Goal: Information Seeking & Learning: Learn about a topic

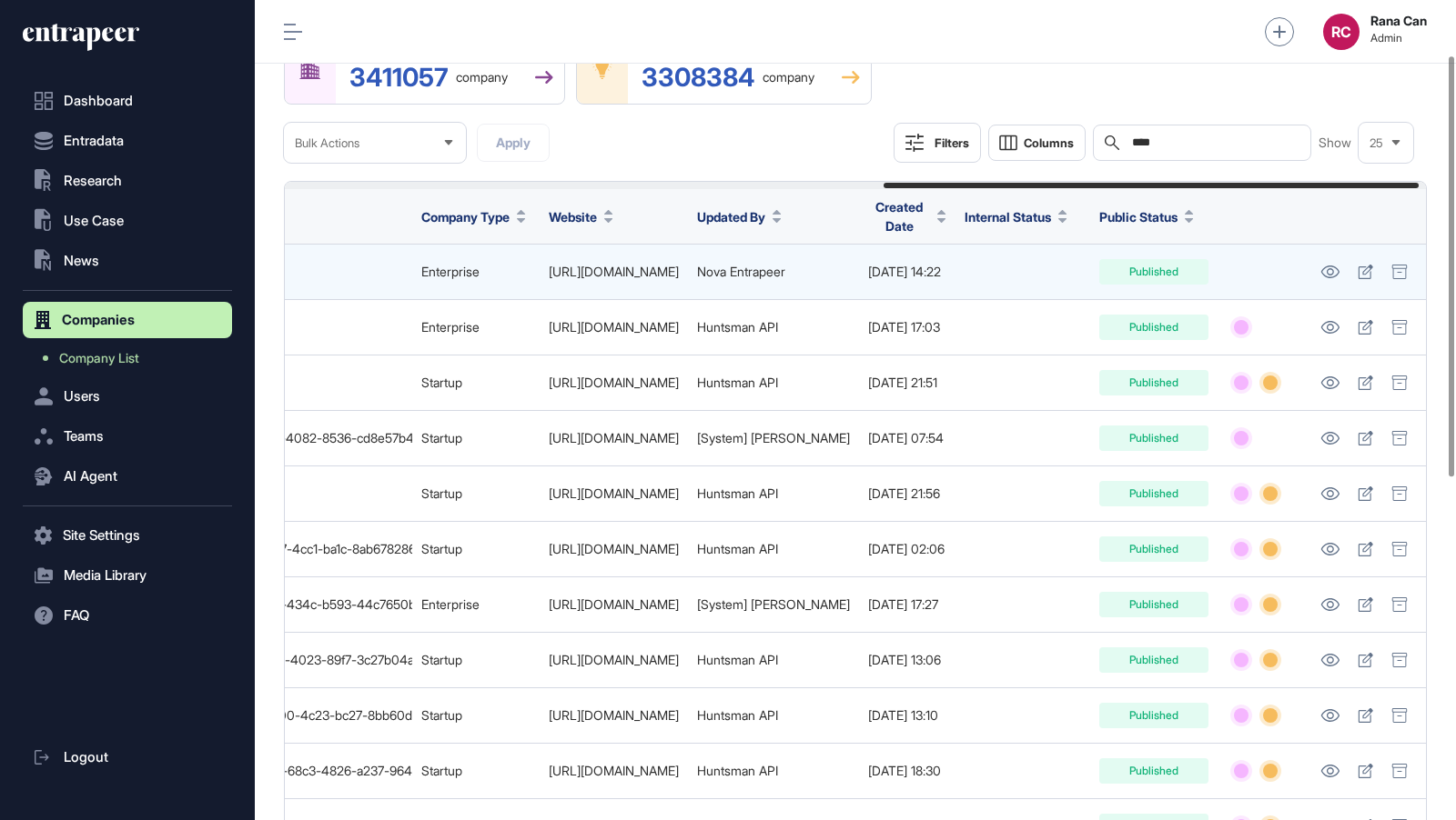
scroll to position [107, 0]
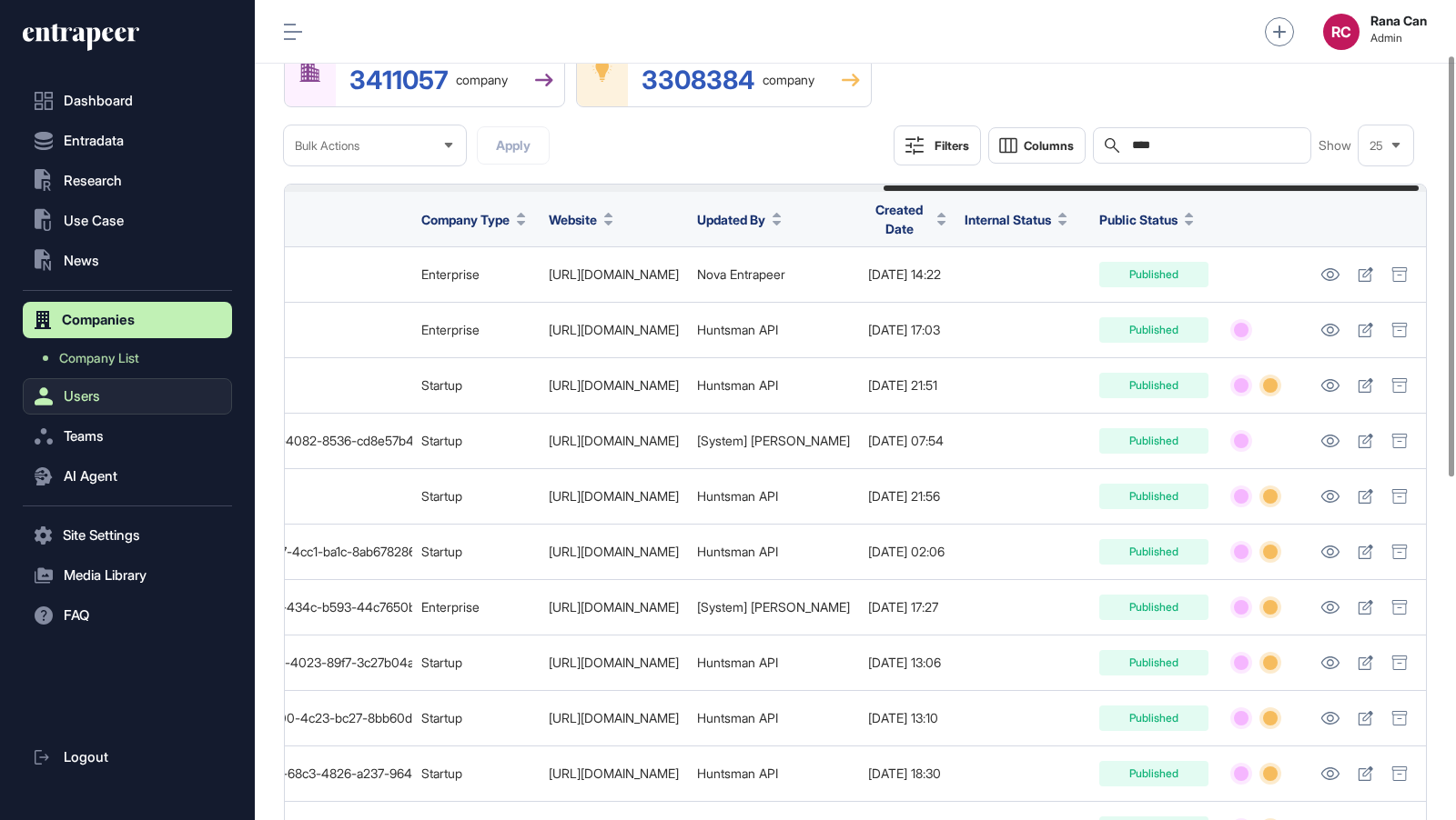
click at [74, 412] on button "Users" at bounding box center [127, 397] width 209 height 37
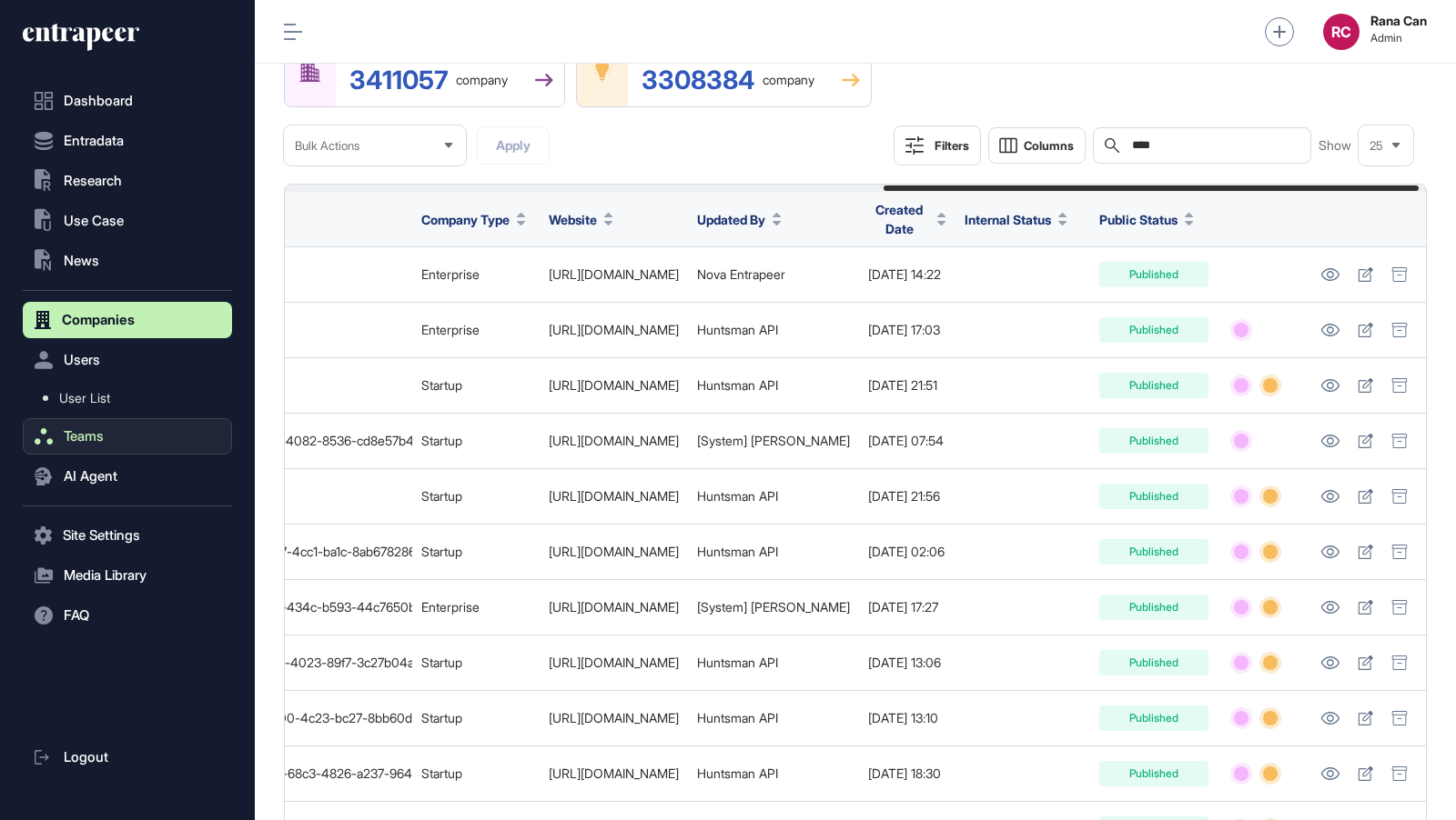
click at [75, 442] on span "Teams" at bounding box center [84, 436] width 40 height 14
click at [81, 470] on span "AI Agent" at bounding box center [91, 476] width 54 height 14
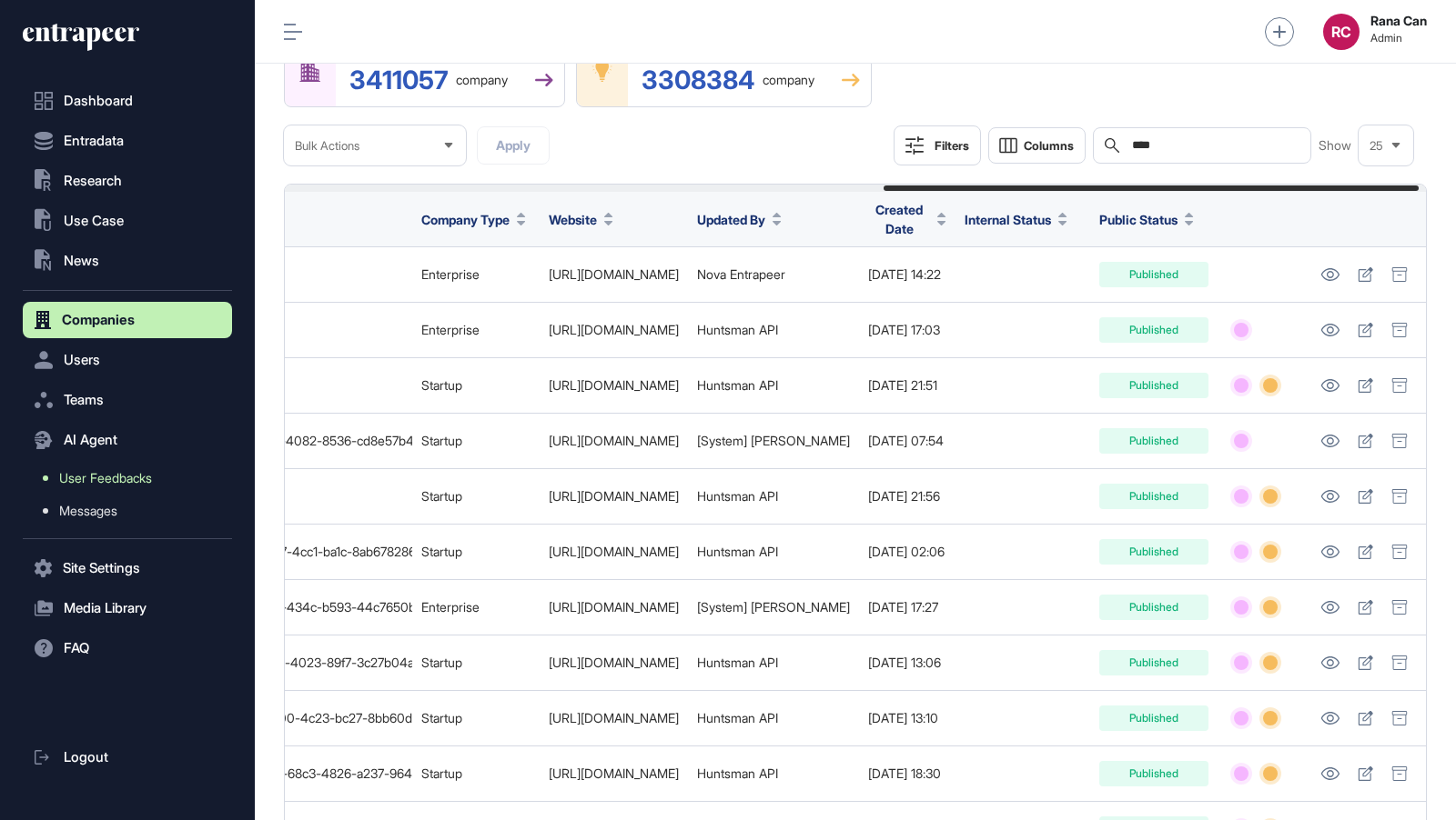
click at [91, 484] on span "User Feedbacks" at bounding box center [105, 477] width 92 height 14
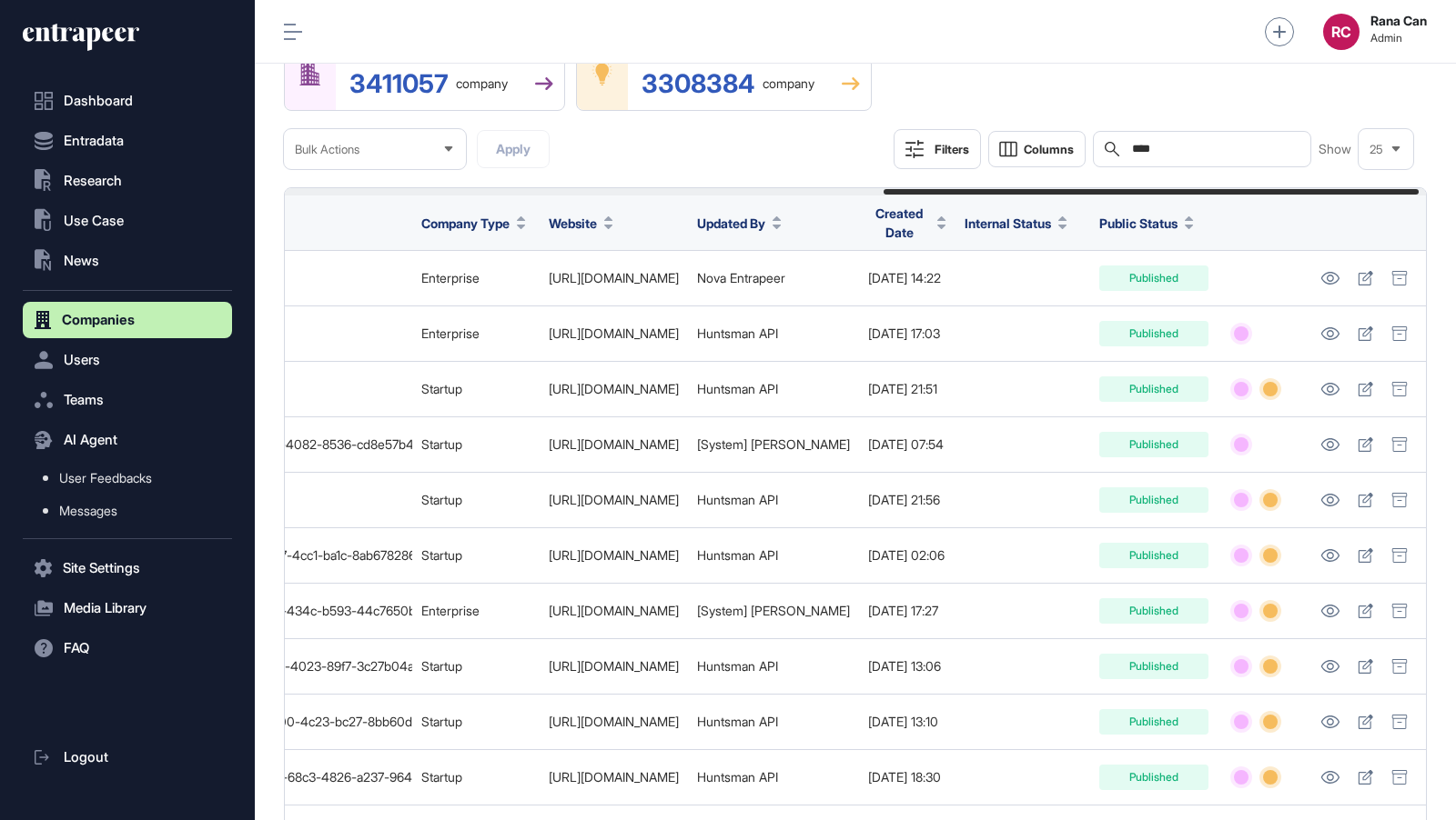
scroll to position [109, 0]
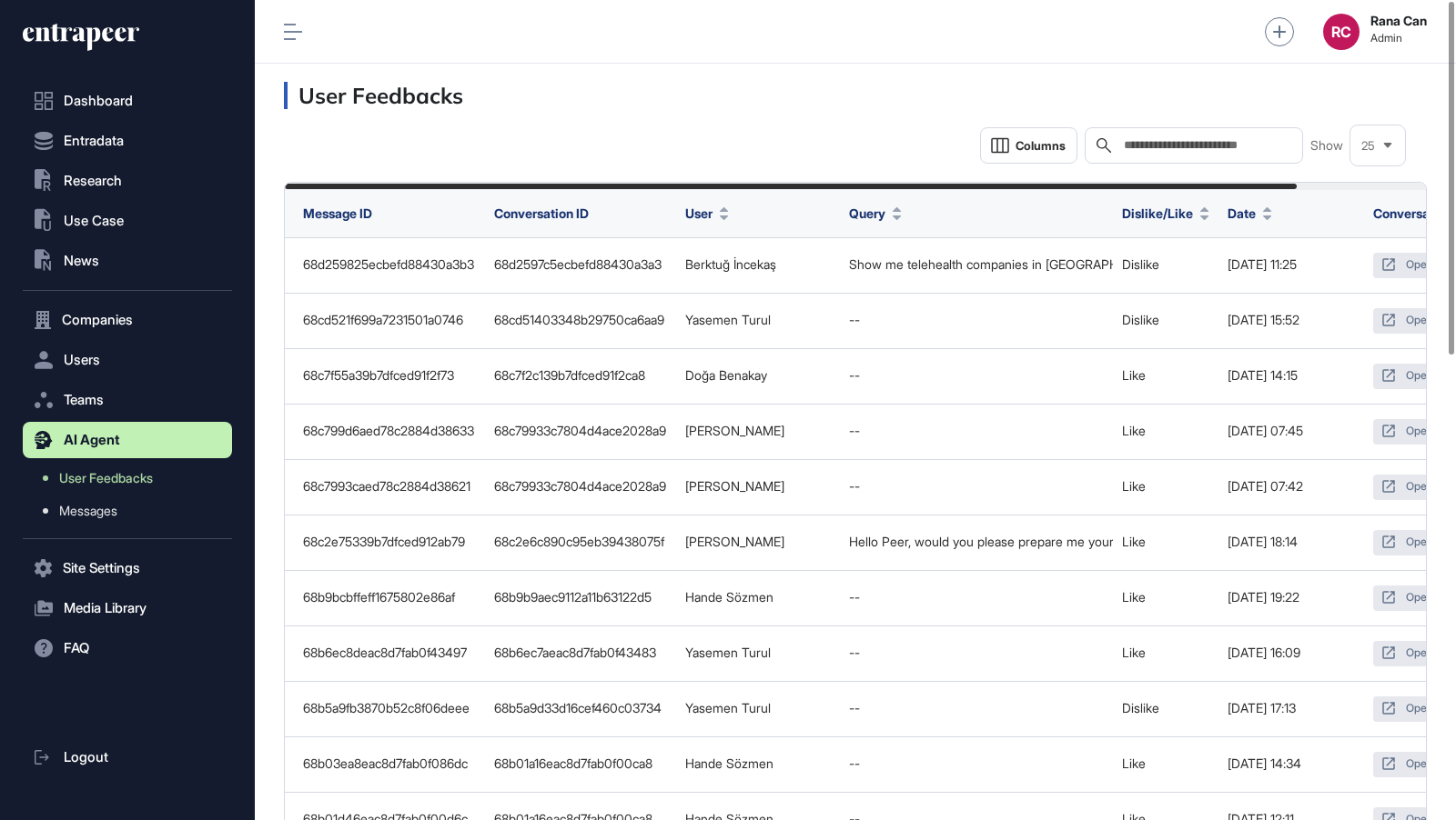
scroll to position [820, 1201]
click at [871, 60] on div "RC Rana Can Admin" at bounding box center [855, 32] width 1201 height 64
drag, startPoint x: 912, startPoint y: 117, endPoint x: 753, endPoint y: 188, distance: 174.1
click at [114, 330] on button "Companies" at bounding box center [127, 320] width 209 height 37
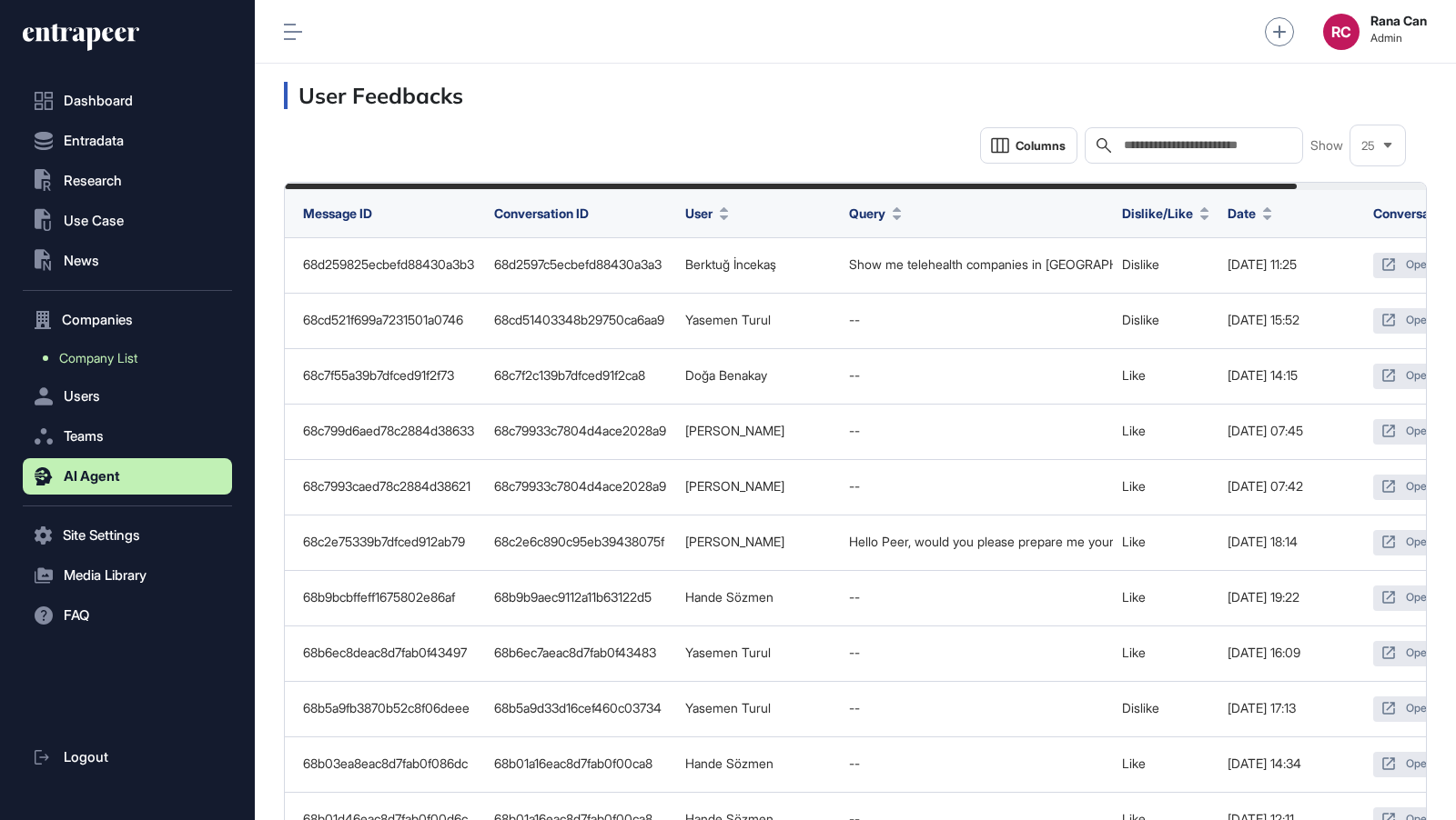
click at [115, 364] on span "Company List" at bounding box center [97, 358] width 78 height 14
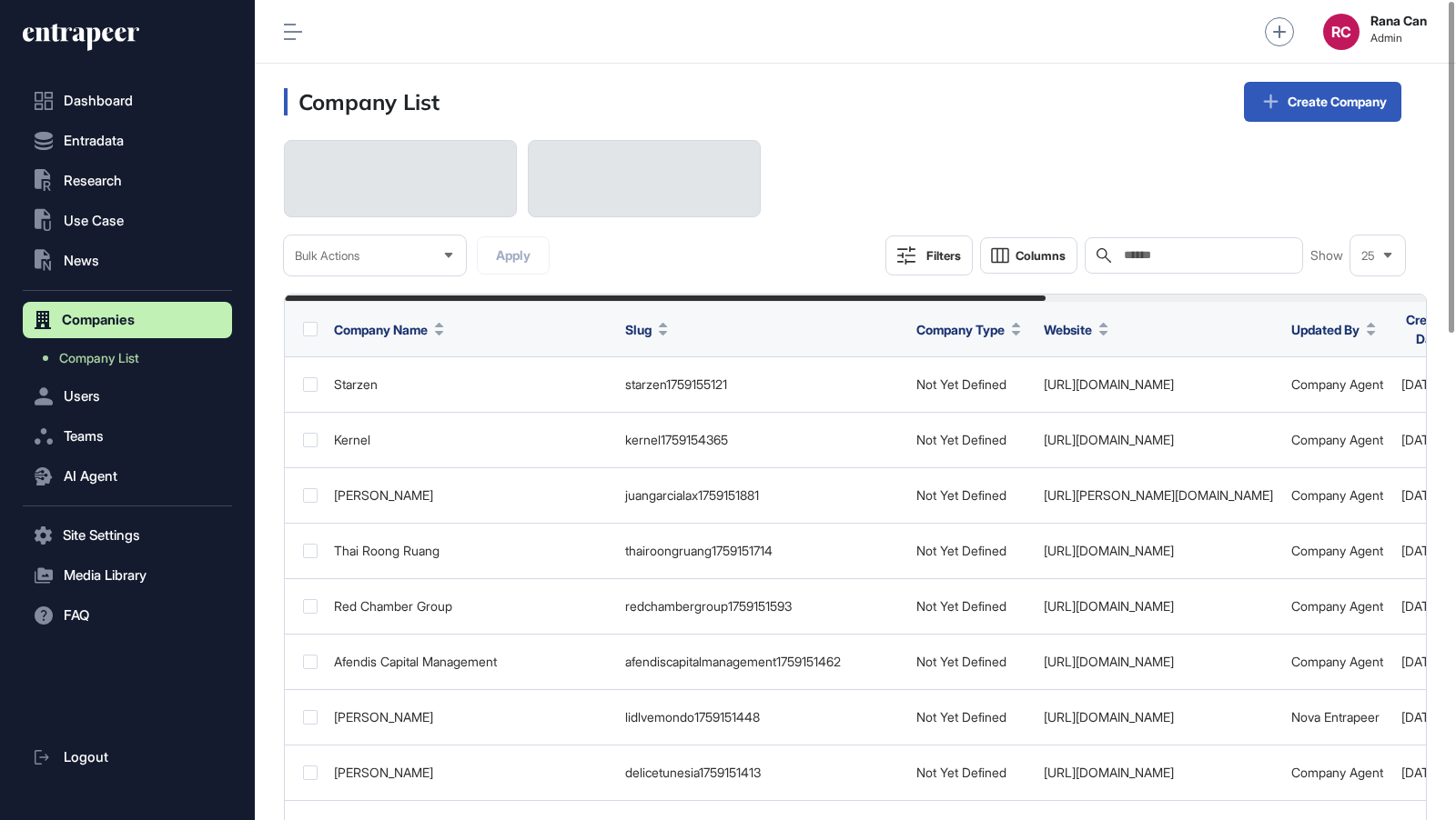
scroll to position [820, 1201]
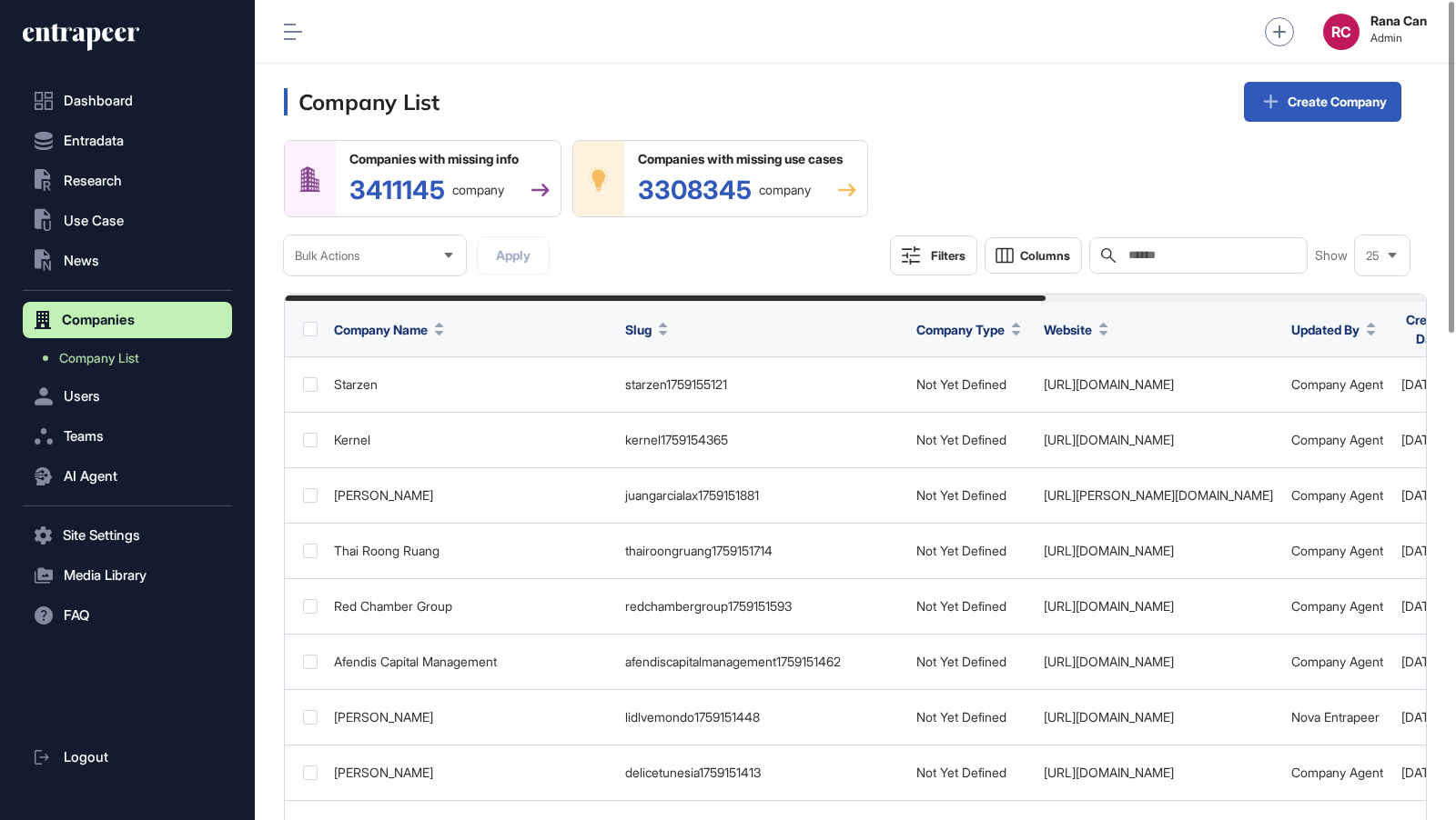
click at [1193, 252] on input "text" at bounding box center [1211, 255] width 169 height 14
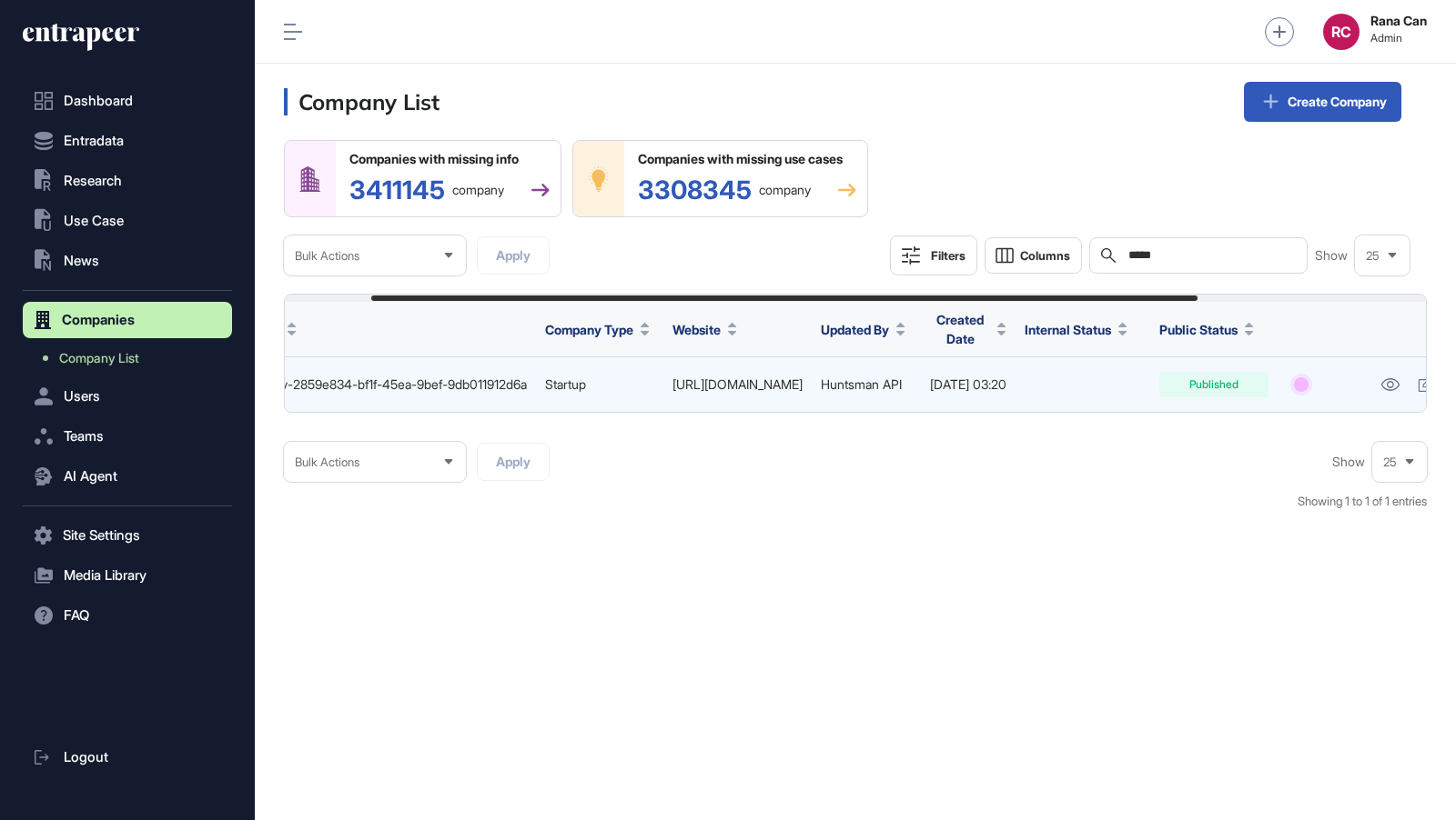
scroll to position [0, 437]
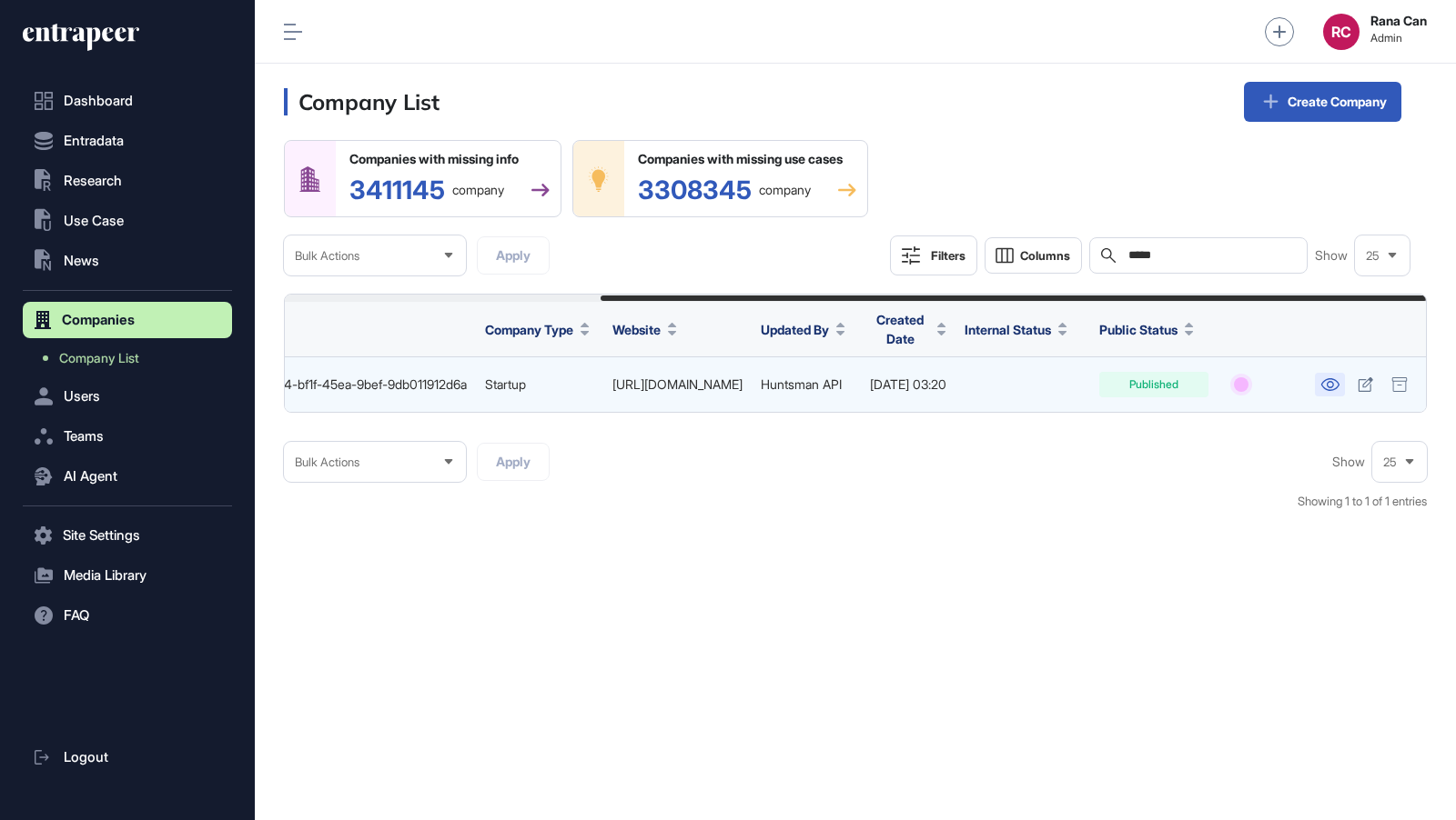
click at [1339, 390] on link at bounding box center [1329, 384] width 30 height 24
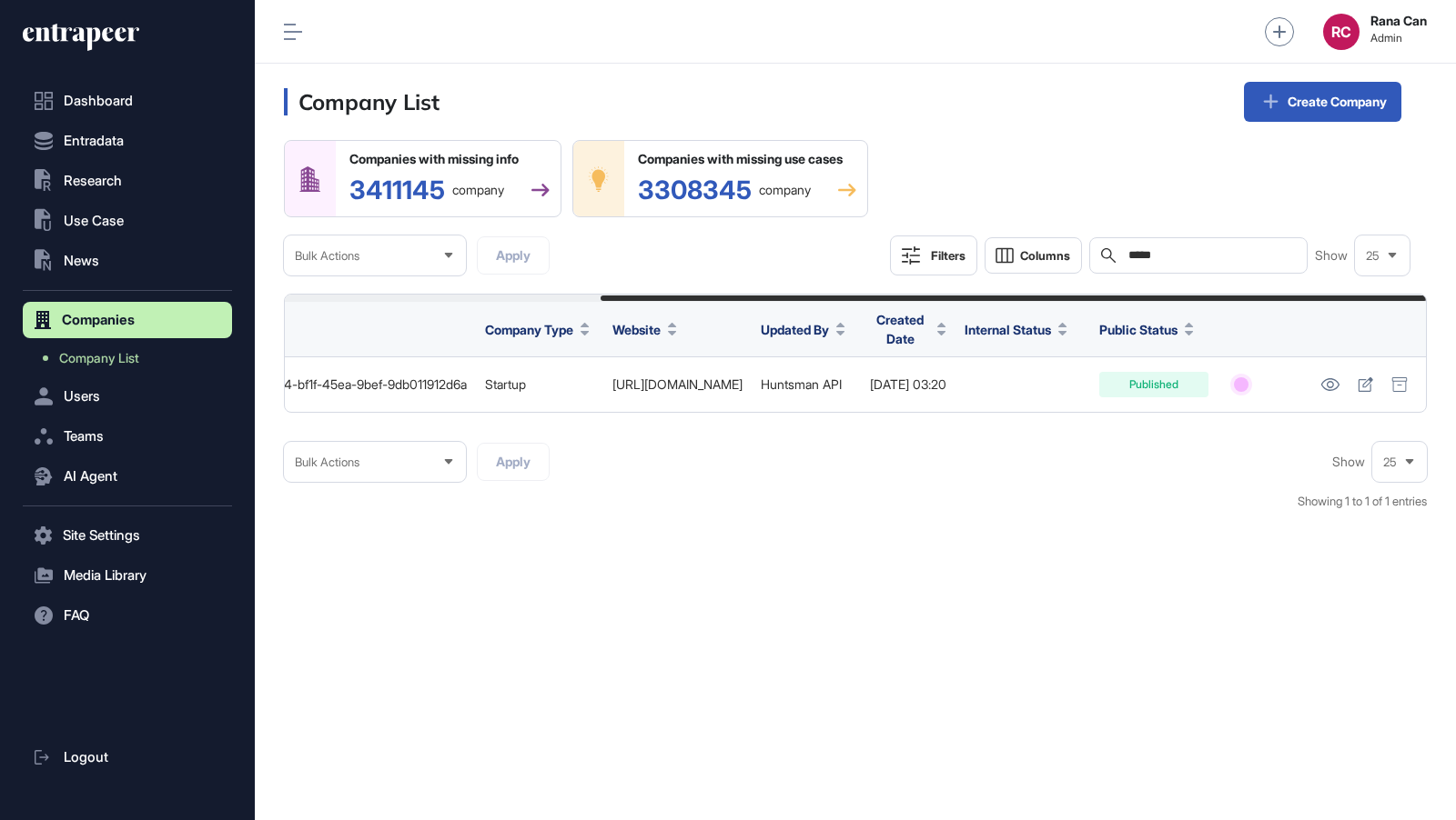
click at [1176, 255] on input "*****" at bounding box center [1211, 255] width 169 height 14
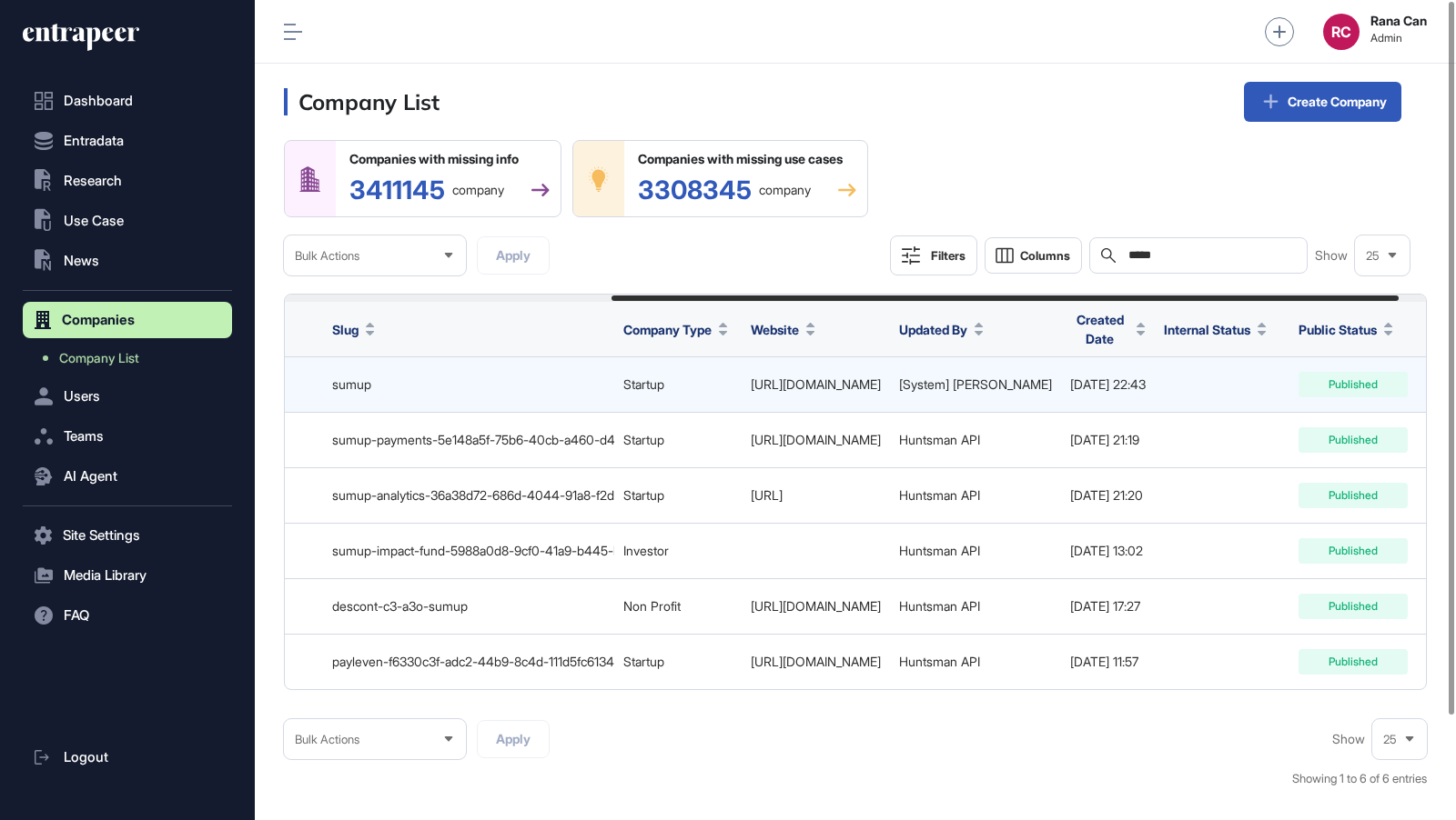
scroll to position [0, 513]
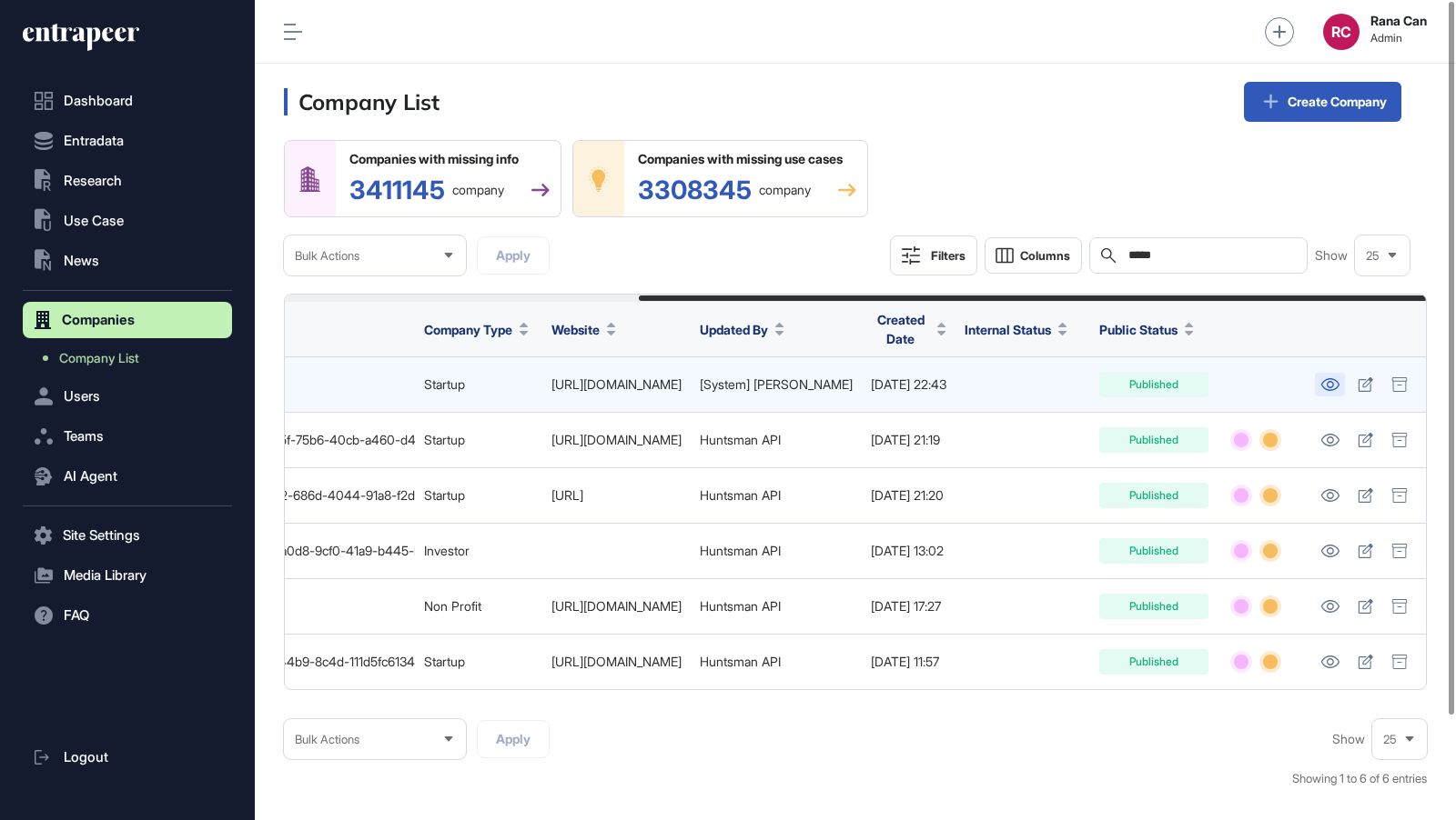
click at [1327, 390] on link at bounding box center [1329, 384] width 30 height 24
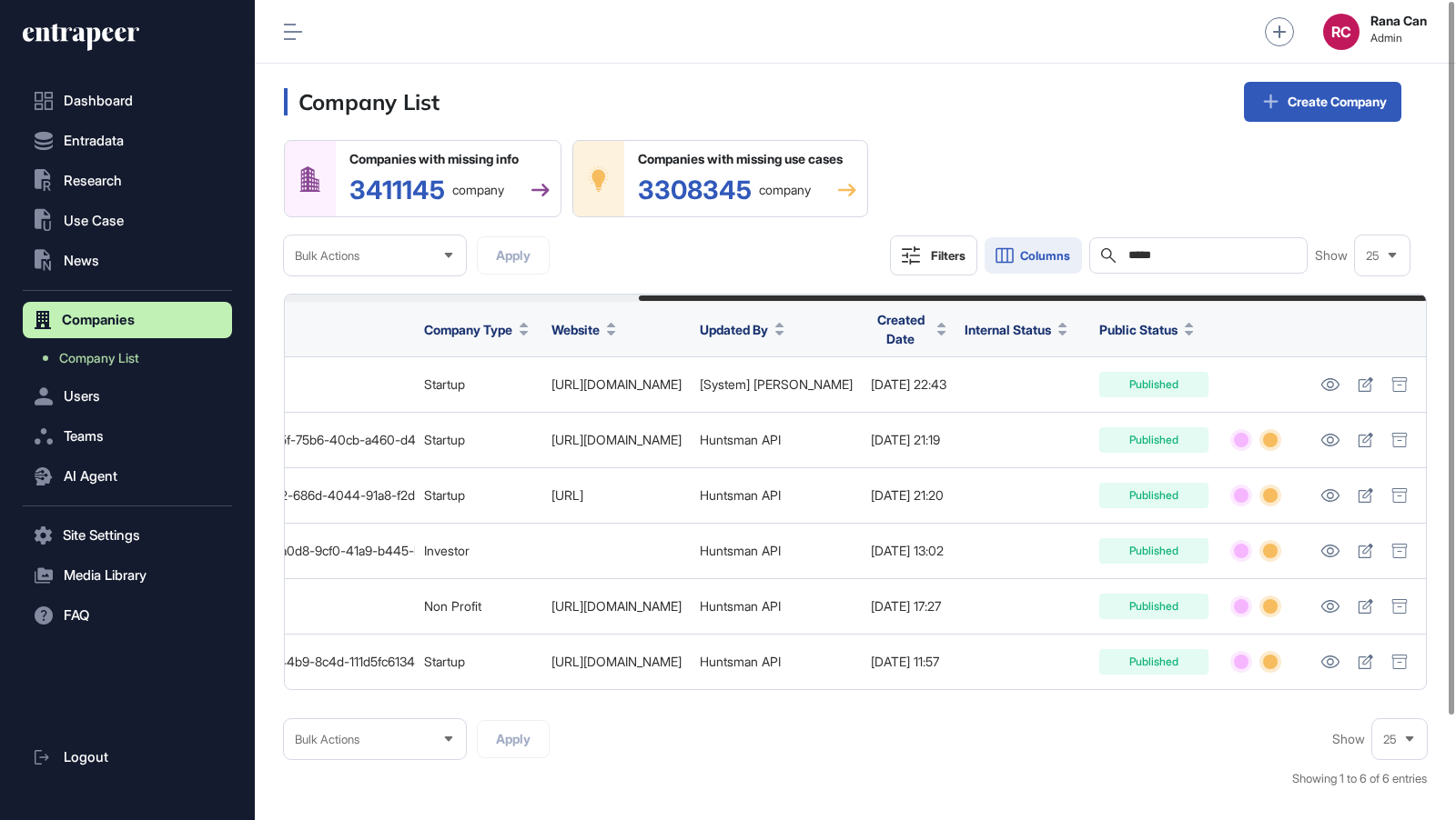
scroll to position [0, 0]
drag, startPoint x: 1186, startPoint y: 259, endPoint x: 1079, endPoint y: 246, distance: 107.8
click at [1079, 246] on div "Filters Columns Search ***** Show 25" at bounding box center [1150, 256] width 520 height 40
type input "*******"
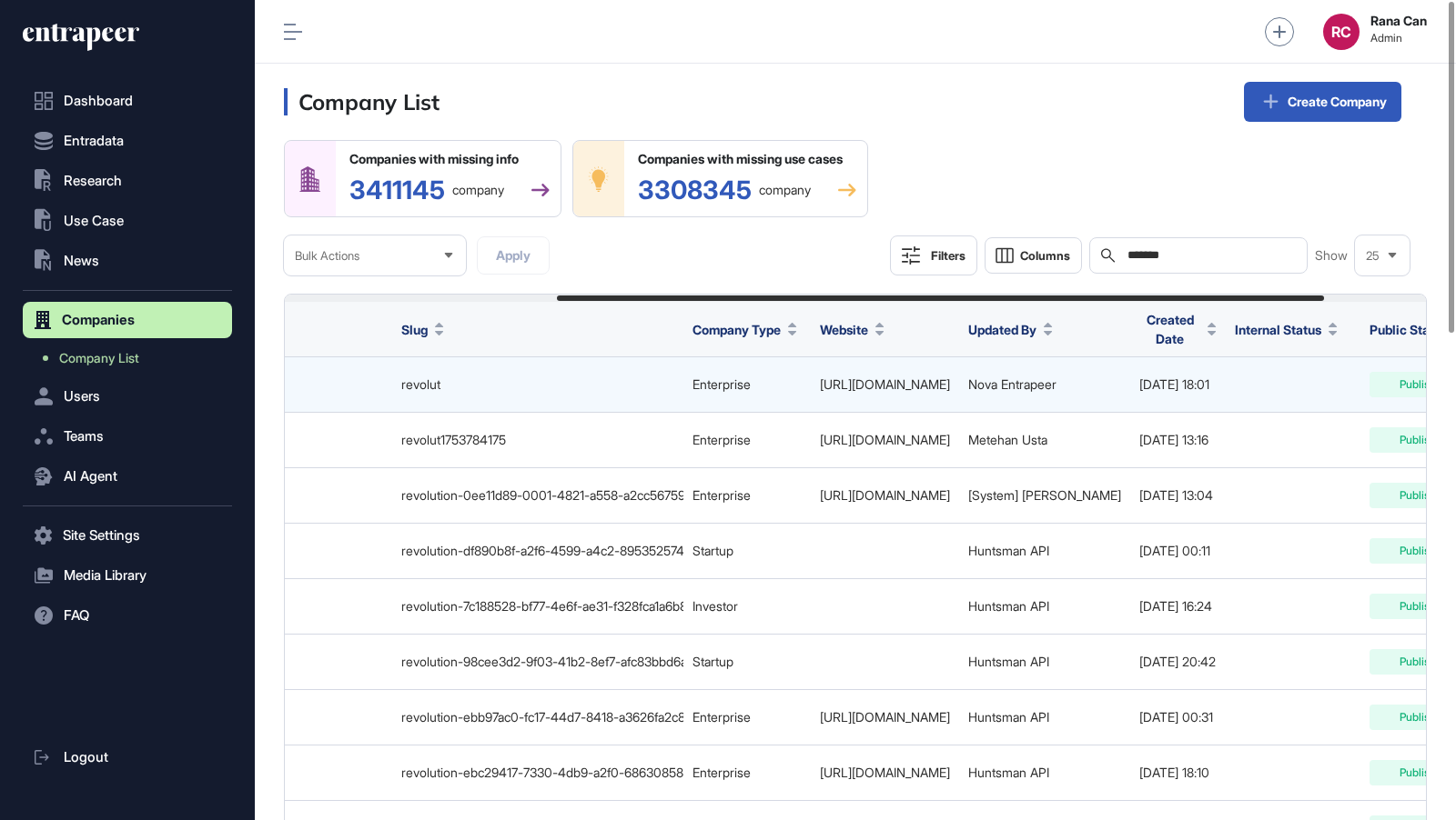
scroll to position [0, 556]
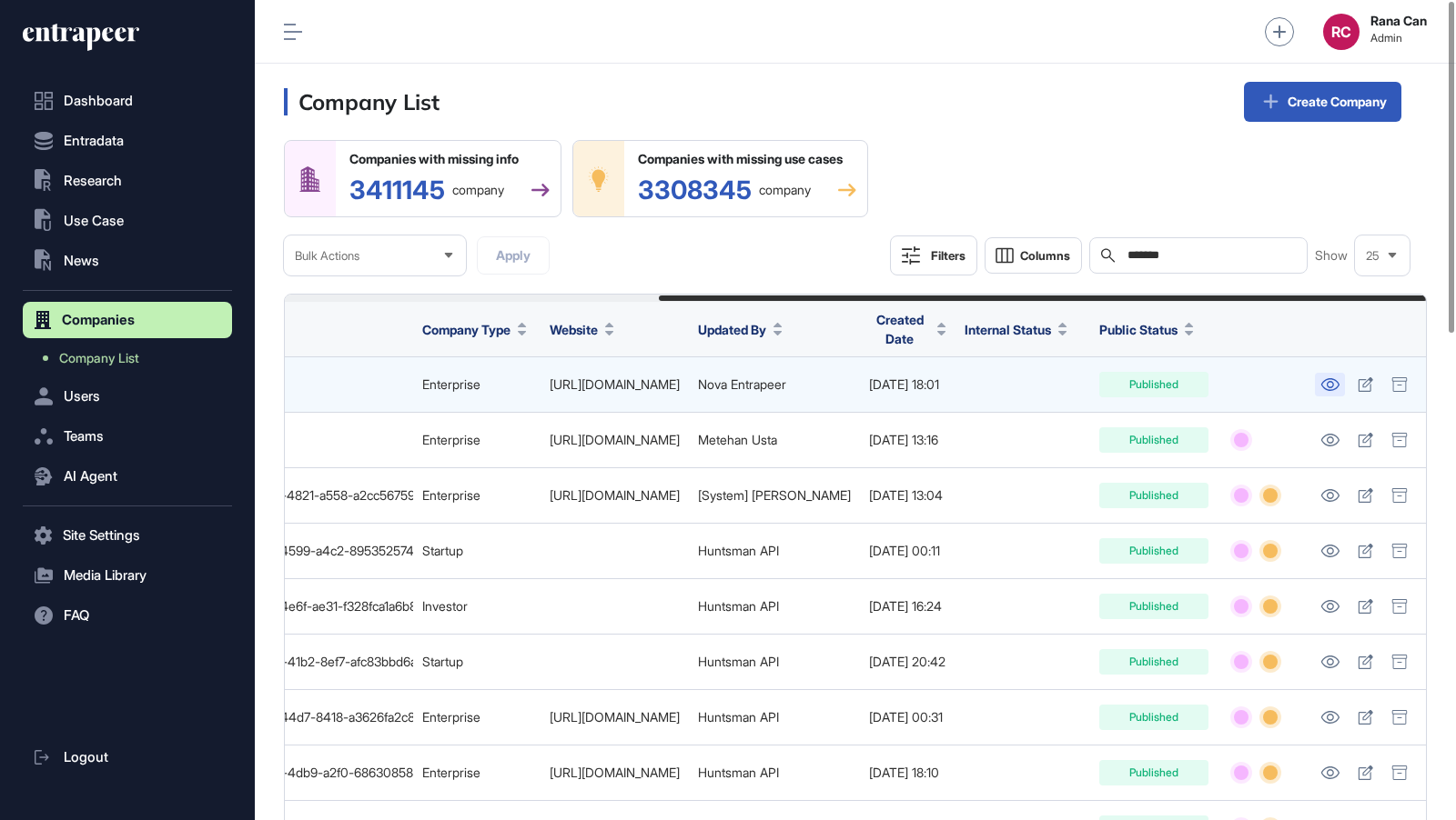
click at [1332, 386] on icon at bounding box center [1329, 384] width 18 height 13
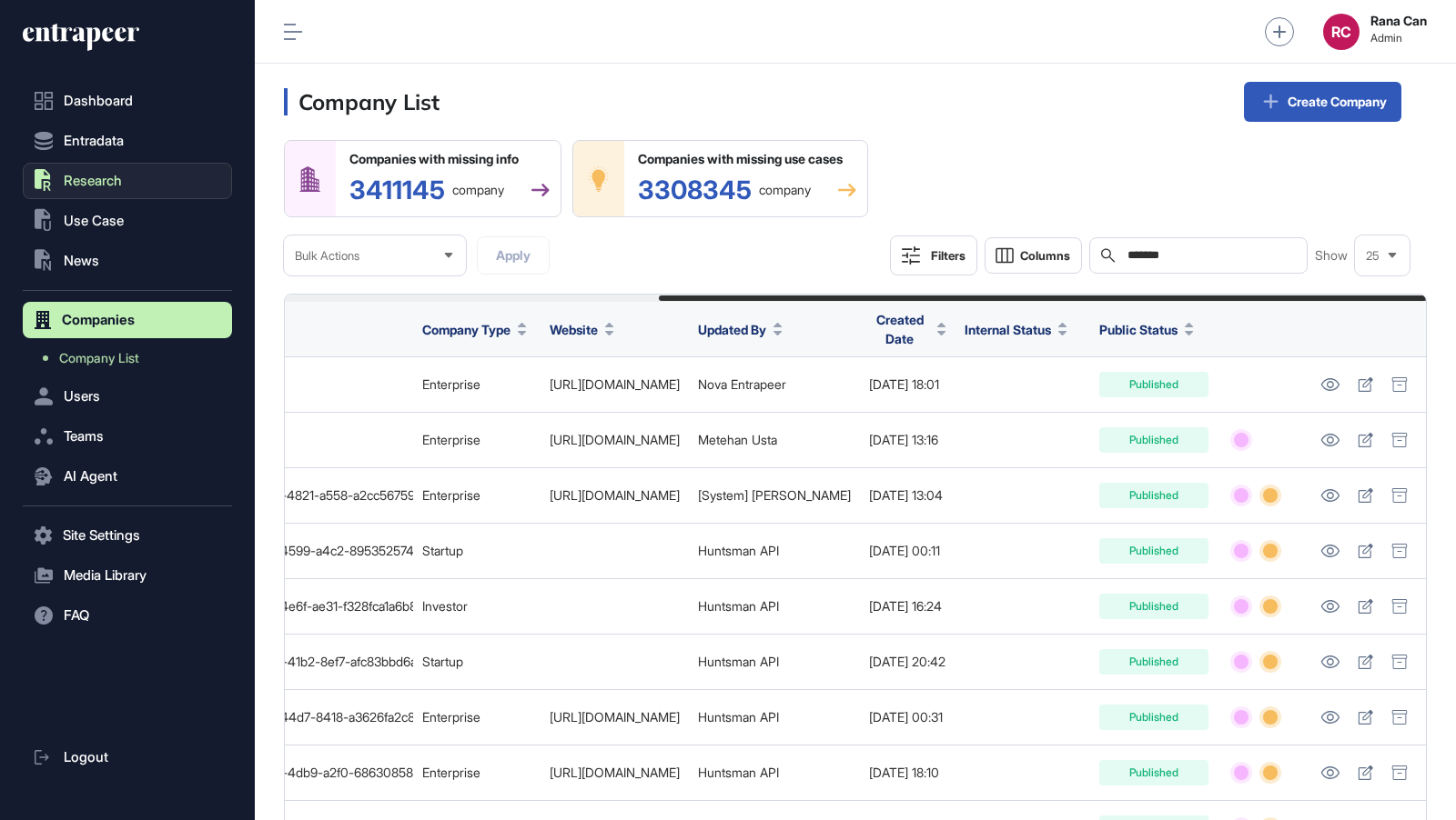
click at [101, 180] on span "Research" at bounding box center [92, 180] width 58 height 14
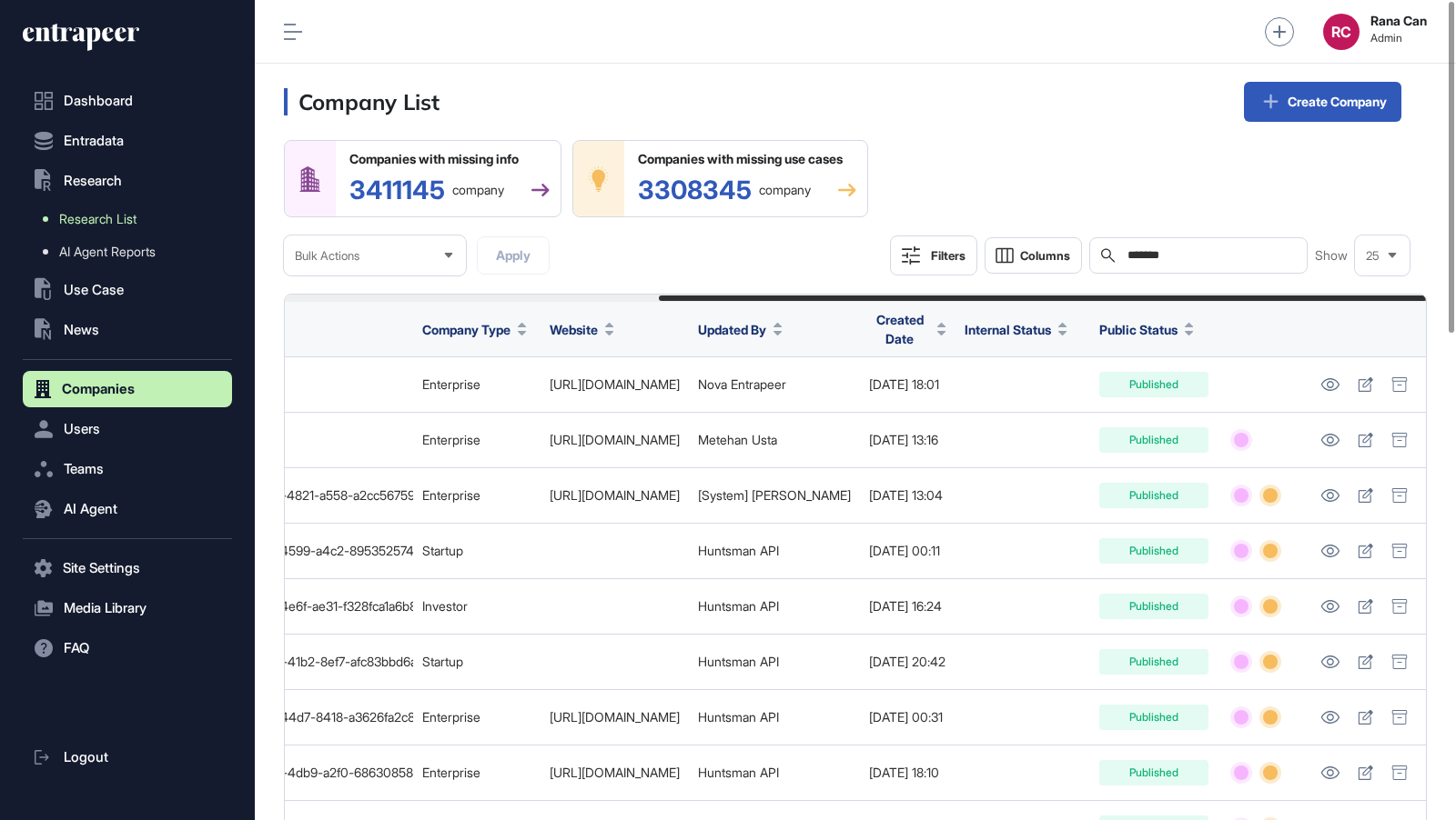
click at [125, 223] on span "Research List" at bounding box center [97, 218] width 77 height 14
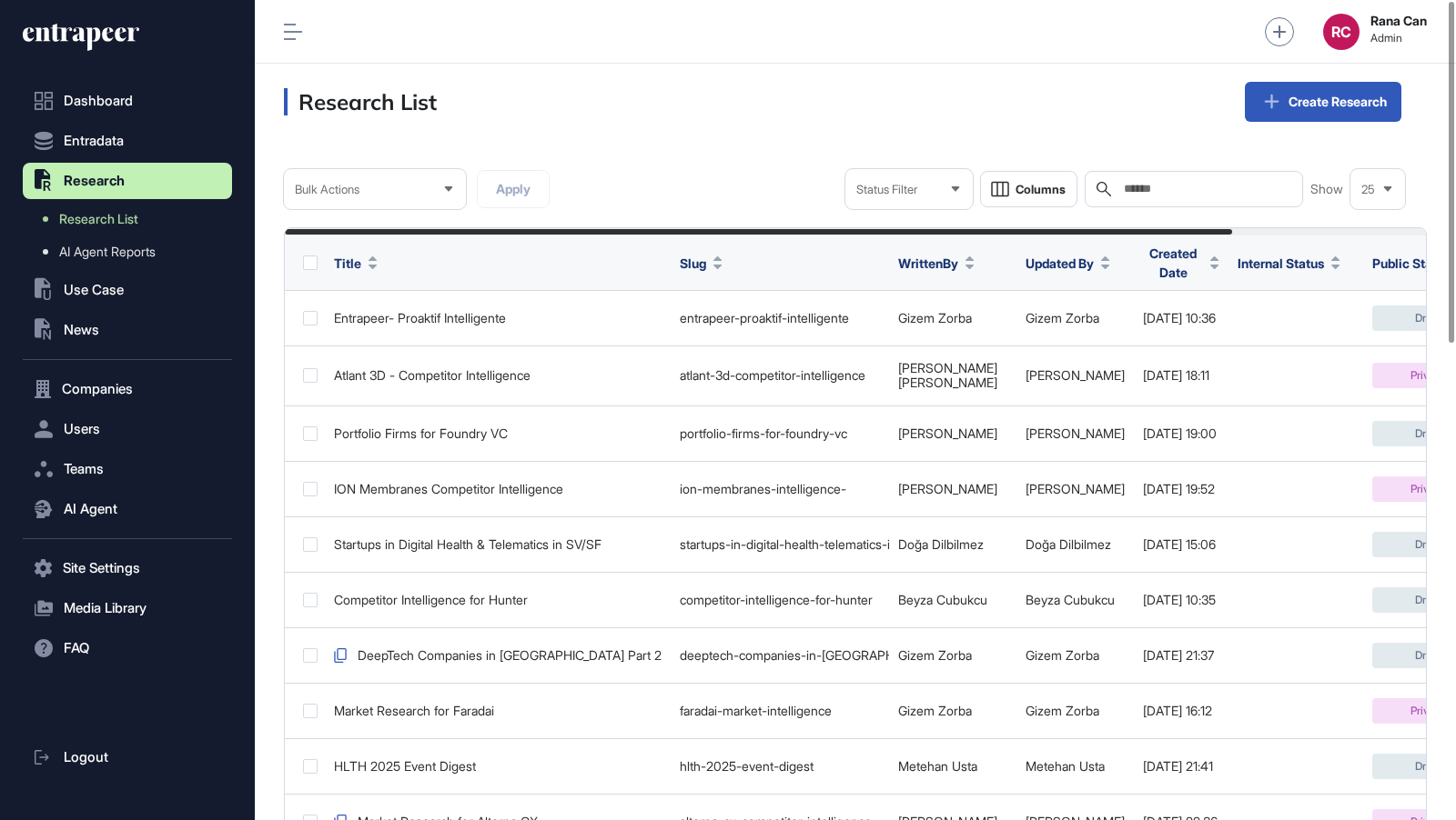
scroll to position [820, 1201]
click at [1231, 188] on input "text" at bounding box center [1207, 189] width 169 height 14
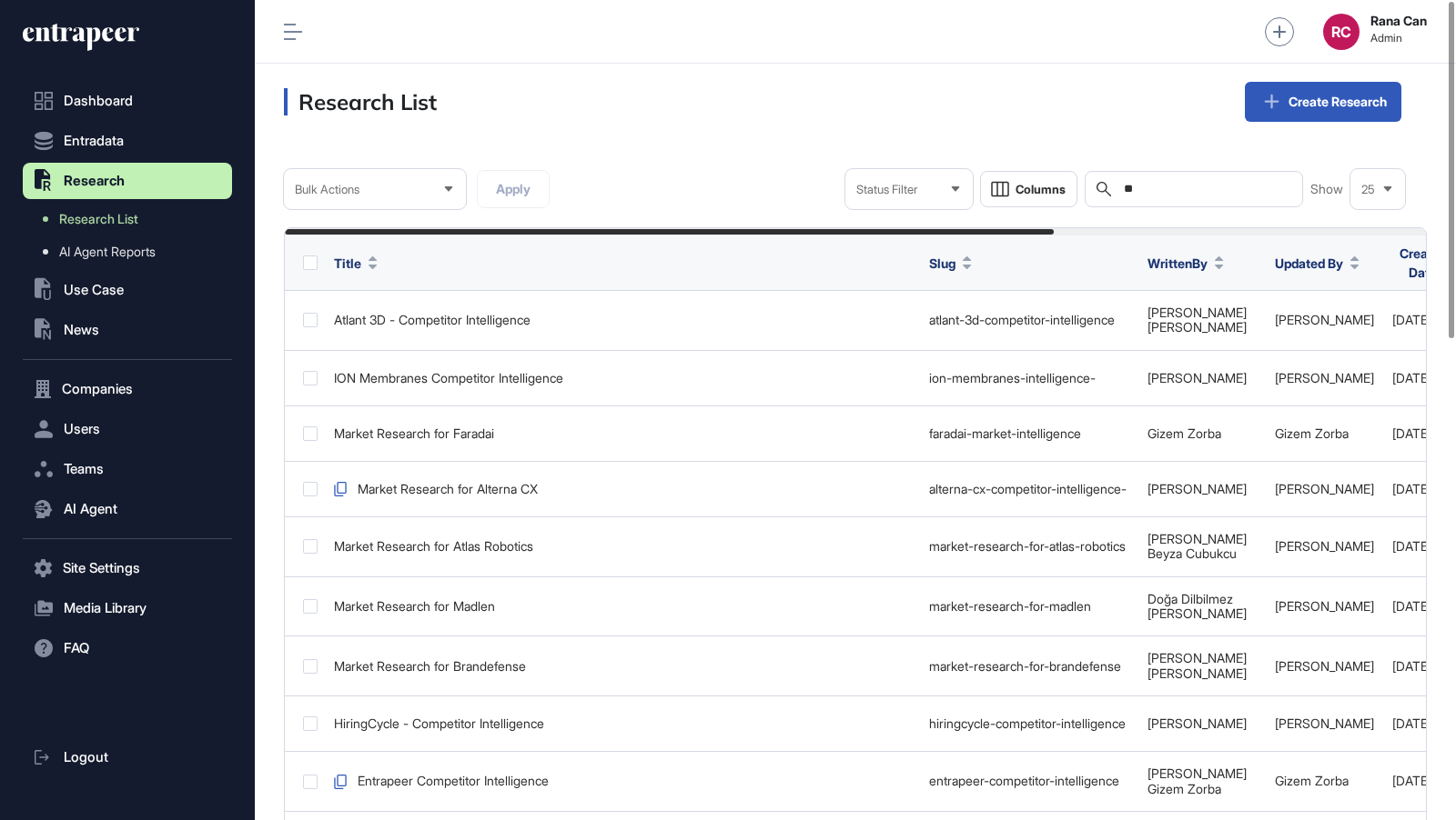
scroll to position [820, 1201]
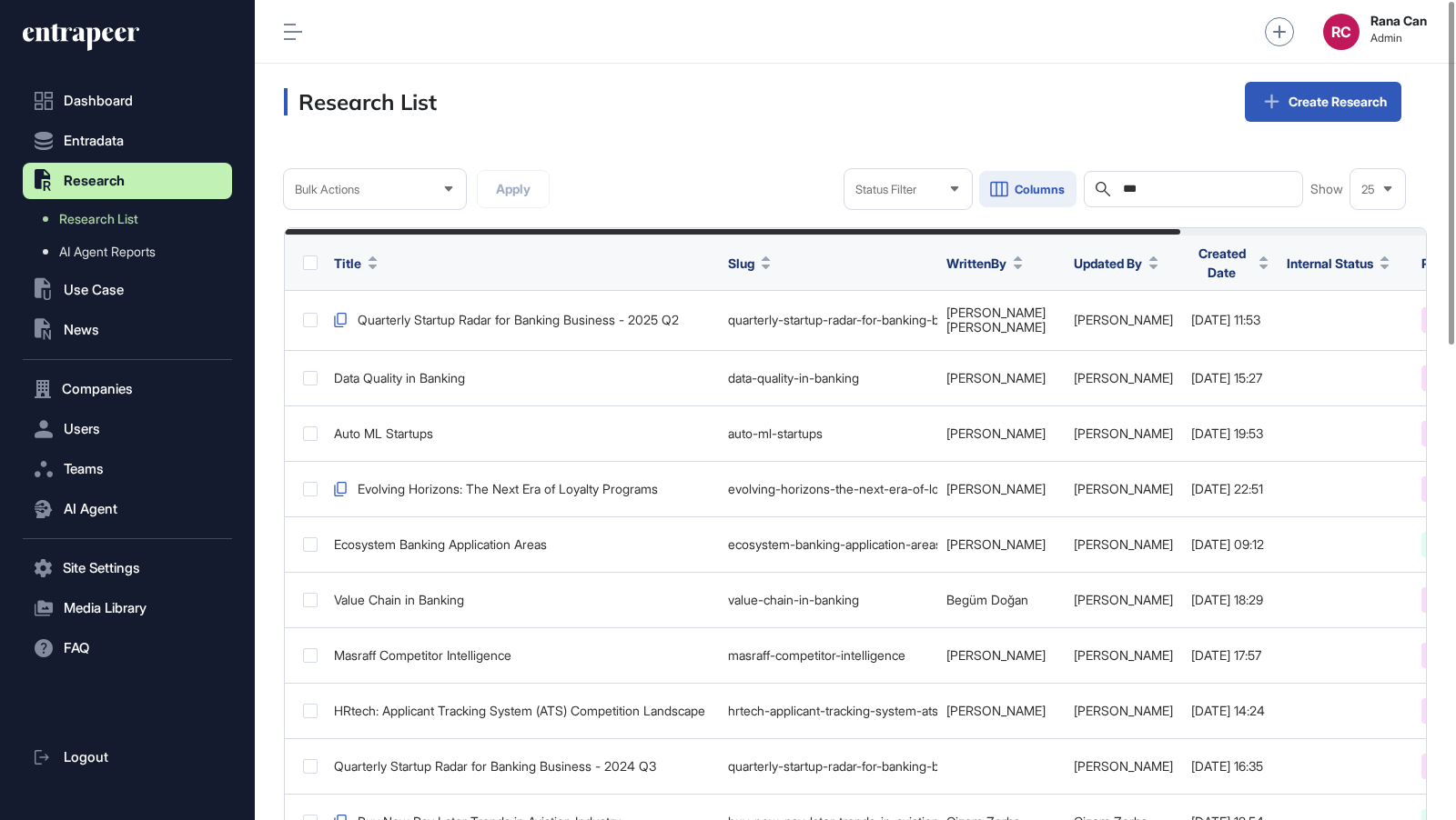
drag, startPoint x: 1159, startPoint y: 193, endPoint x: 1055, endPoint y: 173, distance: 105.9
click at [1054, 173] on div "Status Filter Columns Search *** Show 25" at bounding box center [1125, 190] width 560 height 40
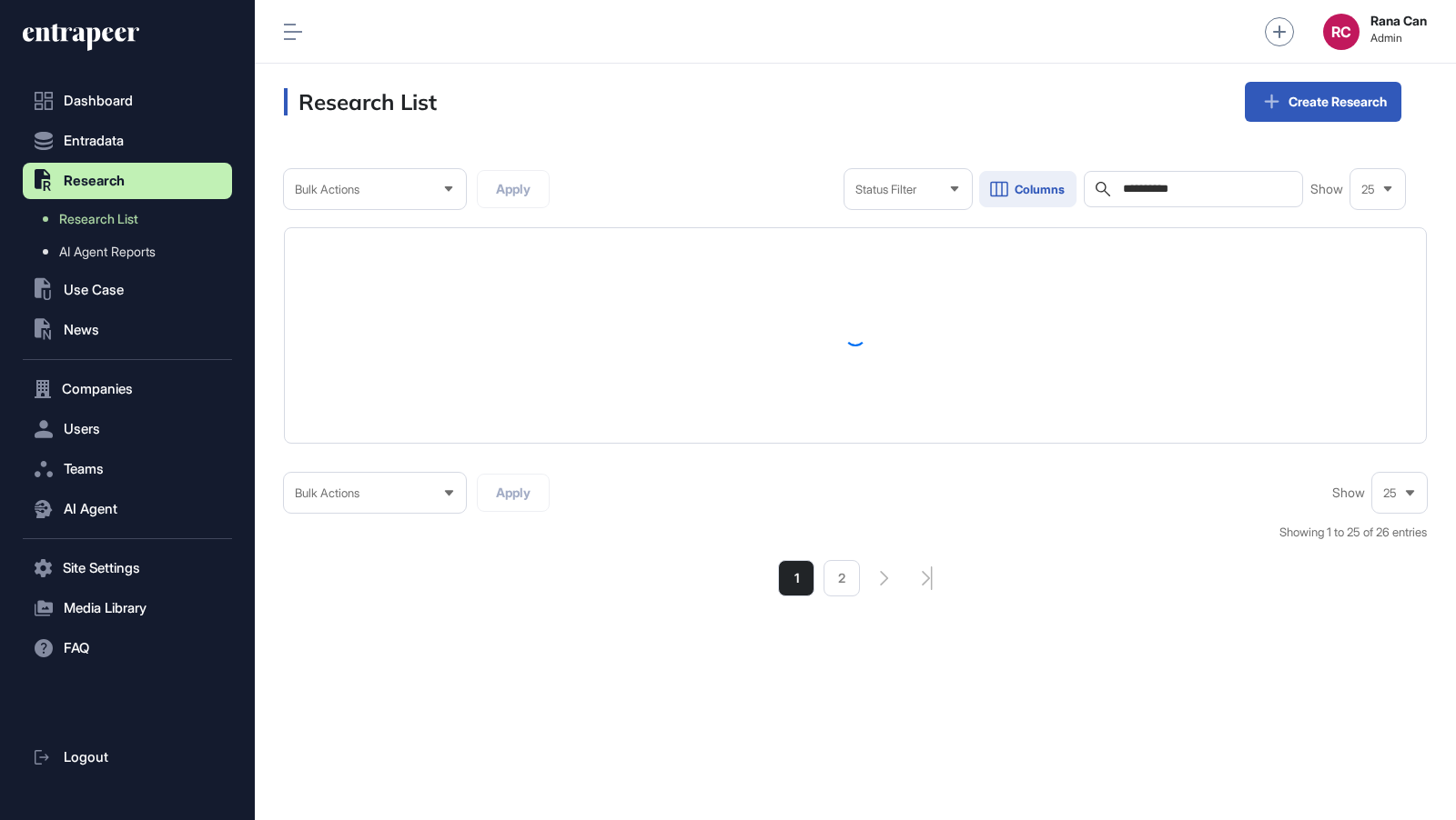
scroll to position [820, 1201]
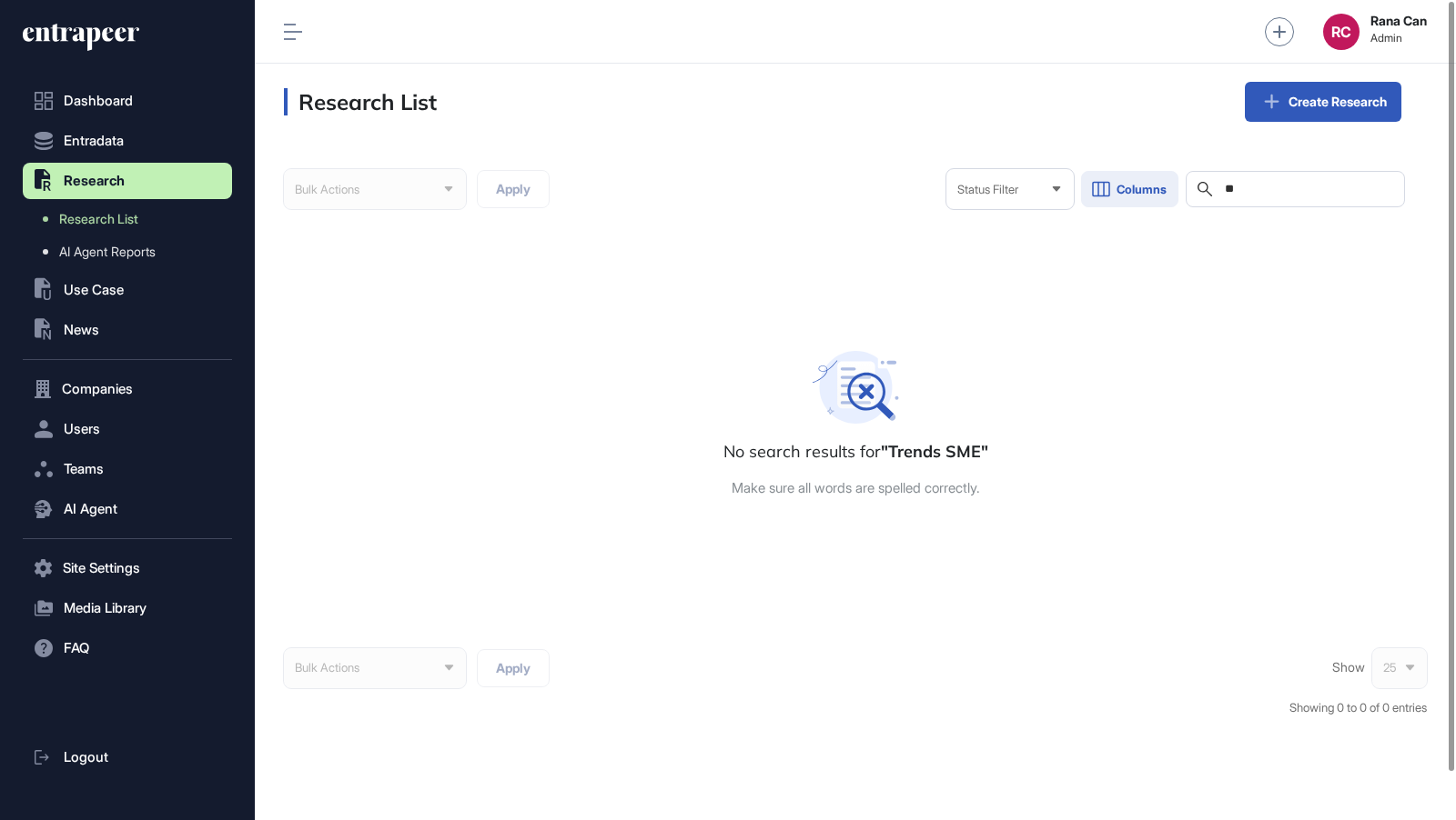
type input "*"
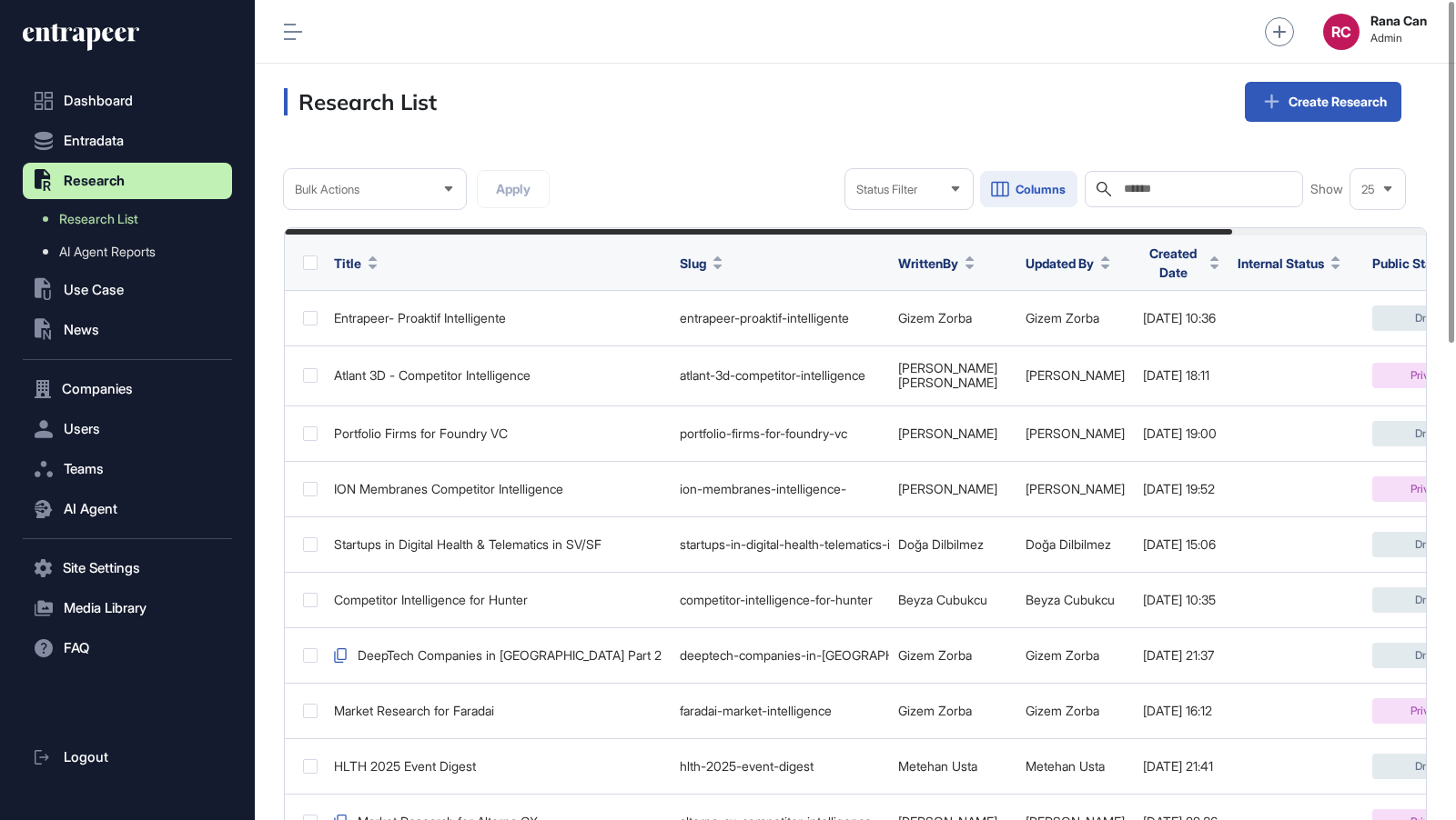
scroll to position [820, 1201]
click at [1147, 183] on input "text" at bounding box center [1207, 189] width 169 height 14
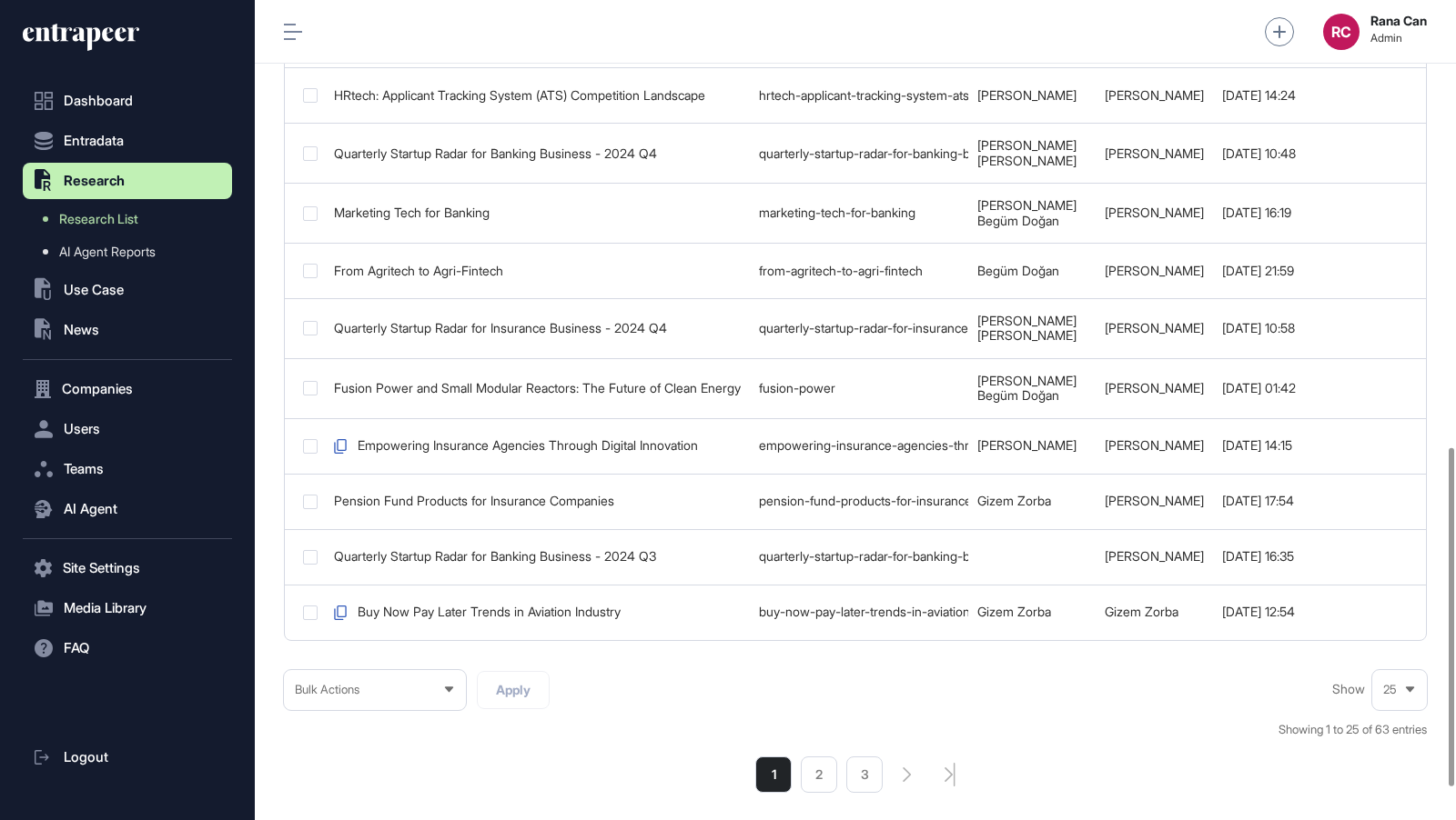
scroll to position [1081, 0]
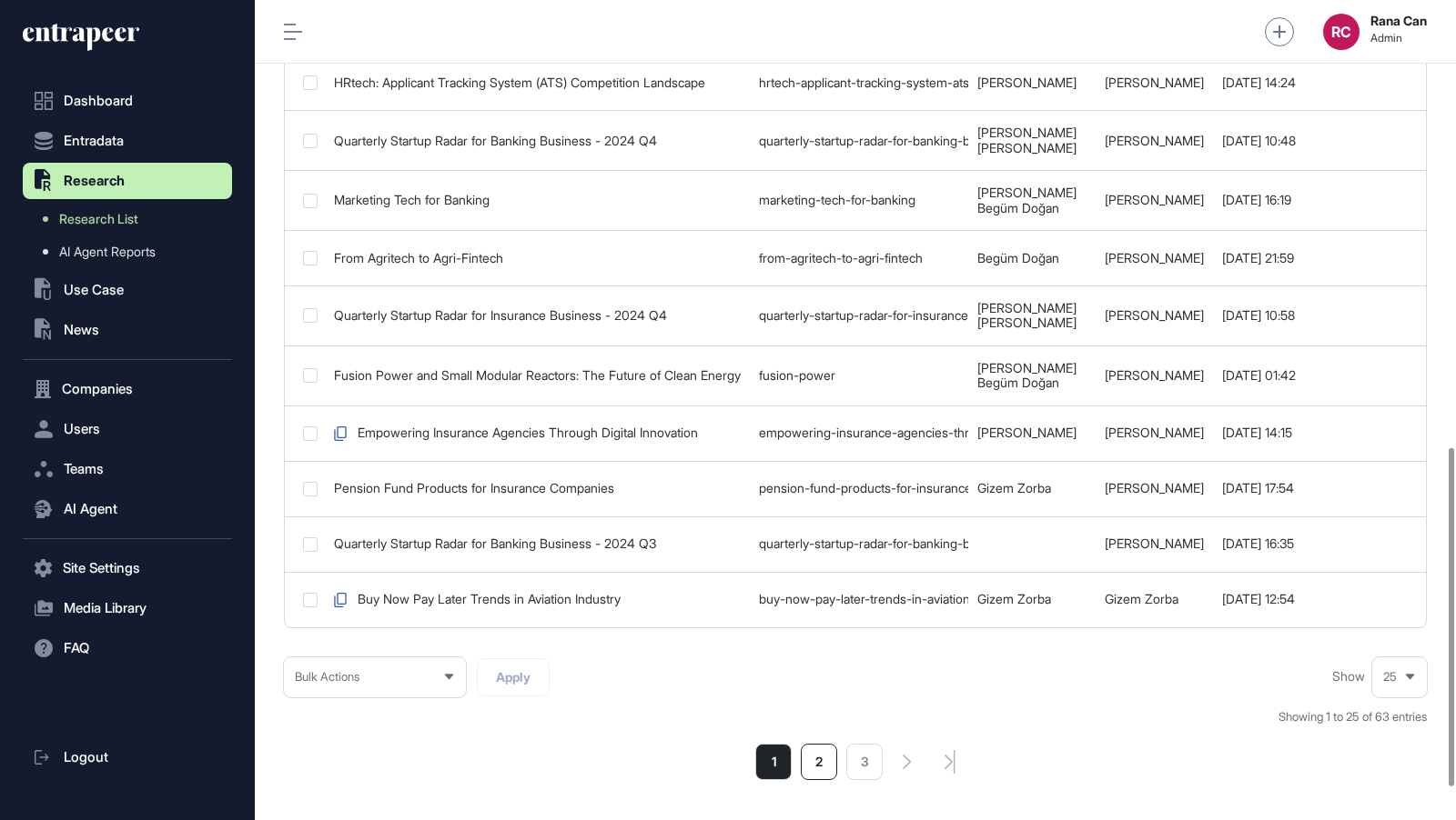
type input "****"
click at [806, 744] on li "2" at bounding box center [819, 762] width 37 height 37
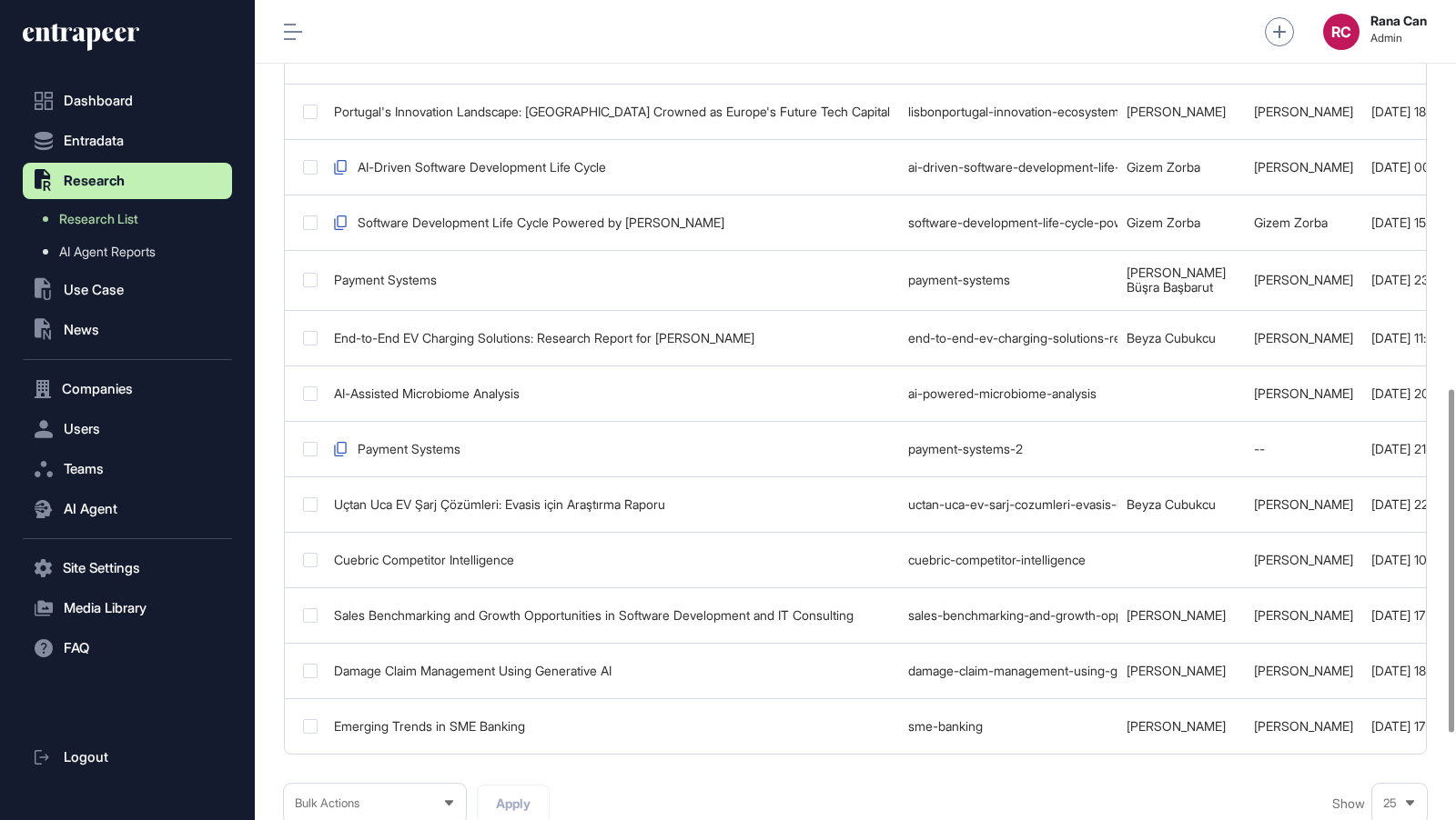
scroll to position [925, 0]
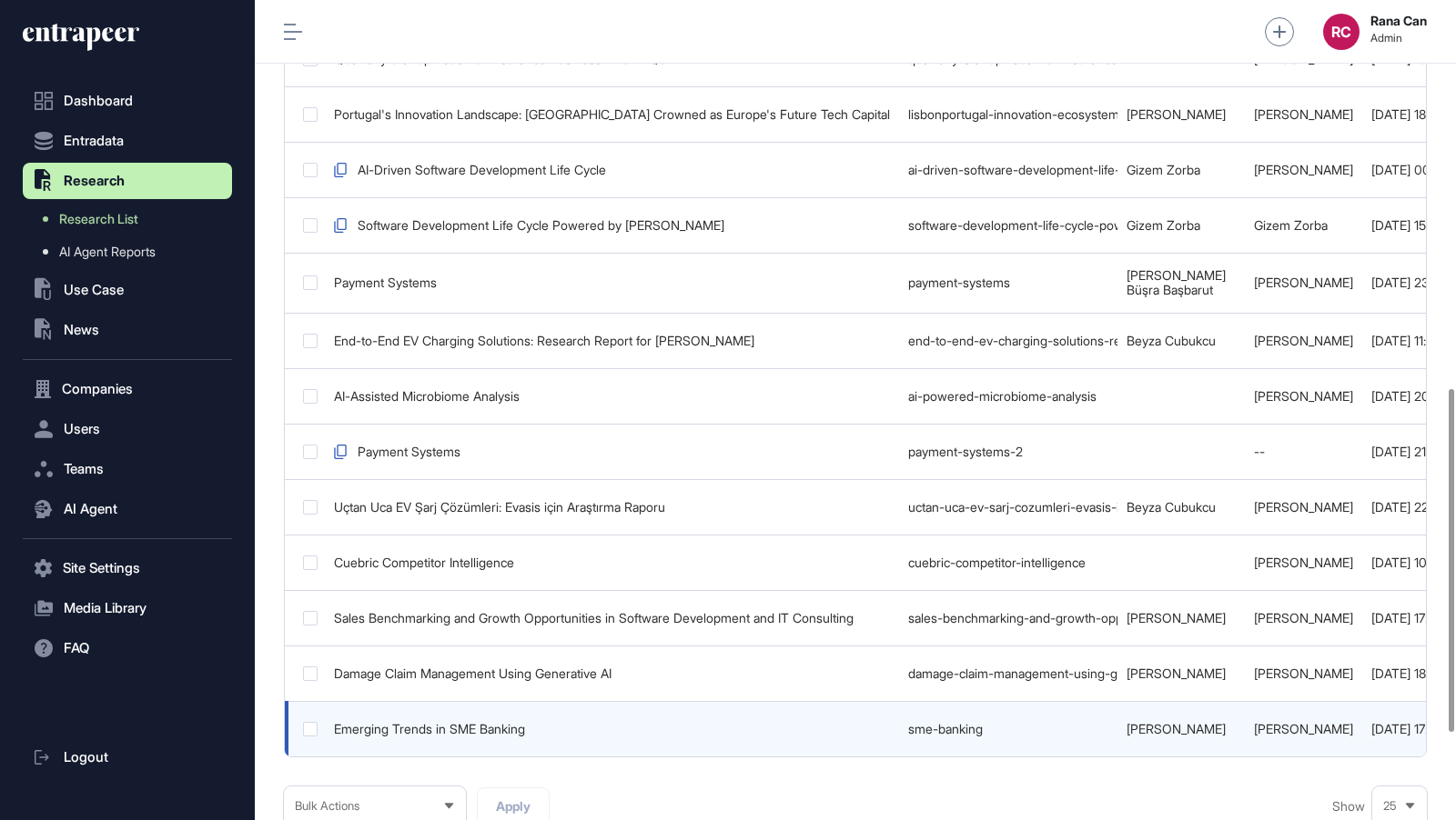
click at [511, 722] on div "Emerging Trends in SME Banking" at bounding box center [611, 729] width 556 height 14
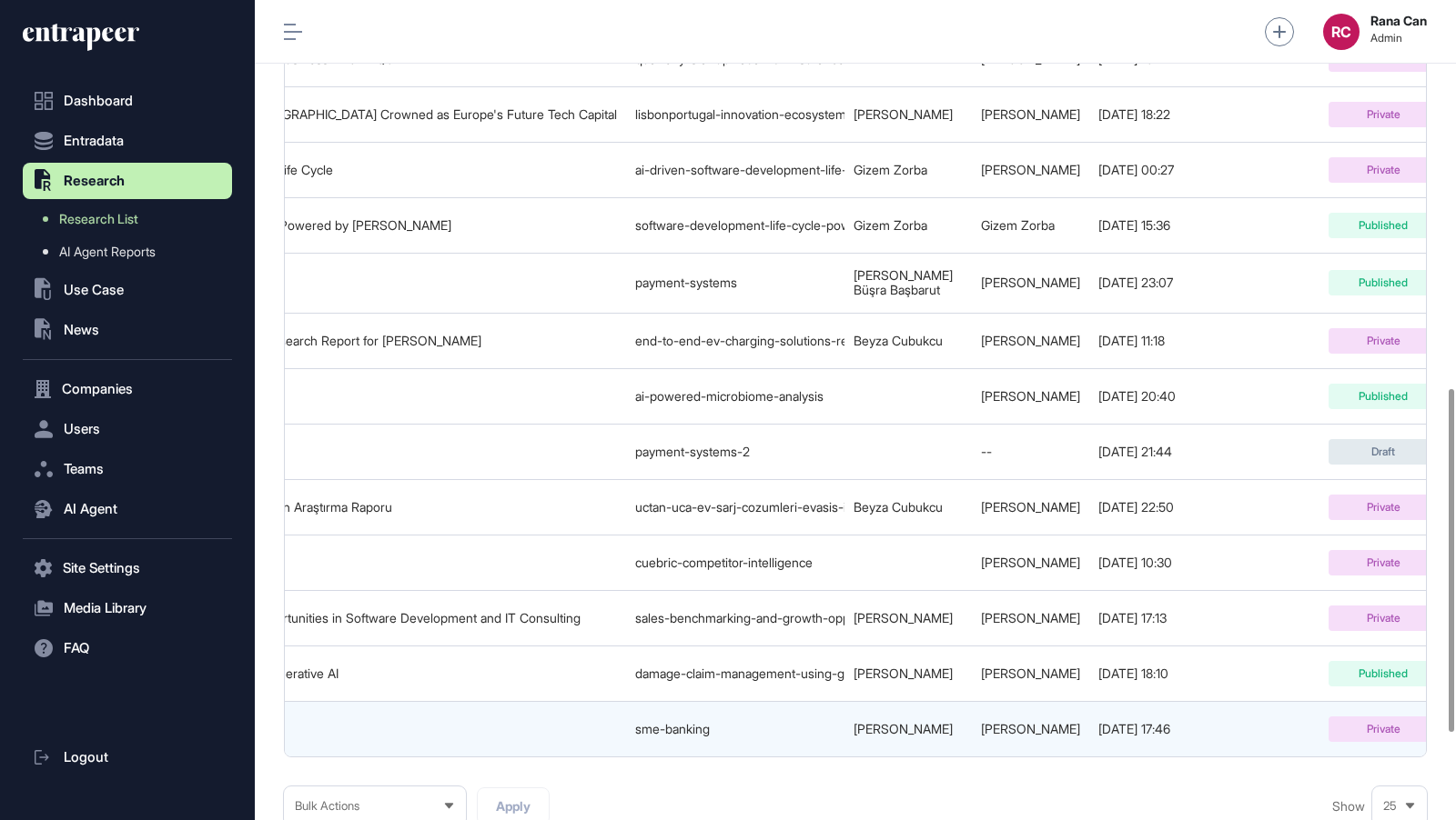
scroll to position [0, 488]
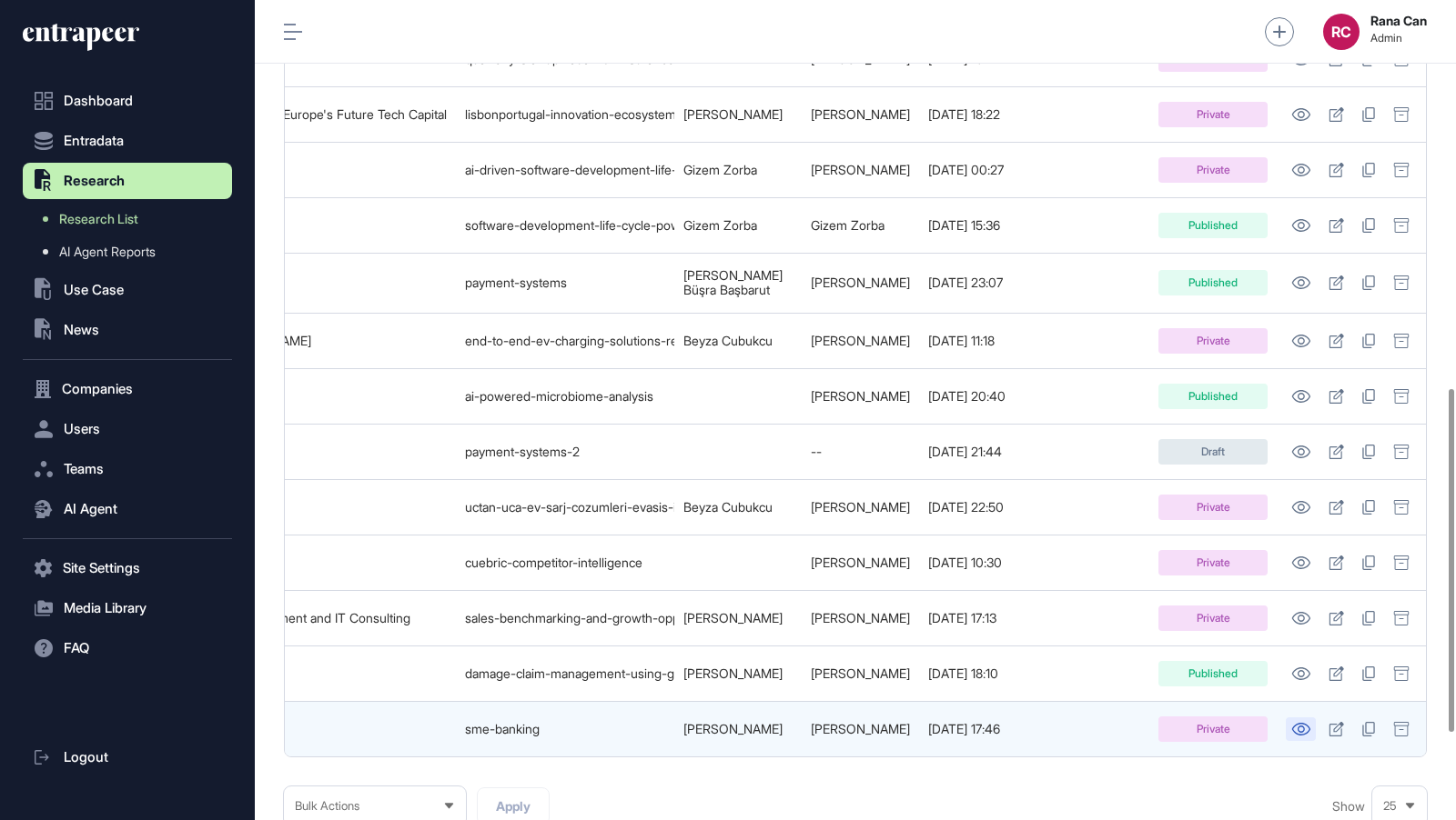
click at [1300, 723] on icon at bounding box center [1301, 729] width 18 height 13
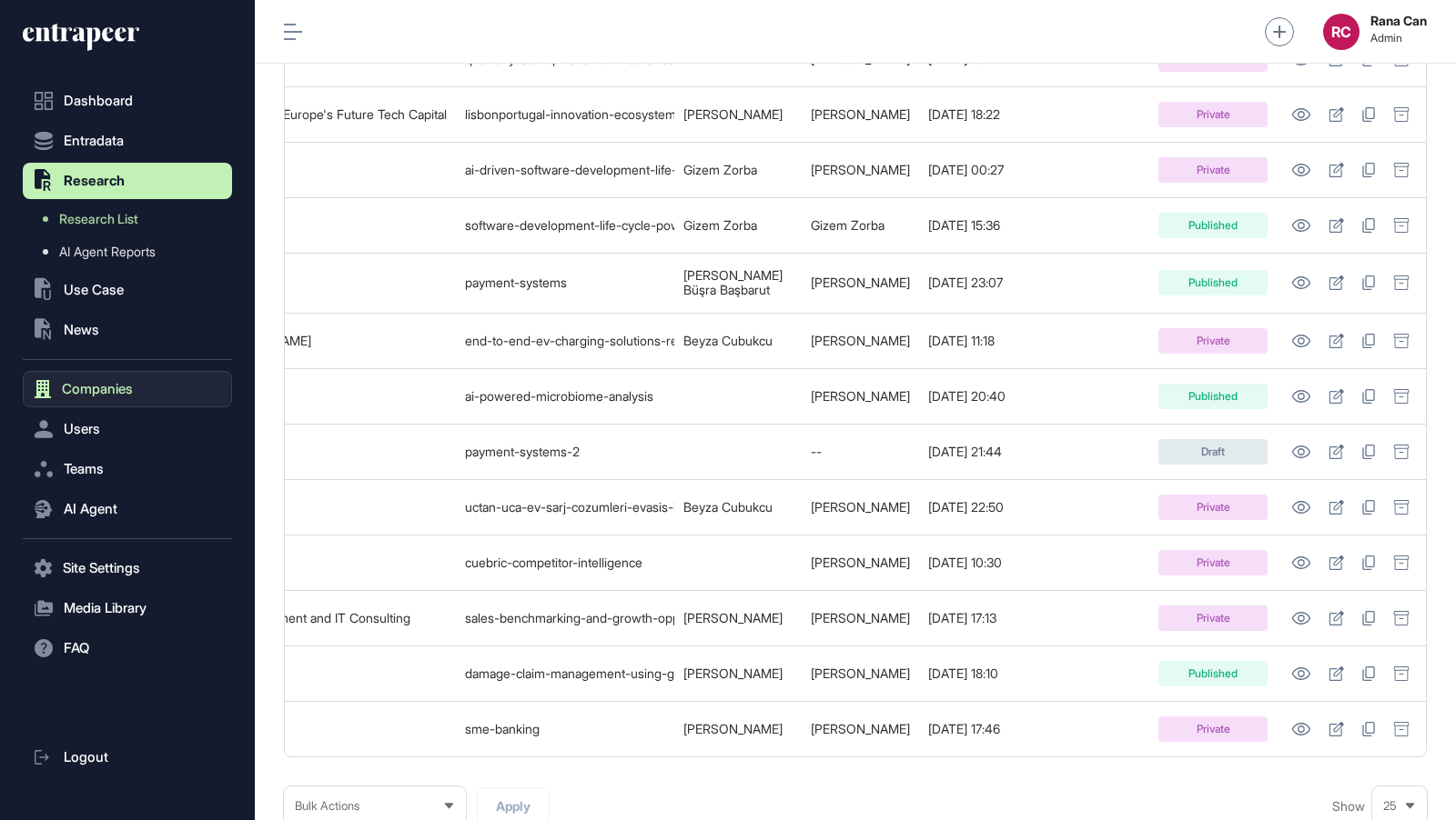
click at [94, 395] on span "Companies" at bounding box center [97, 389] width 71 height 14
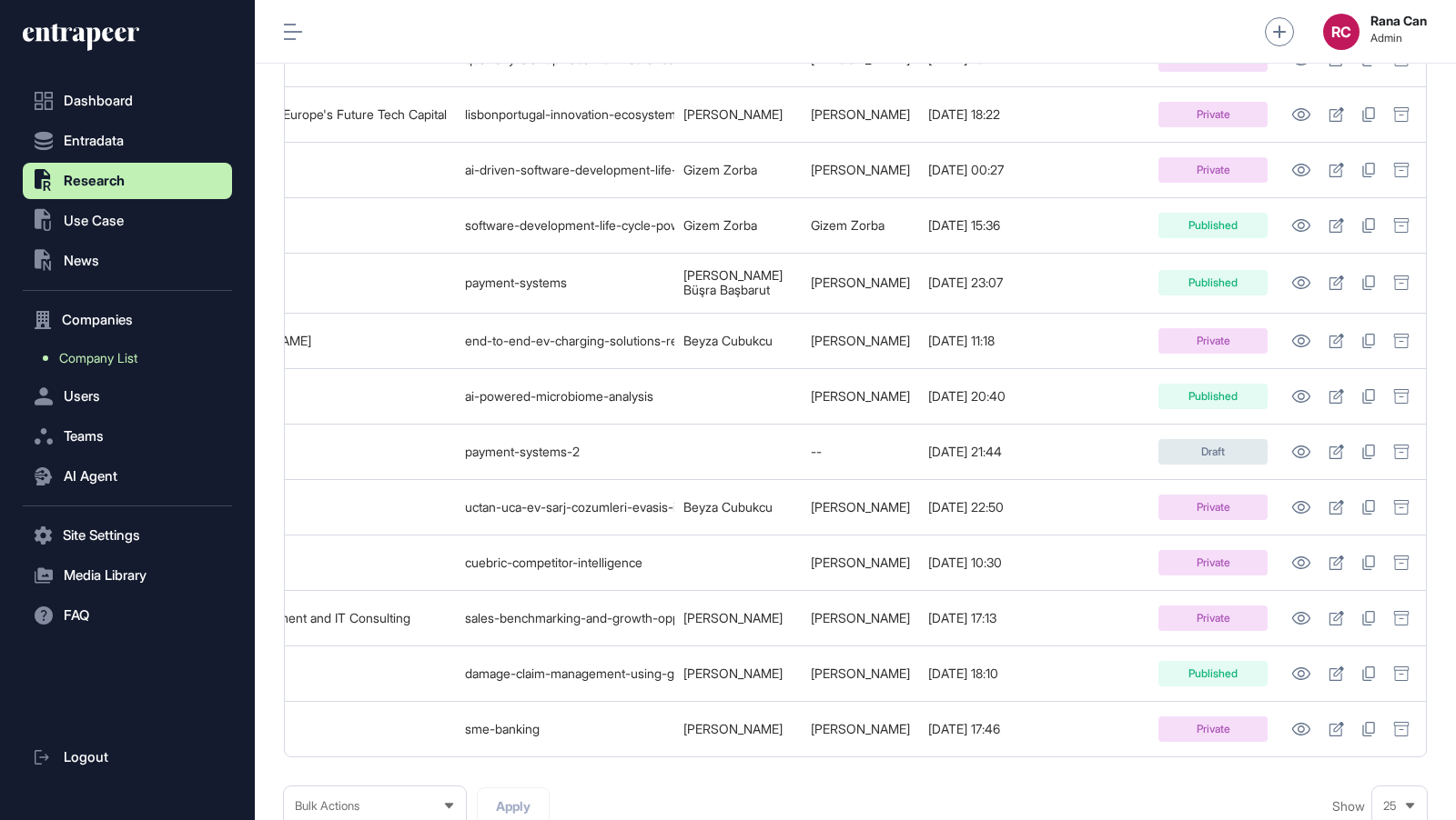
drag, startPoint x: 125, startPoint y: 425, endPoint x: 104, endPoint y: 357, distance: 71.2
click at [104, 355] on nav "Dashboard Entradata .st0{fill:currentColor} Research .st0{fill:currentColor} Us…" at bounding box center [127, 451] width 209 height 738
click at [104, 357] on span "Company List" at bounding box center [97, 358] width 78 height 14
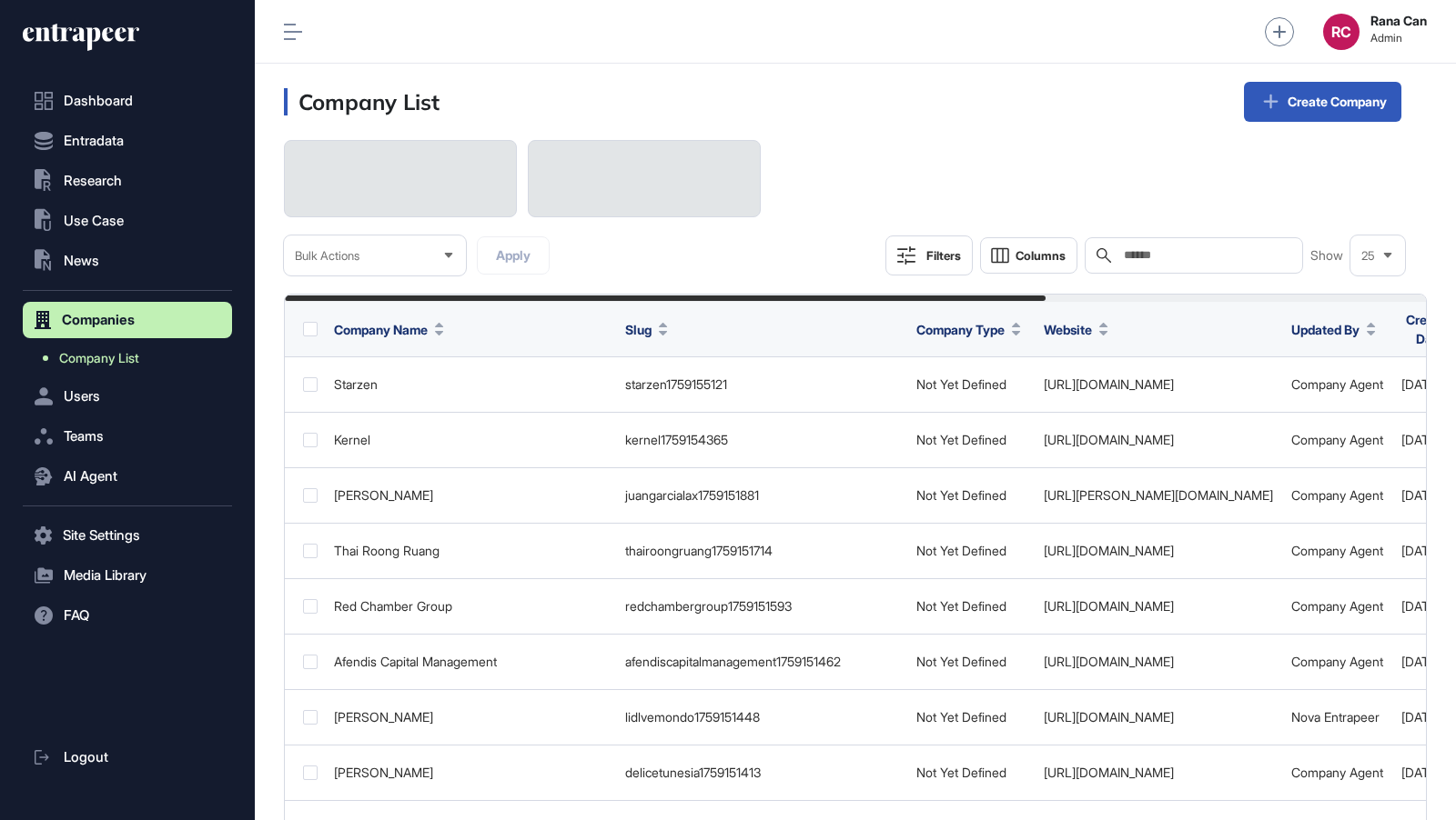
scroll to position [820, 1201]
click at [1169, 252] on input "text" at bounding box center [1207, 255] width 169 height 14
paste input "**********"
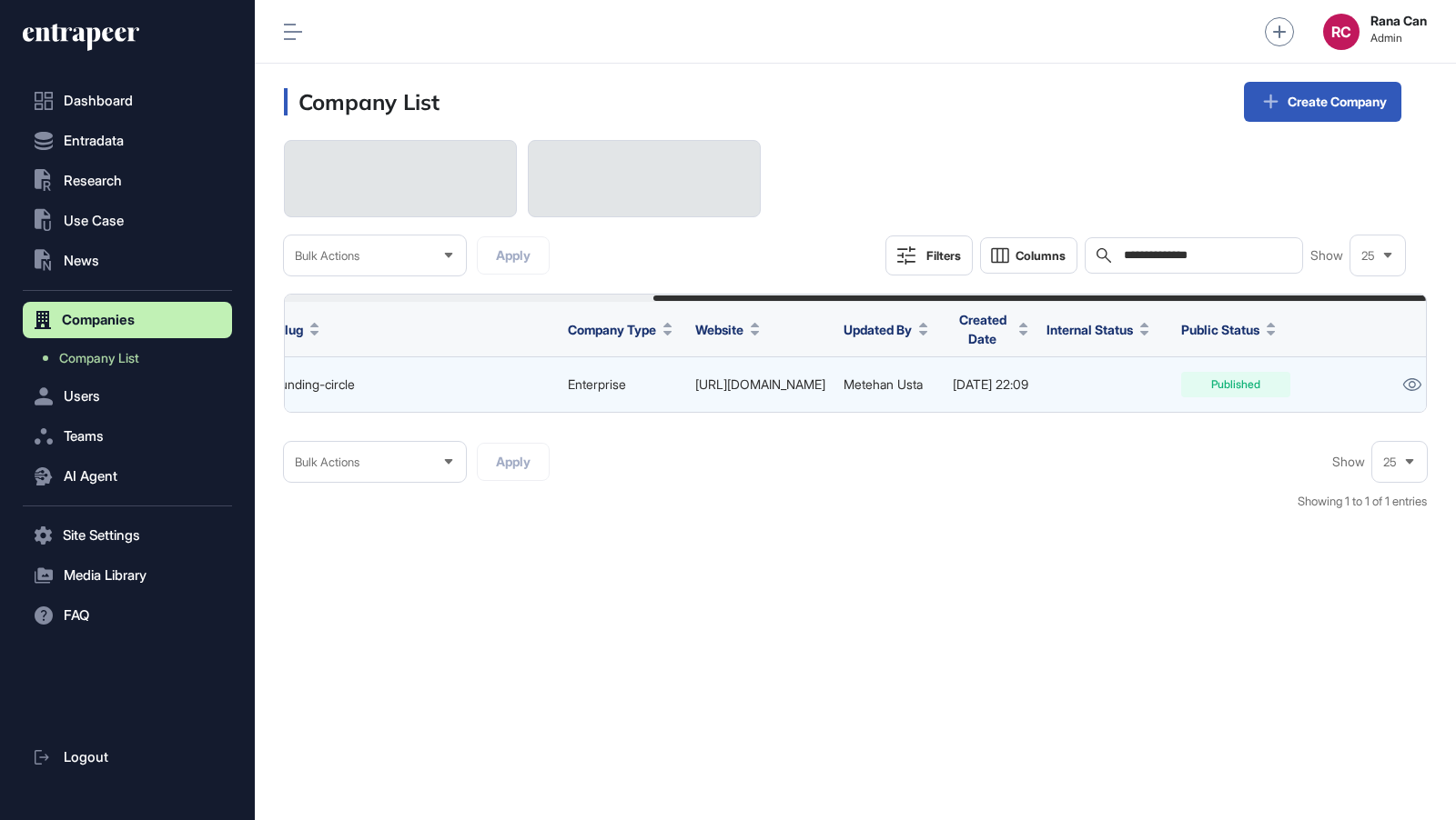
scroll to position [0, 543]
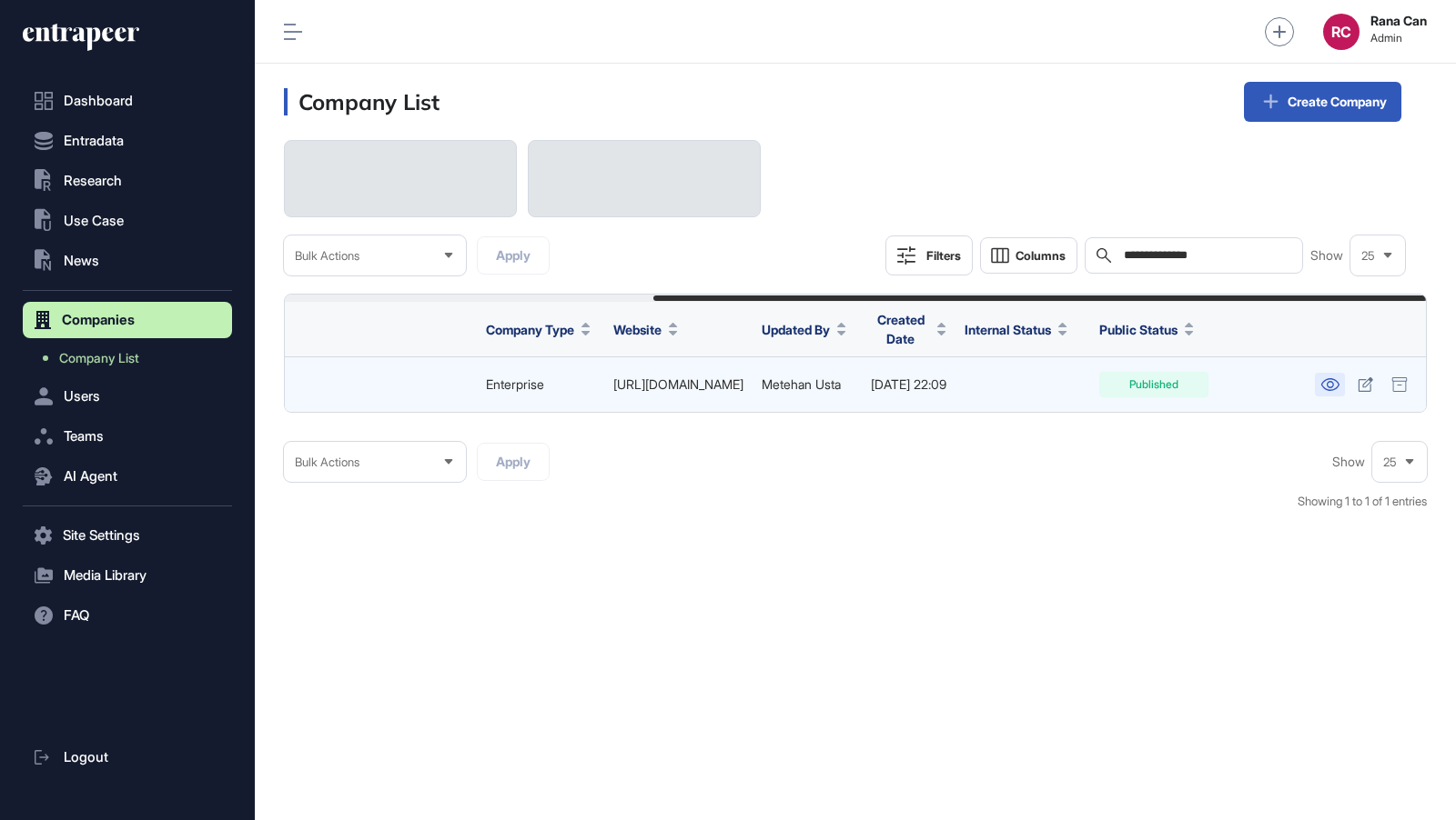
click at [1329, 388] on icon at bounding box center [1329, 384] width 18 height 13
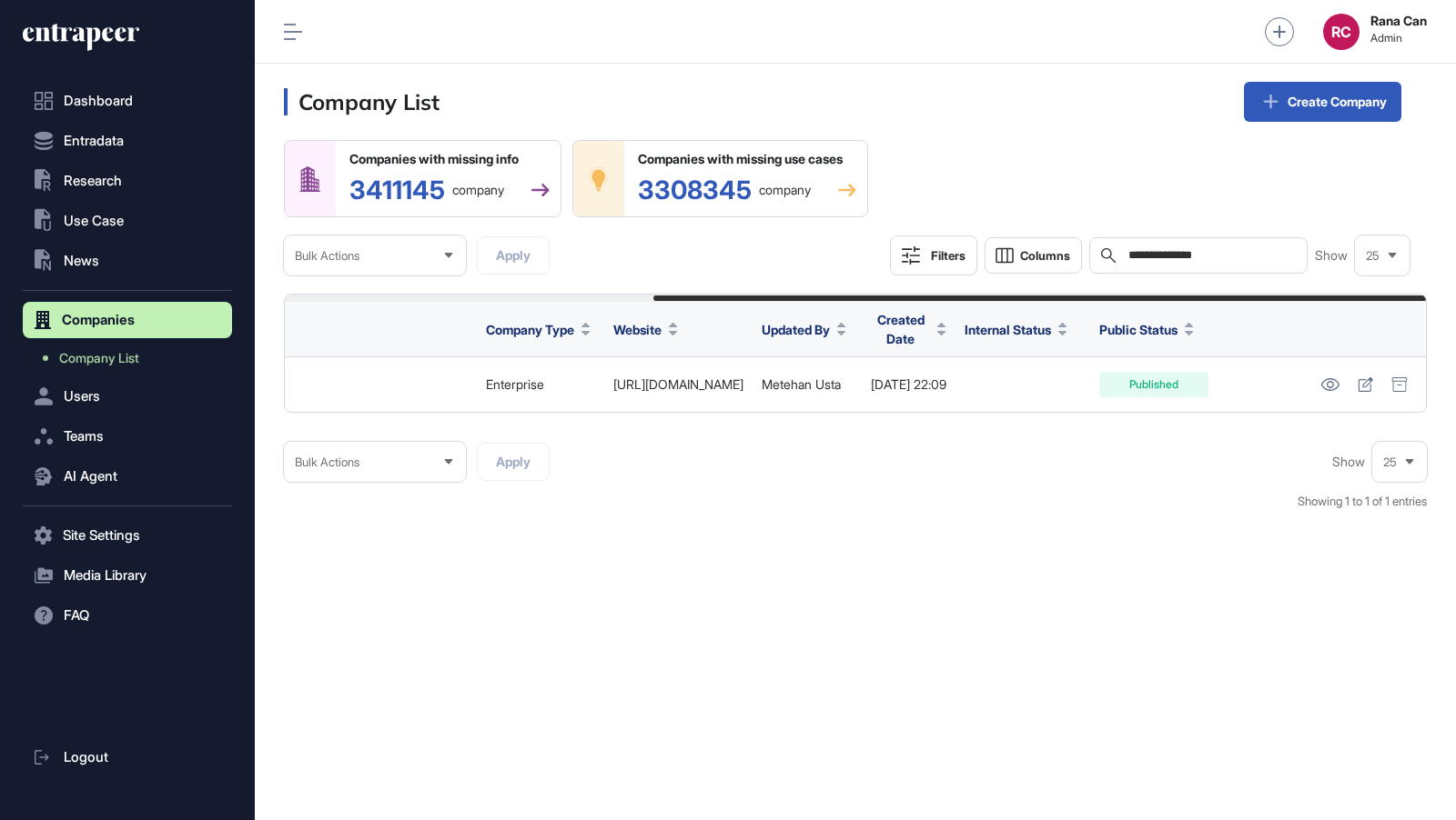
drag, startPoint x: 1227, startPoint y: 260, endPoint x: 1030, endPoint y: 230, distance: 199.3
click at [1035, 230] on div "**********" at bounding box center [855, 208] width 1143 height 136
paste input "text"
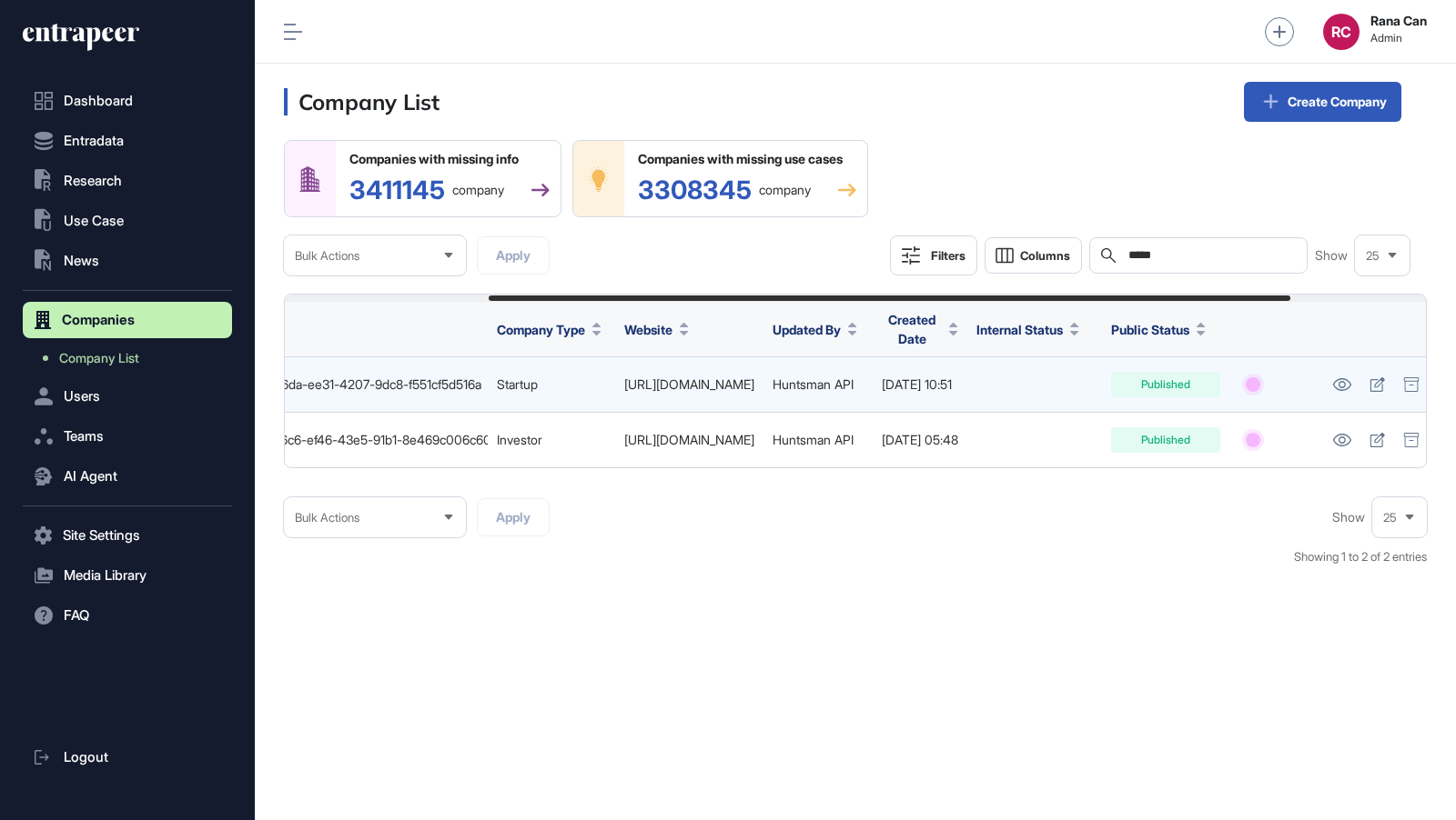
scroll to position [0, 485]
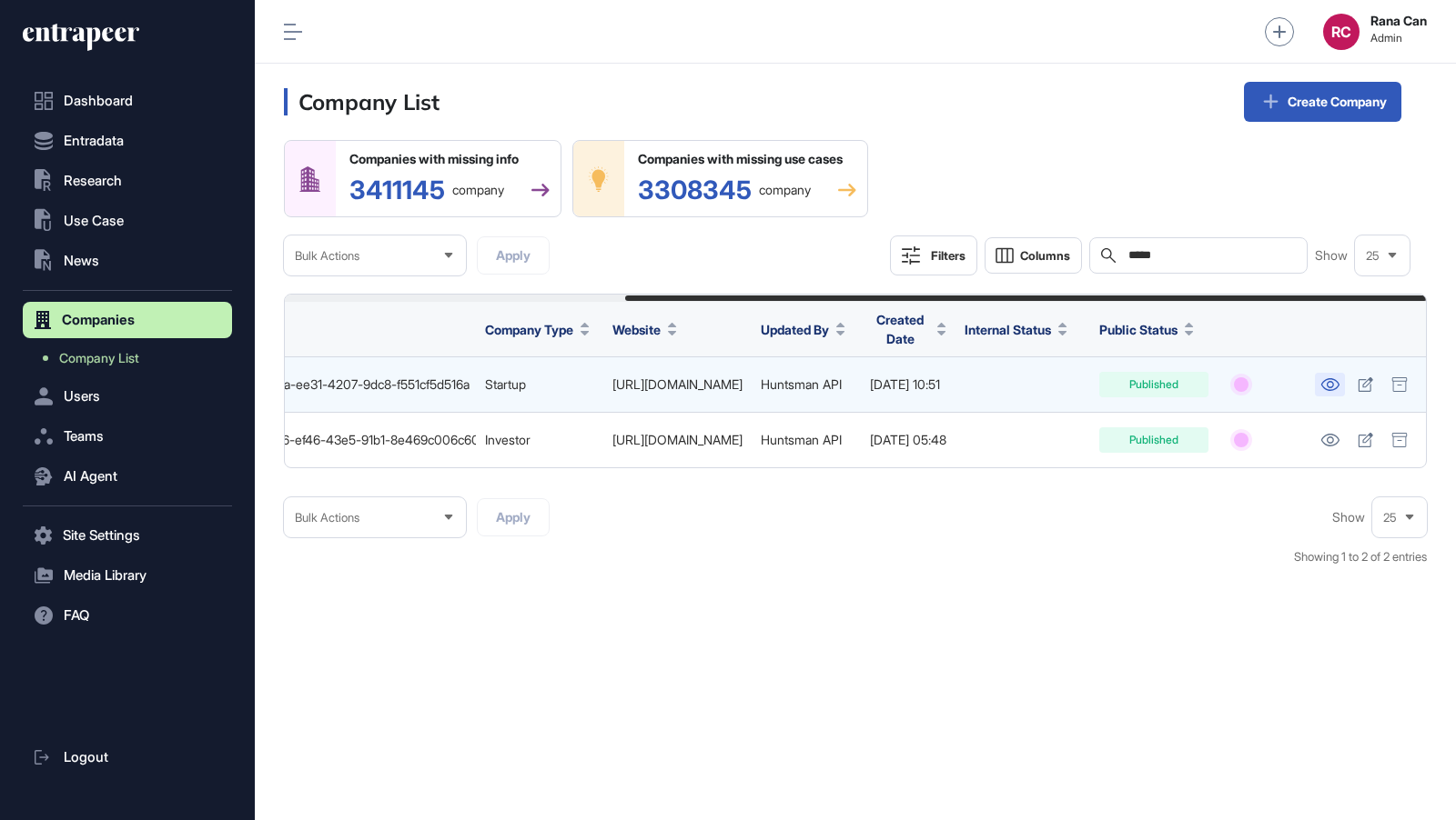
click at [1331, 385] on icon at bounding box center [1330, 384] width 19 height 13
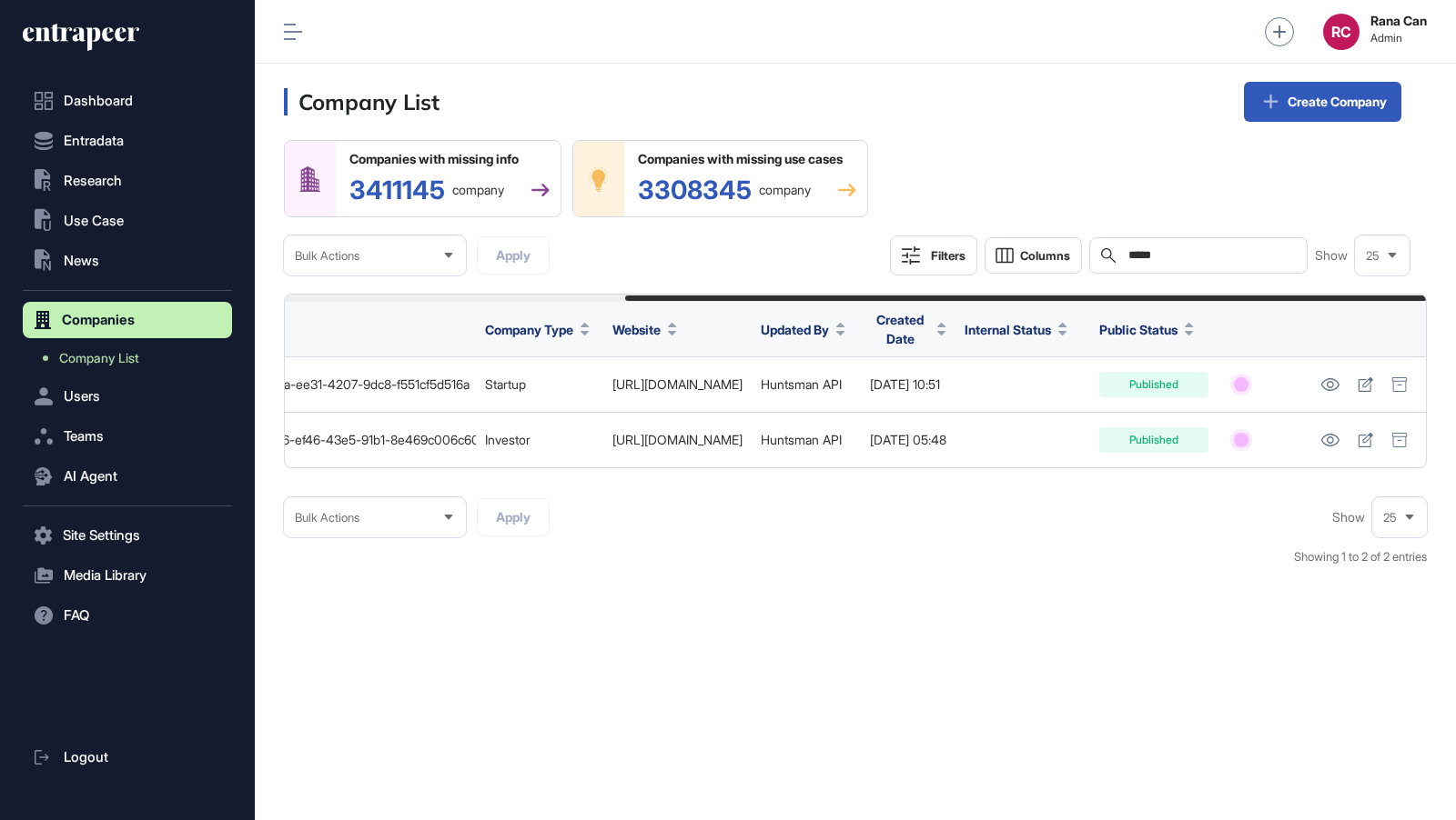
drag, startPoint x: 1202, startPoint y: 258, endPoint x: 877, endPoint y: 249, distance: 325.1
click at [878, 249] on div "Companies with missing info 3411145 company Companies with missing use cases 33…" at bounding box center [855, 208] width 1143 height 136
paste input "****"
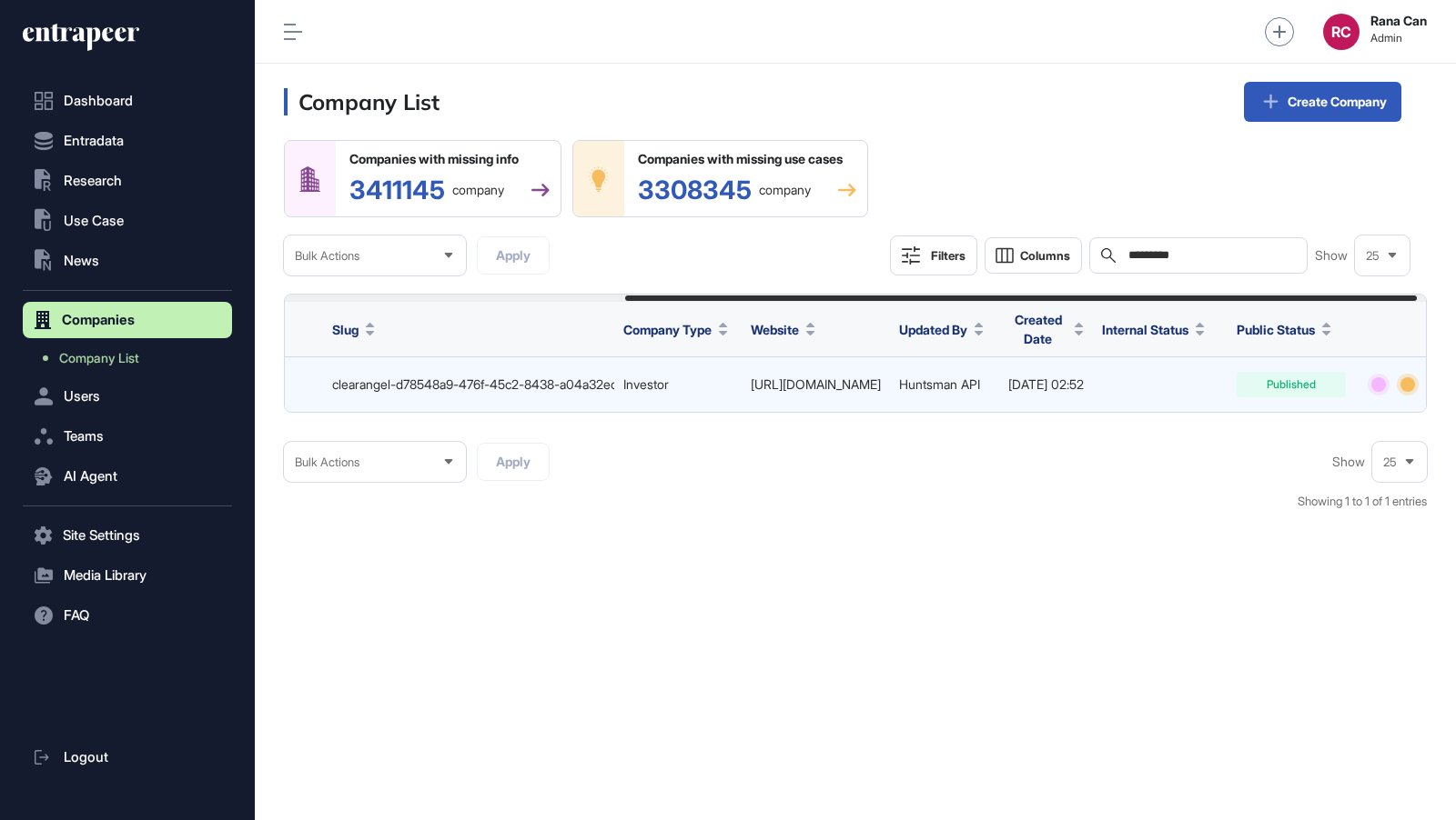
scroll to position [0, 505]
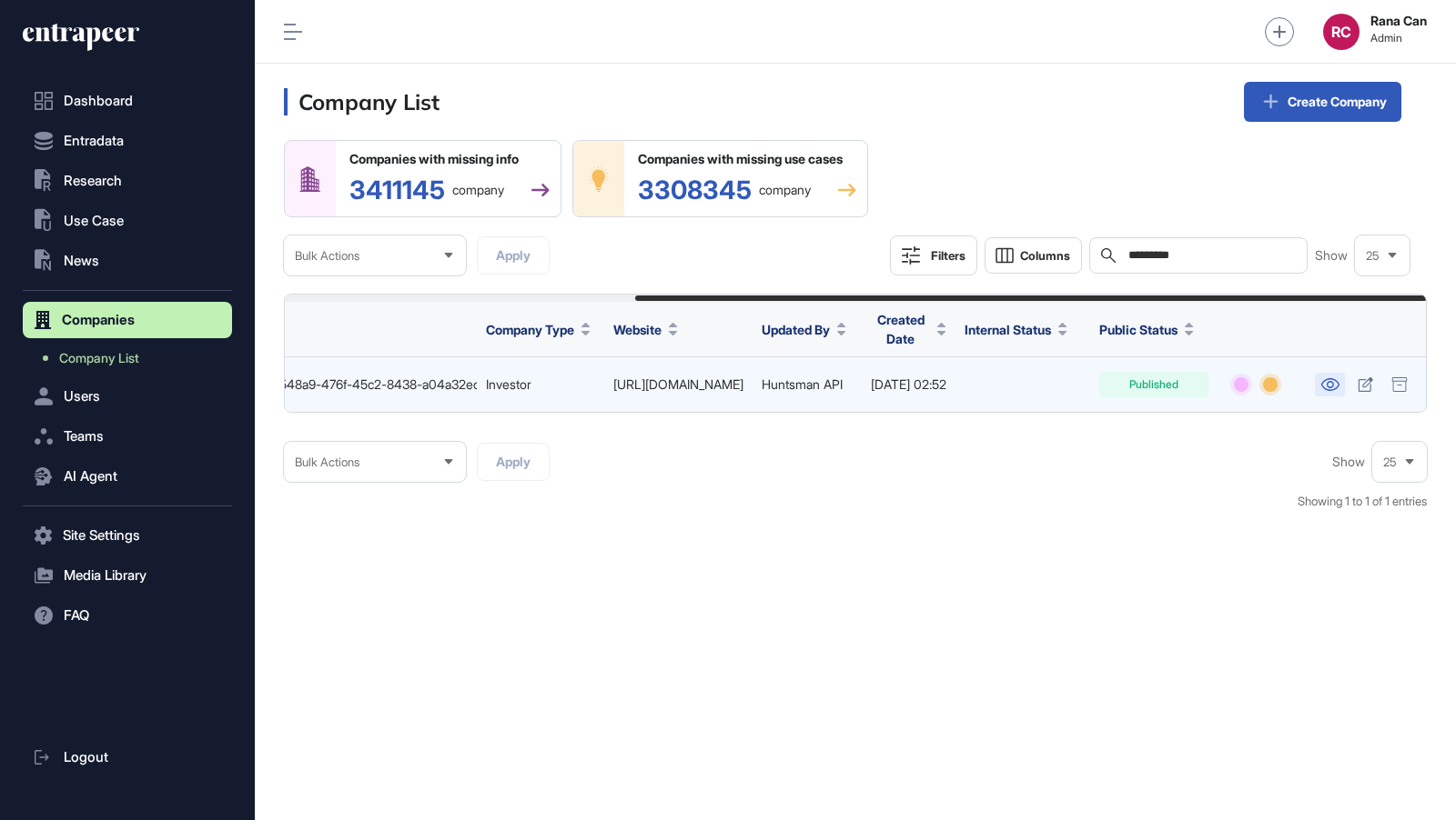
click at [1336, 380] on icon at bounding box center [1330, 384] width 19 height 13
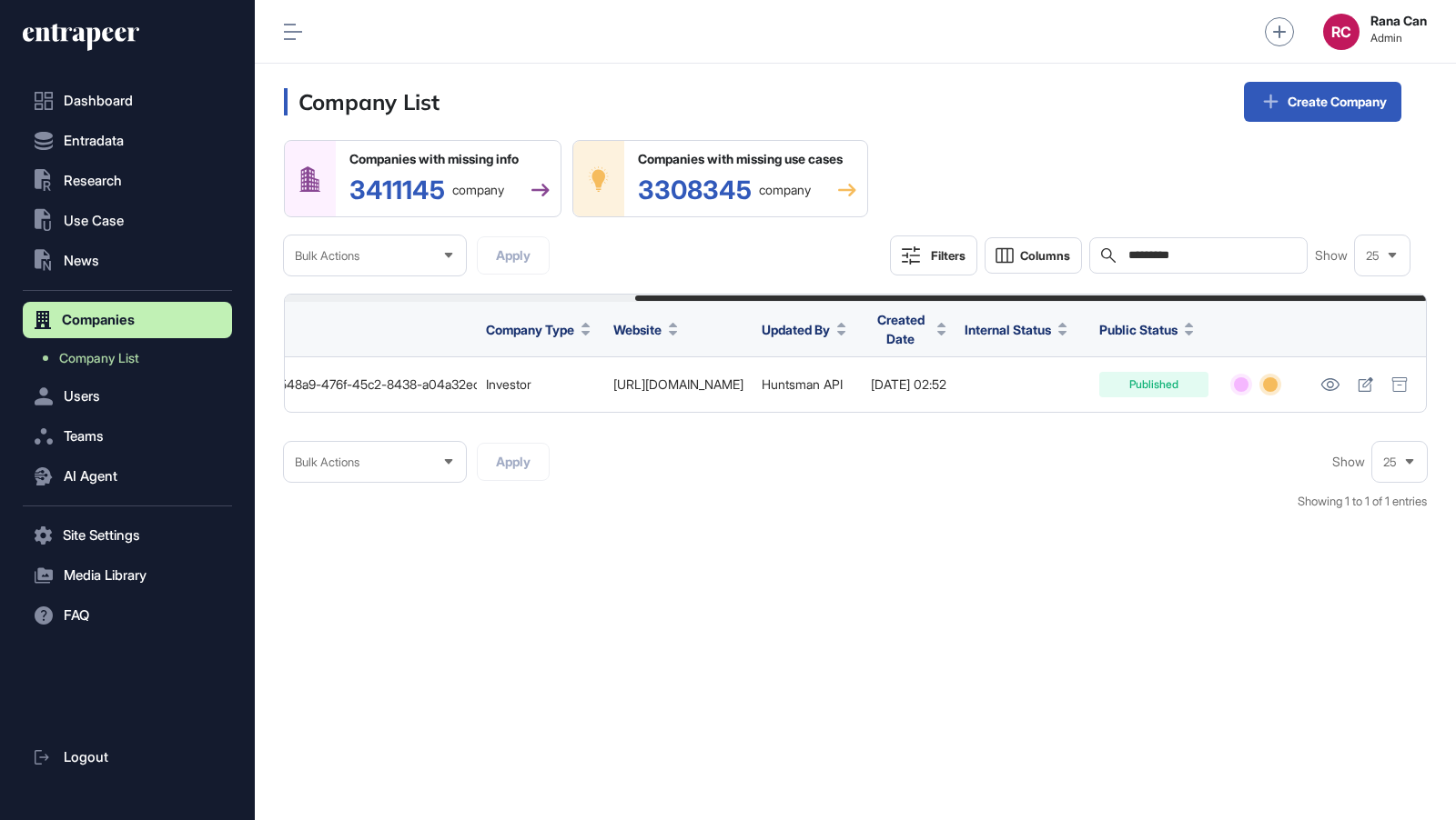
drag, startPoint x: 1216, startPoint y: 254, endPoint x: 914, endPoint y: 240, distance: 302.3
click at [917, 243] on div "Filters Columns Search ********* Show 25" at bounding box center [1150, 256] width 520 height 40
paste input "text"
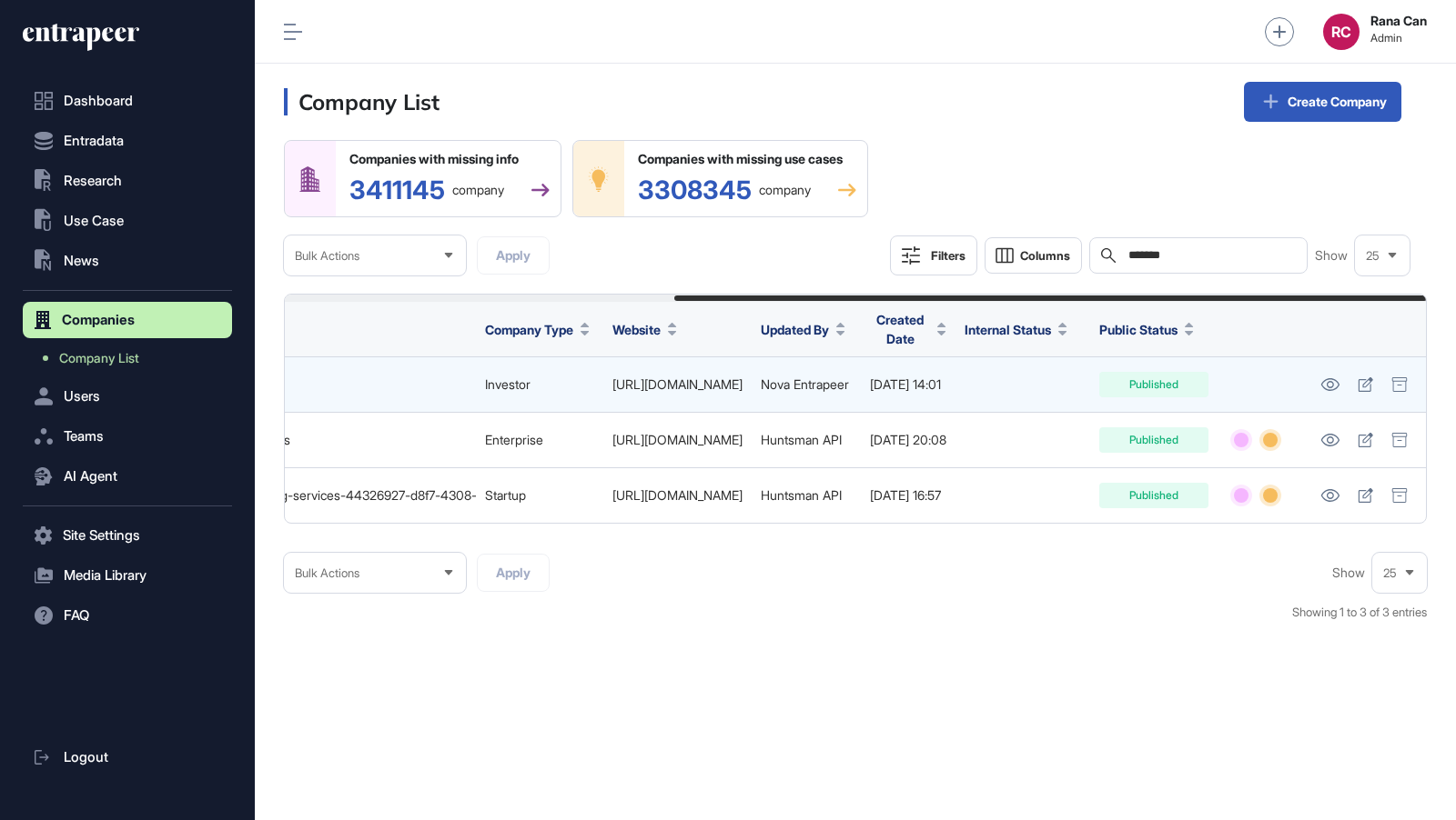
scroll to position [0, 590]
click at [1331, 384] on icon at bounding box center [1330, 384] width 19 height 13
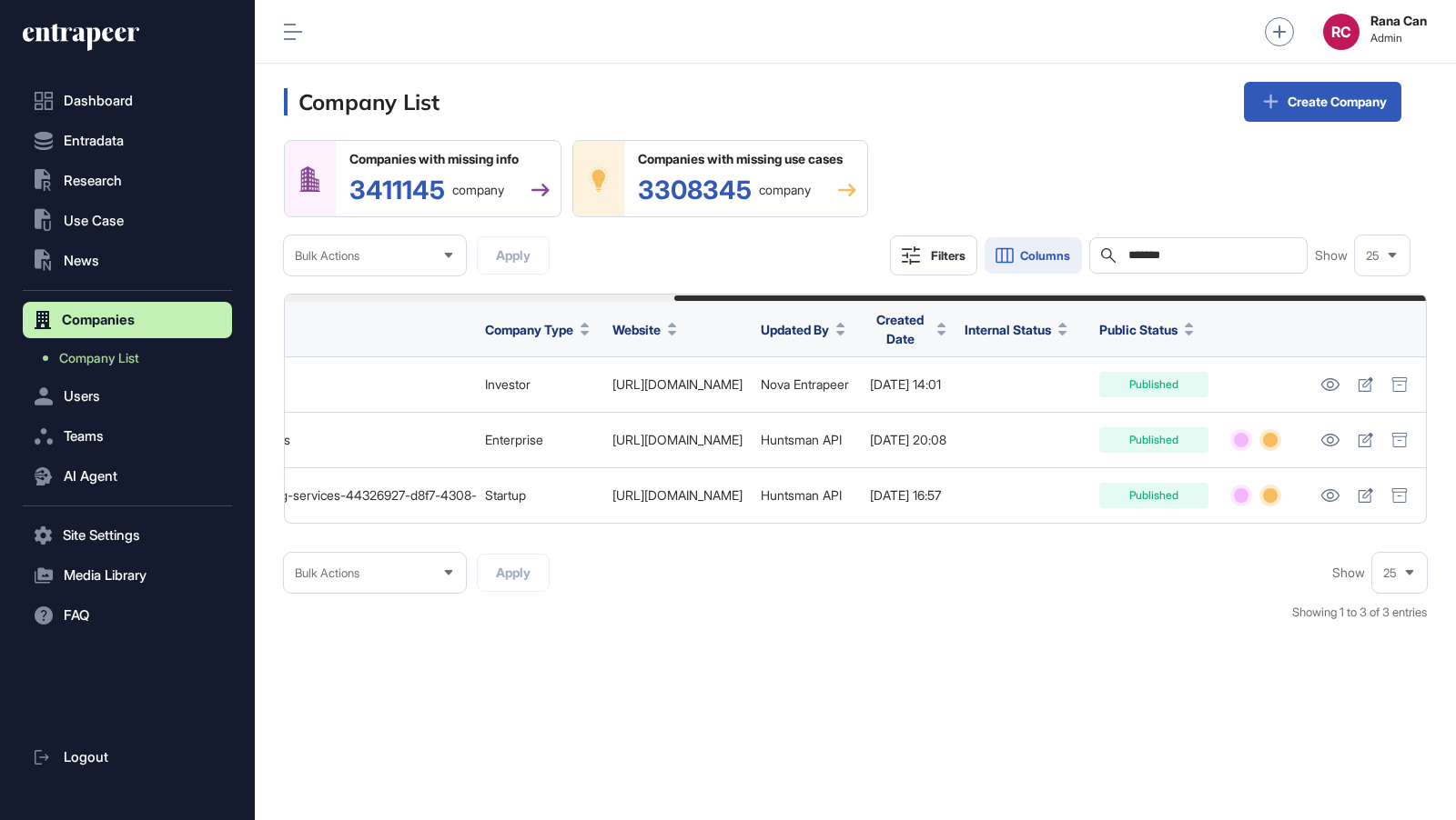
scroll to position [0, 0]
drag, startPoint x: 1191, startPoint y: 261, endPoint x: 1016, endPoint y: 240, distance: 176.3
click at [1018, 244] on div "Filters Columns Search ******* Show 25" at bounding box center [1150, 256] width 520 height 40
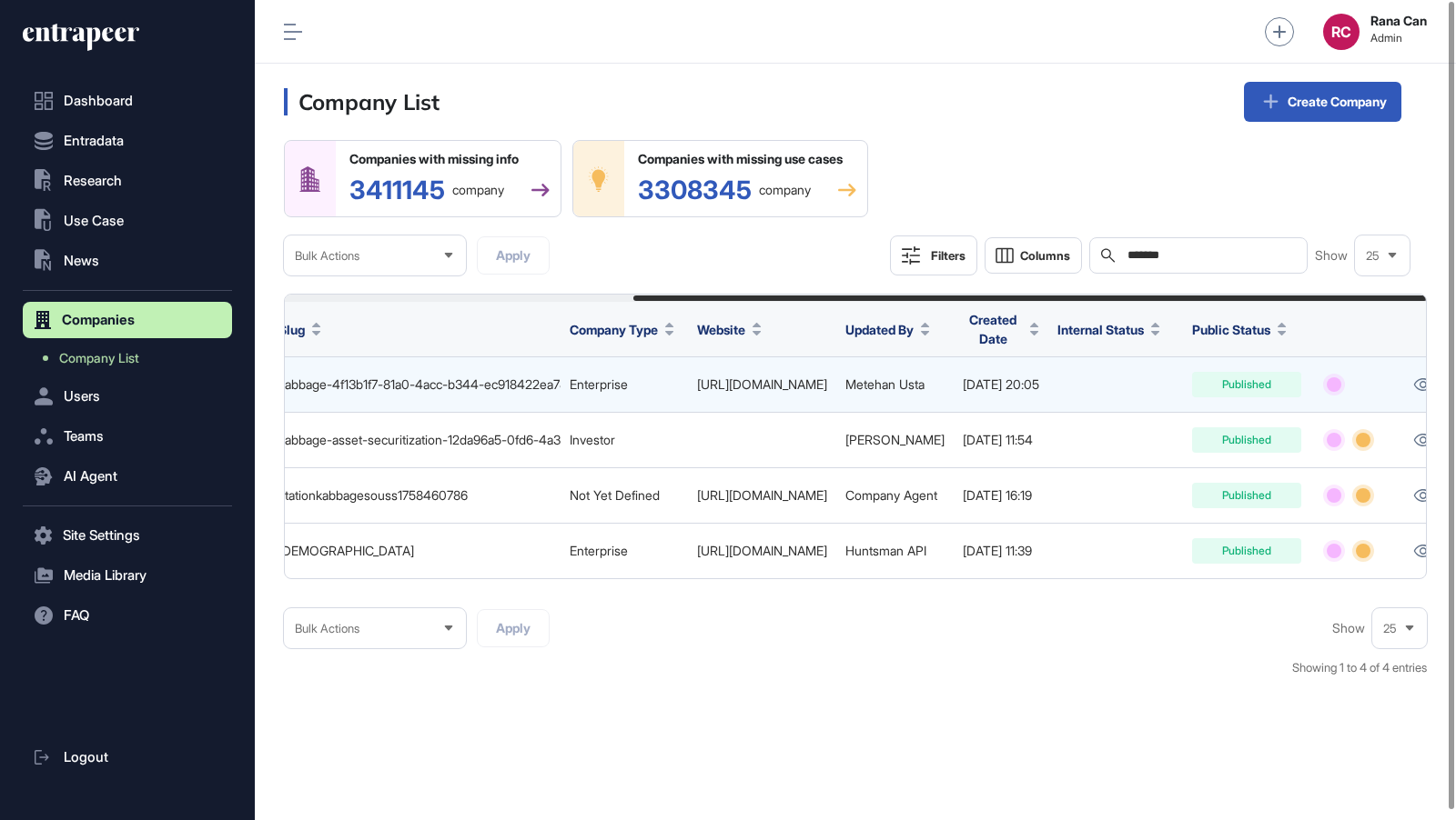
scroll to position [0, 502]
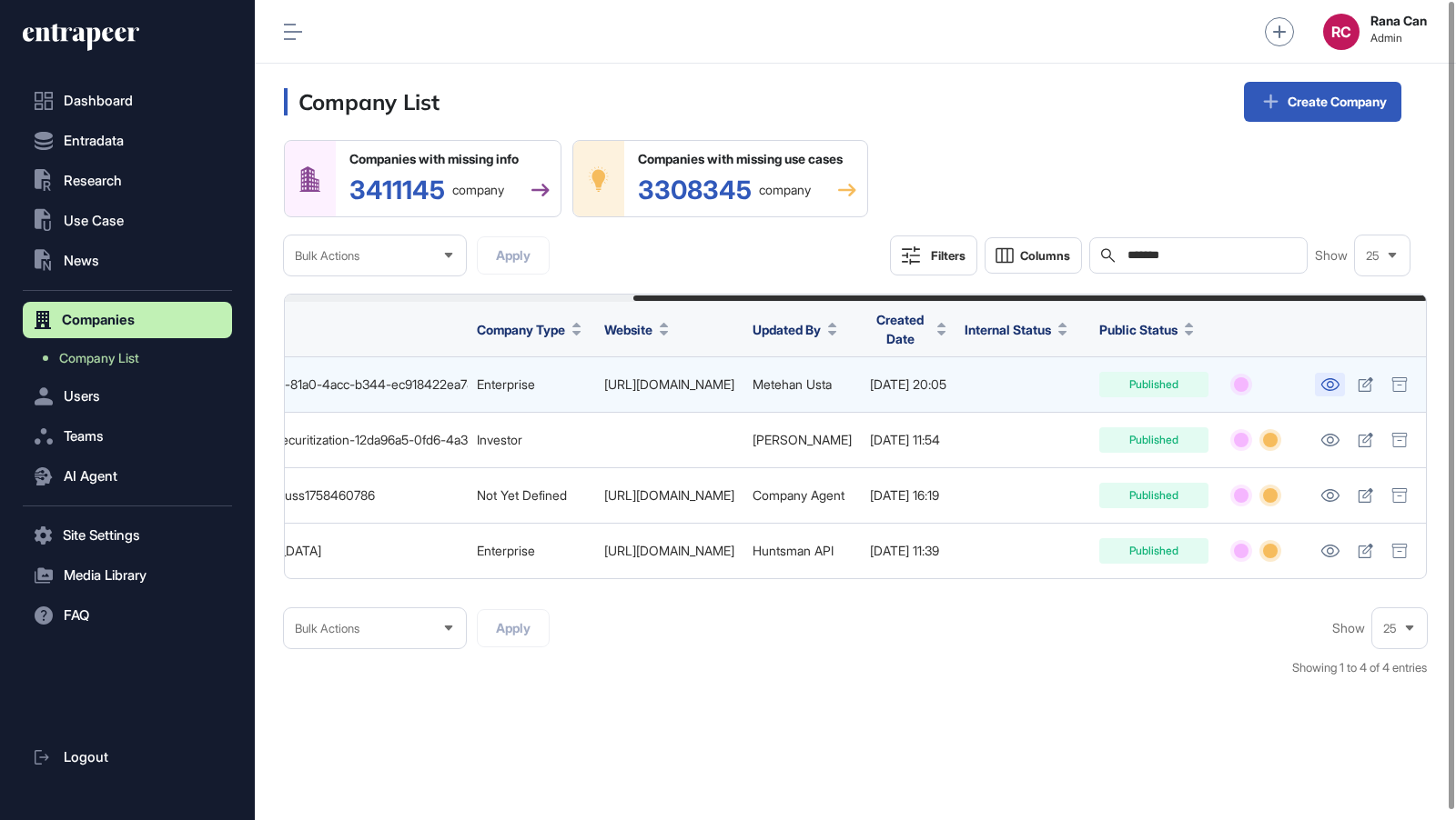
click at [1331, 388] on icon at bounding box center [1330, 384] width 19 height 13
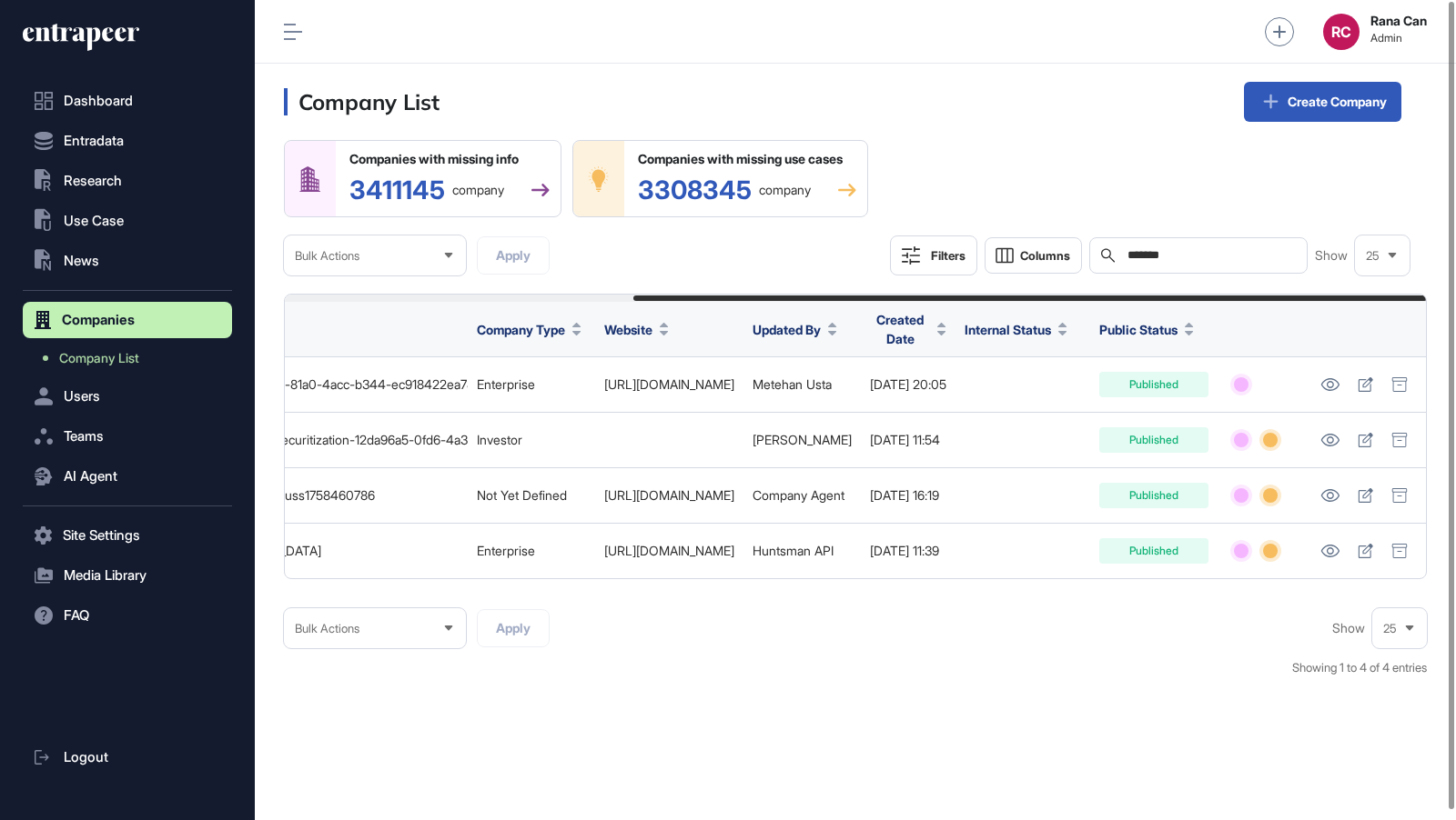
drag, startPoint x: 1205, startPoint y: 264, endPoint x: 1172, endPoint y: 257, distance: 33.7
click at [1172, 256] on div "Search *******" at bounding box center [1198, 256] width 219 height 37
drag, startPoint x: 1195, startPoint y: 257, endPoint x: 904, endPoint y: 243, distance: 291.3
click at [905, 243] on div "Filters Columns Search ******* Show 25" at bounding box center [1150, 256] width 520 height 40
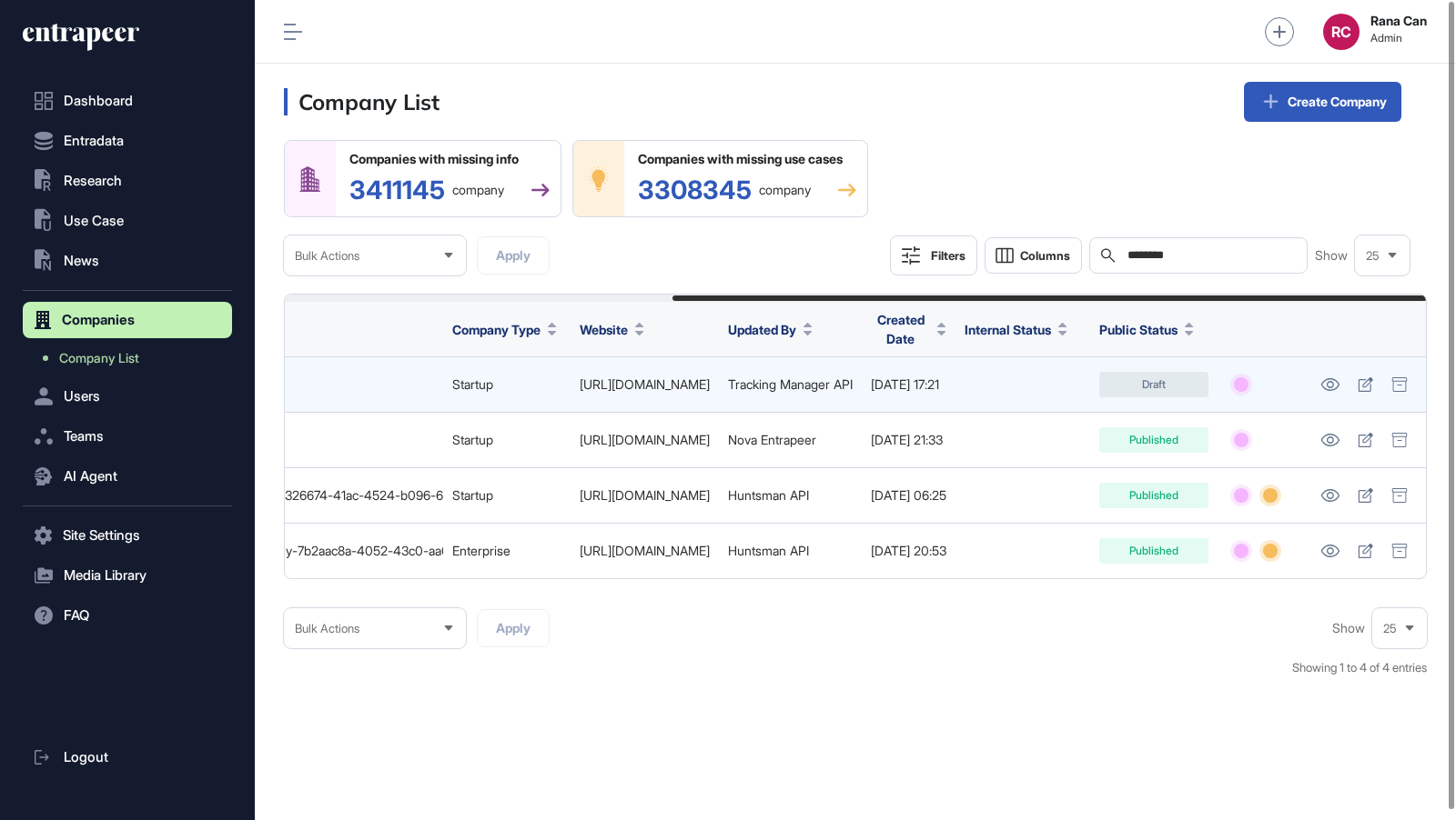
scroll to position [0, 586]
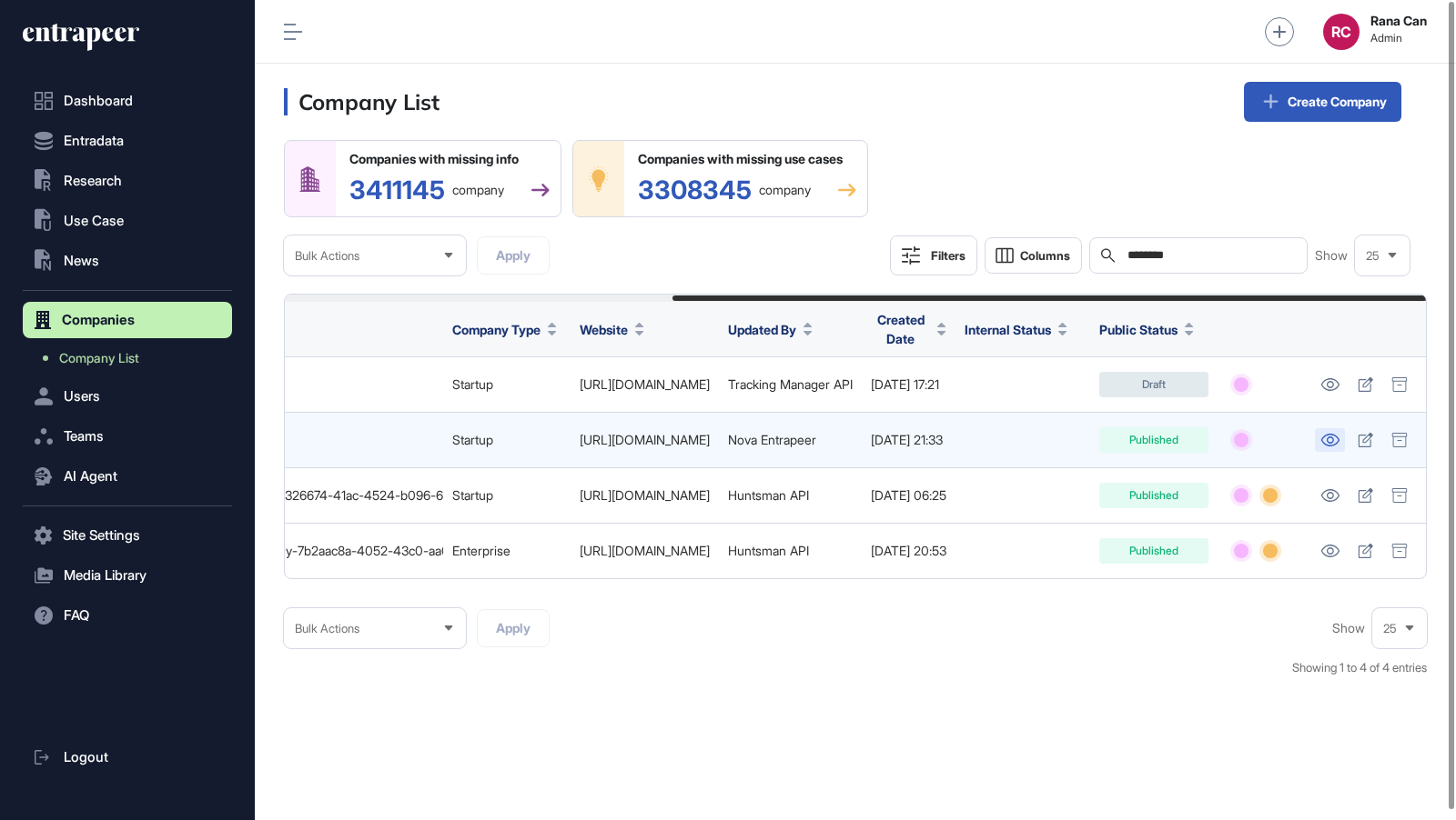
click at [1328, 442] on icon at bounding box center [1330, 440] width 19 height 13
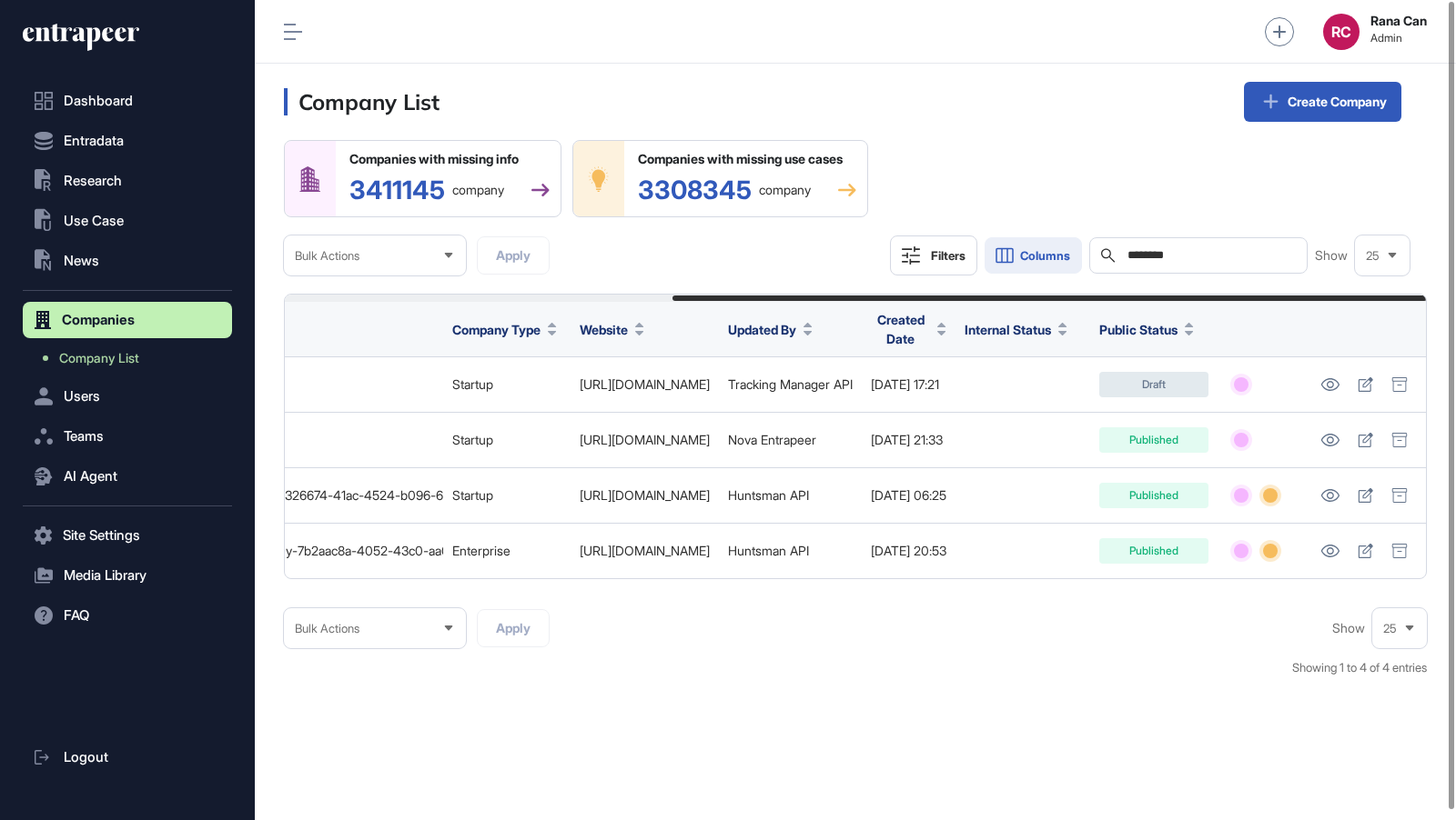
drag, startPoint x: 1203, startPoint y: 255, endPoint x: 1065, endPoint y: 242, distance: 138.6
click at [1065, 243] on div "Filters Columns Search ******** Show 25" at bounding box center [1150, 256] width 520 height 40
paste input "text"
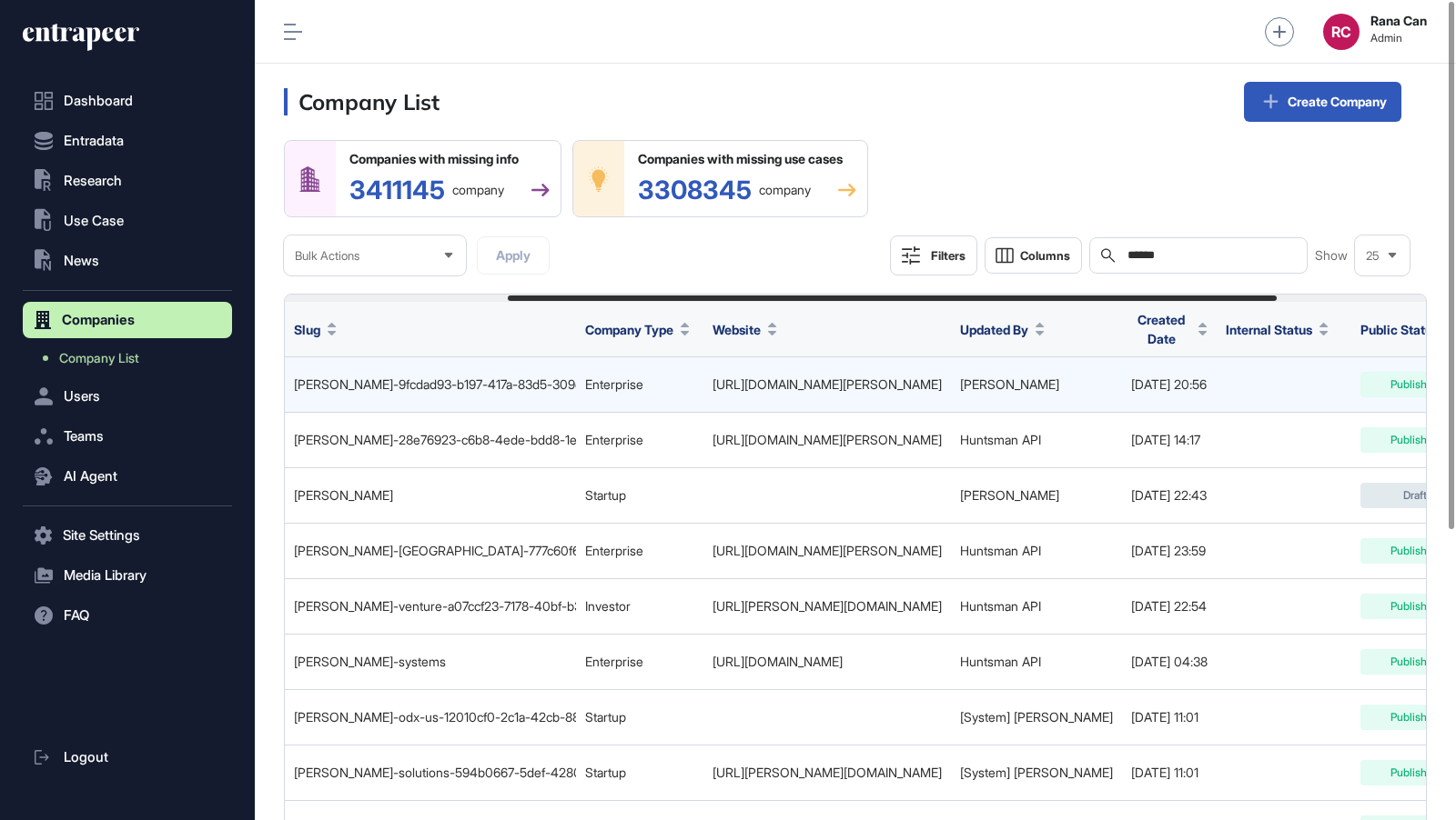
scroll to position [0, 554]
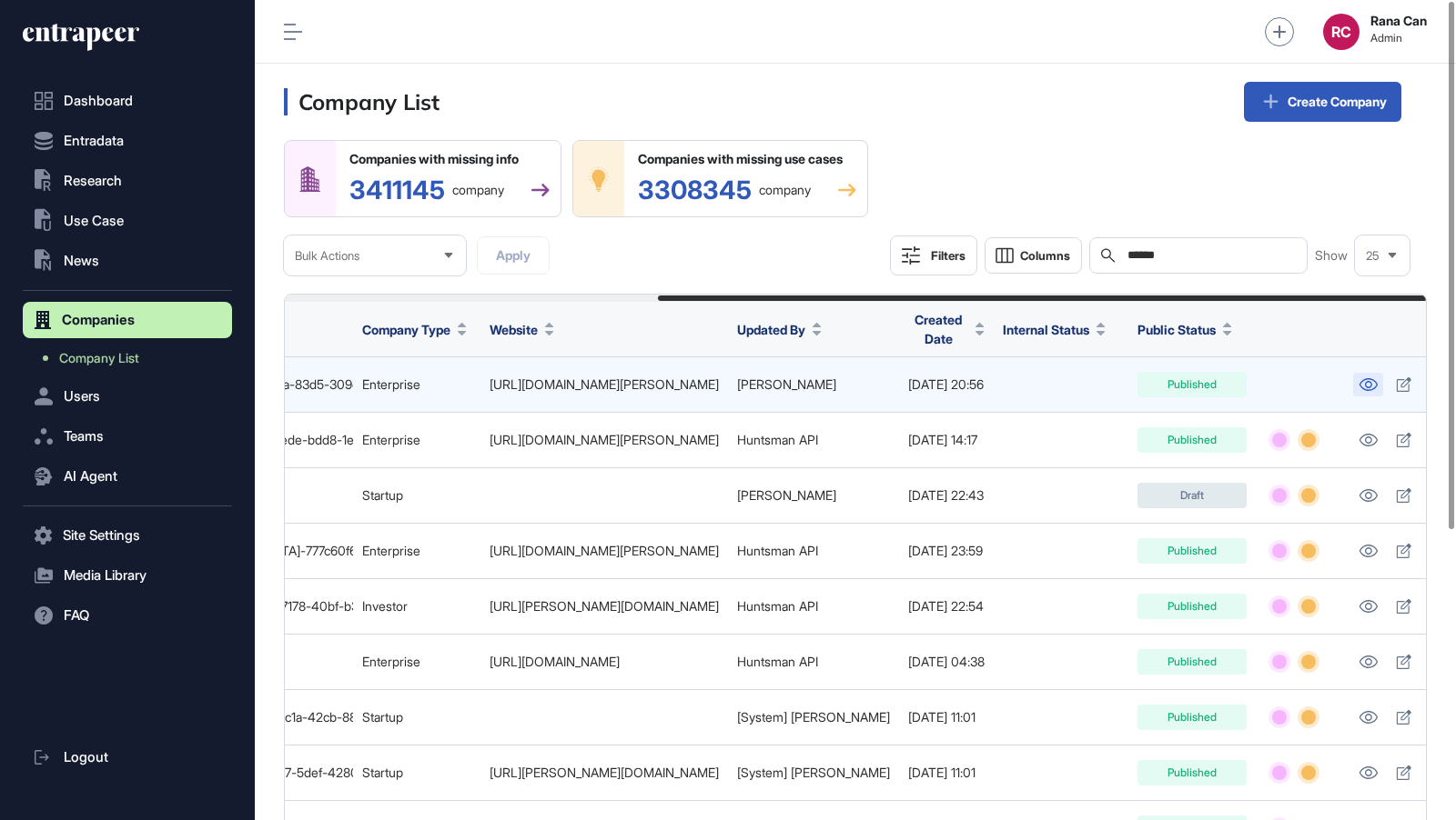
type input "******"
click at [1359, 386] on icon at bounding box center [1368, 384] width 19 height 13
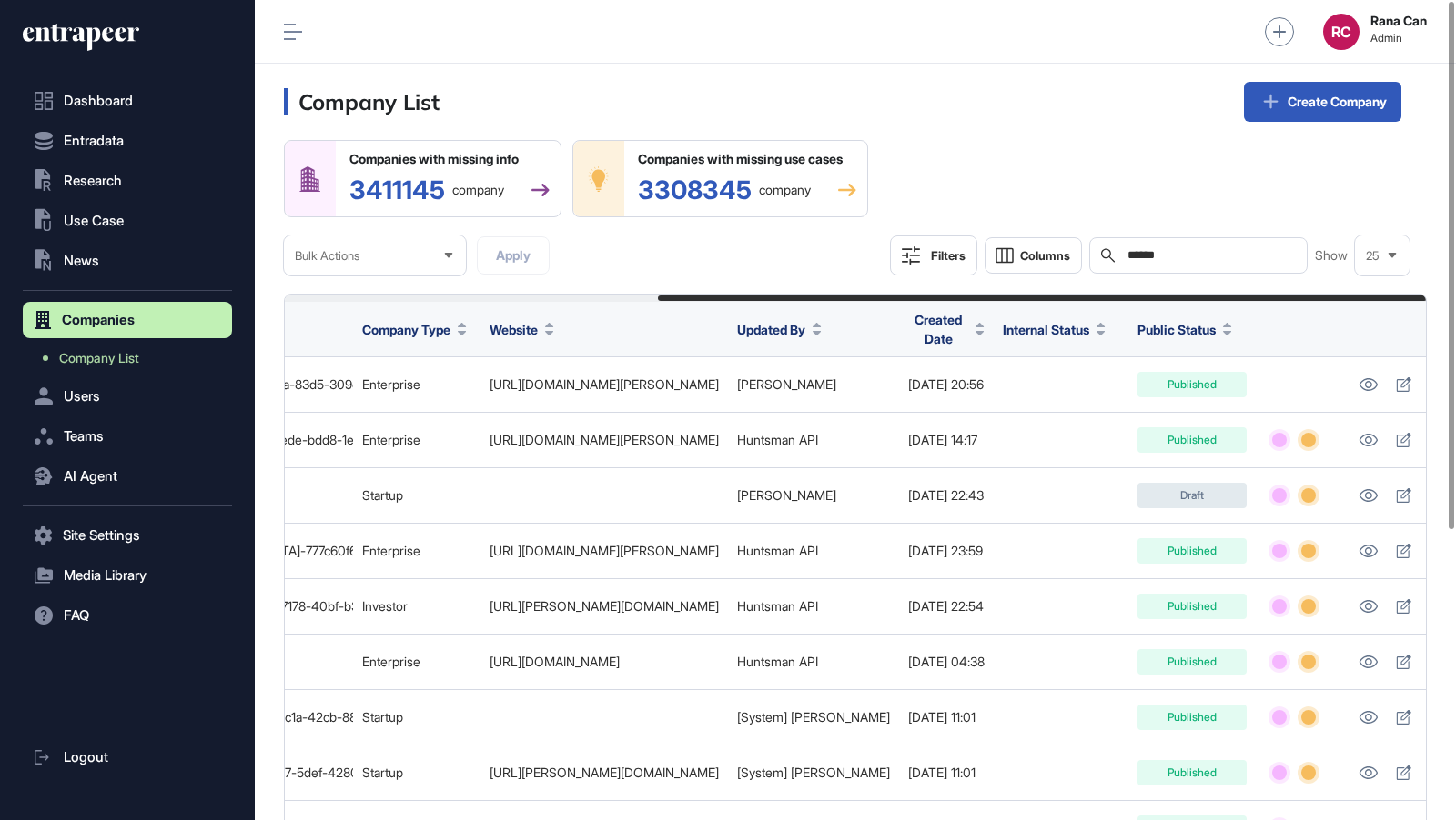
drag, startPoint x: 1197, startPoint y: 251, endPoint x: 1105, endPoint y: 249, distance: 92.0
click at [1105, 251] on div "Search ******" at bounding box center [1198, 256] width 219 height 37
paste input "******"
type input "*"
type input "****"
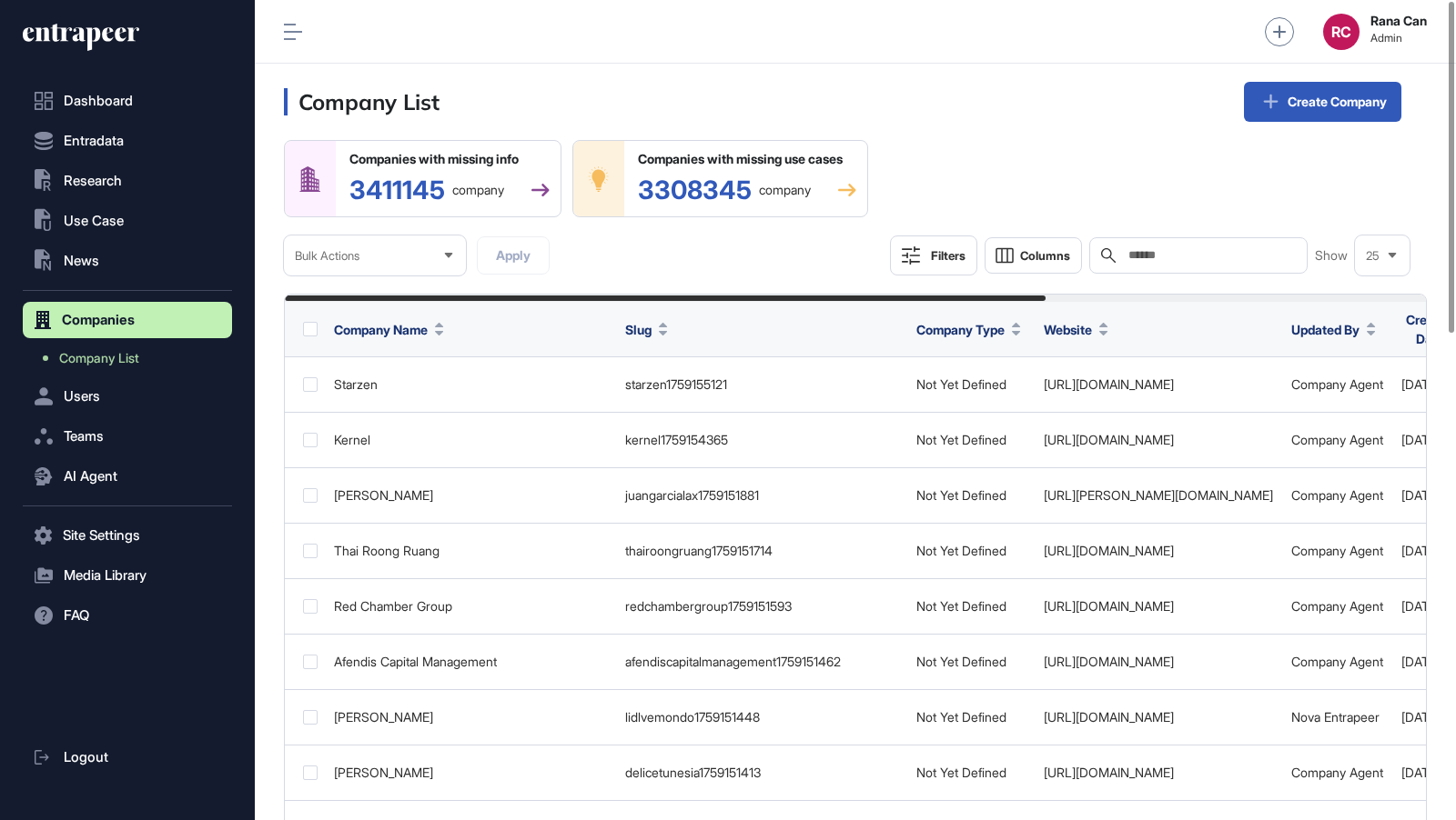
scroll to position [820, 1201]
click at [1208, 265] on div "Search" at bounding box center [1198, 256] width 219 height 37
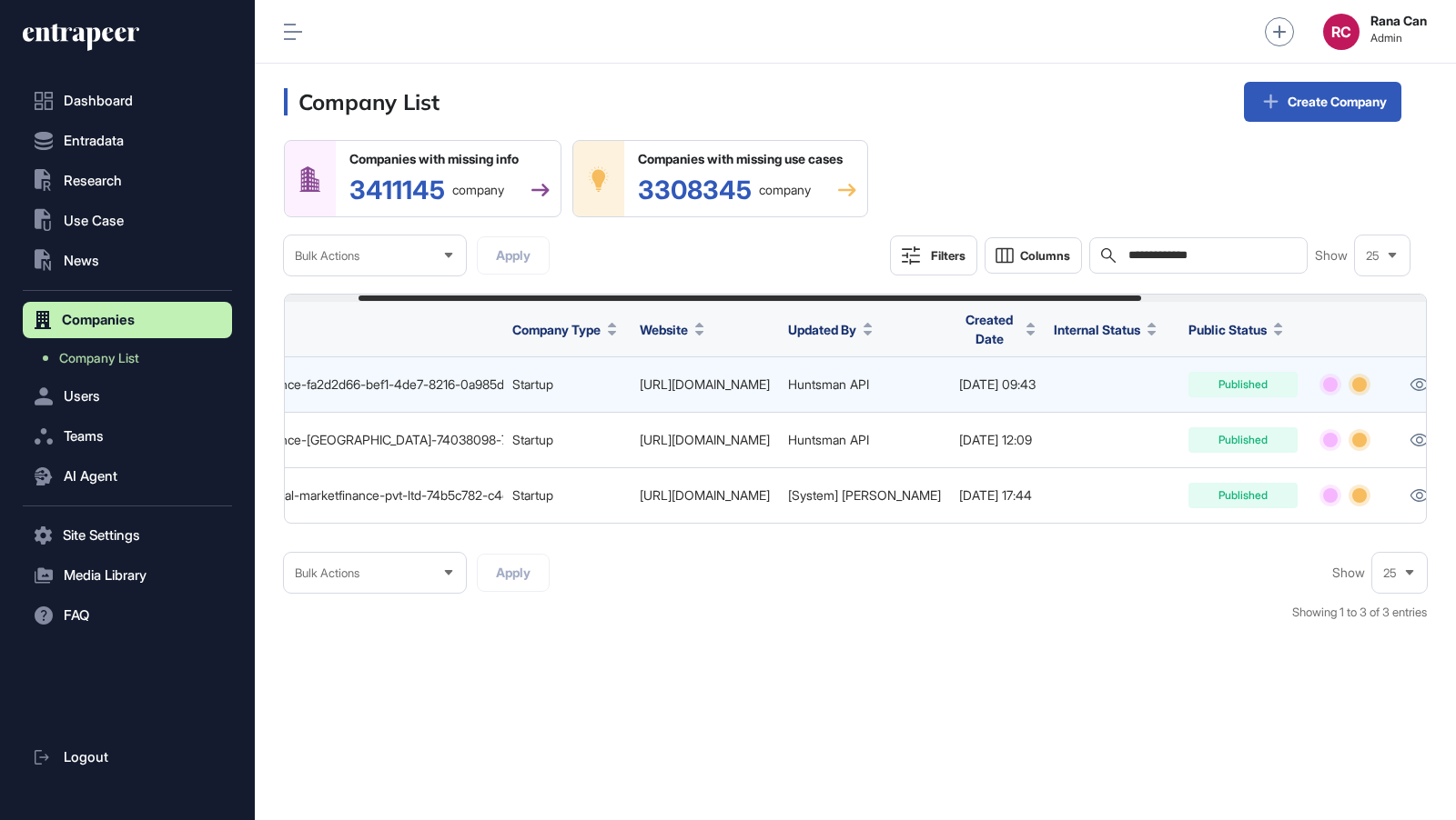
scroll to position [0, 523]
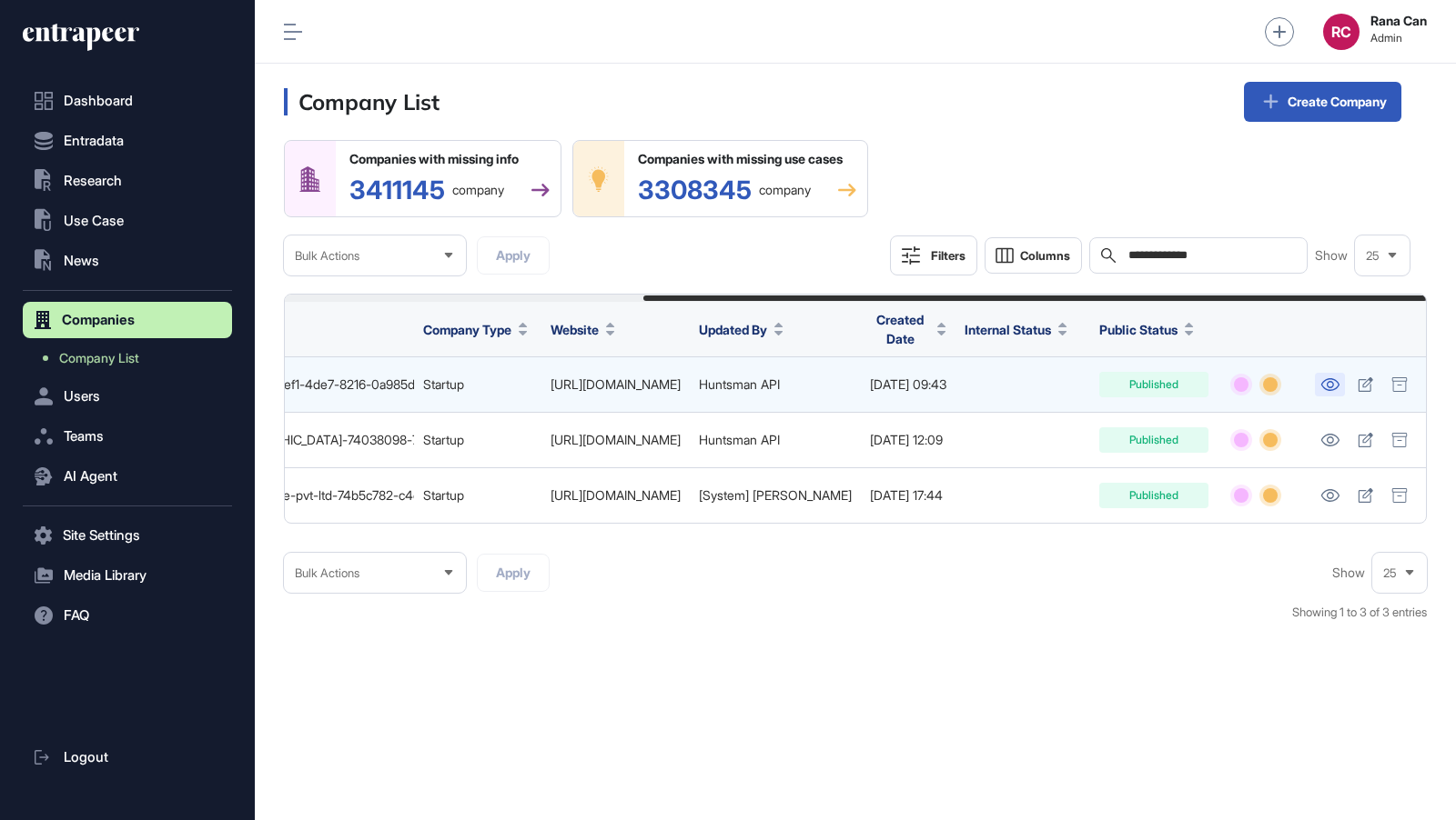
click at [1337, 380] on icon at bounding box center [1329, 384] width 18 height 13
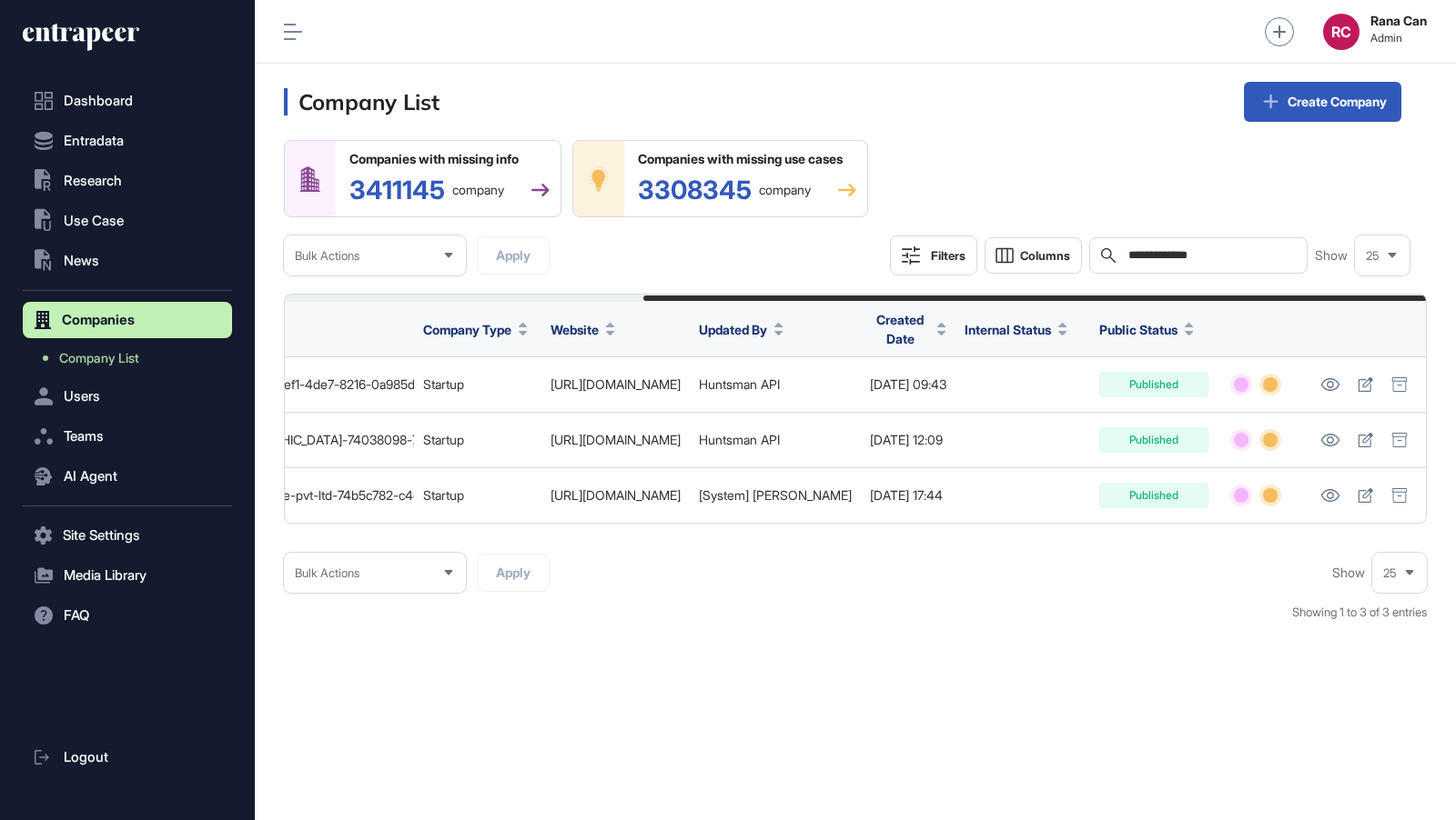
click at [1246, 262] on input "**********" at bounding box center [1211, 255] width 169 height 14
drag, startPoint x: 1243, startPoint y: 255, endPoint x: 1128, endPoint y: 255, distance: 115.0
click at [1128, 256] on div "**********" at bounding box center [1198, 256] width 219 height 37
paste input "text"
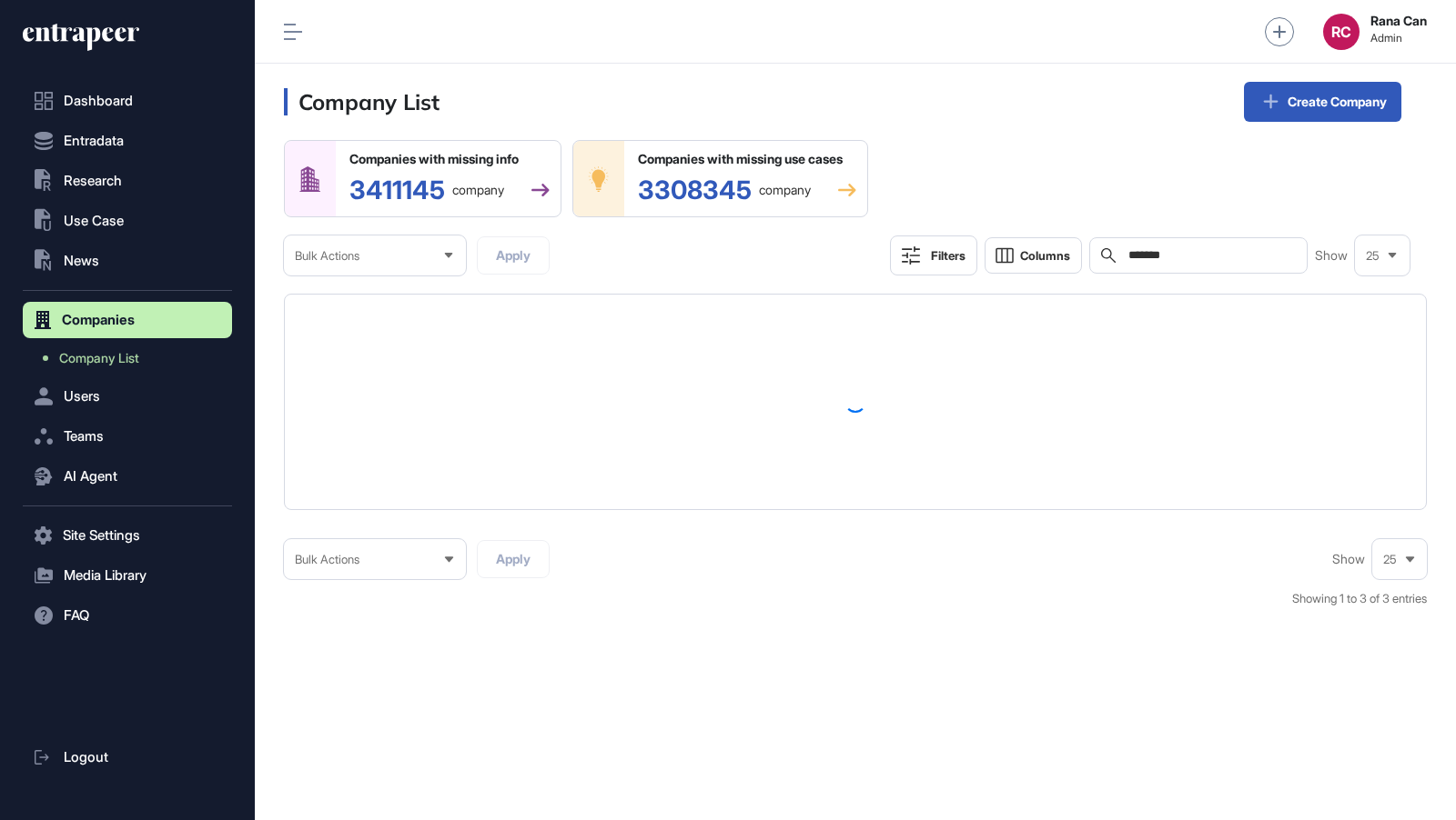
type input "*******"
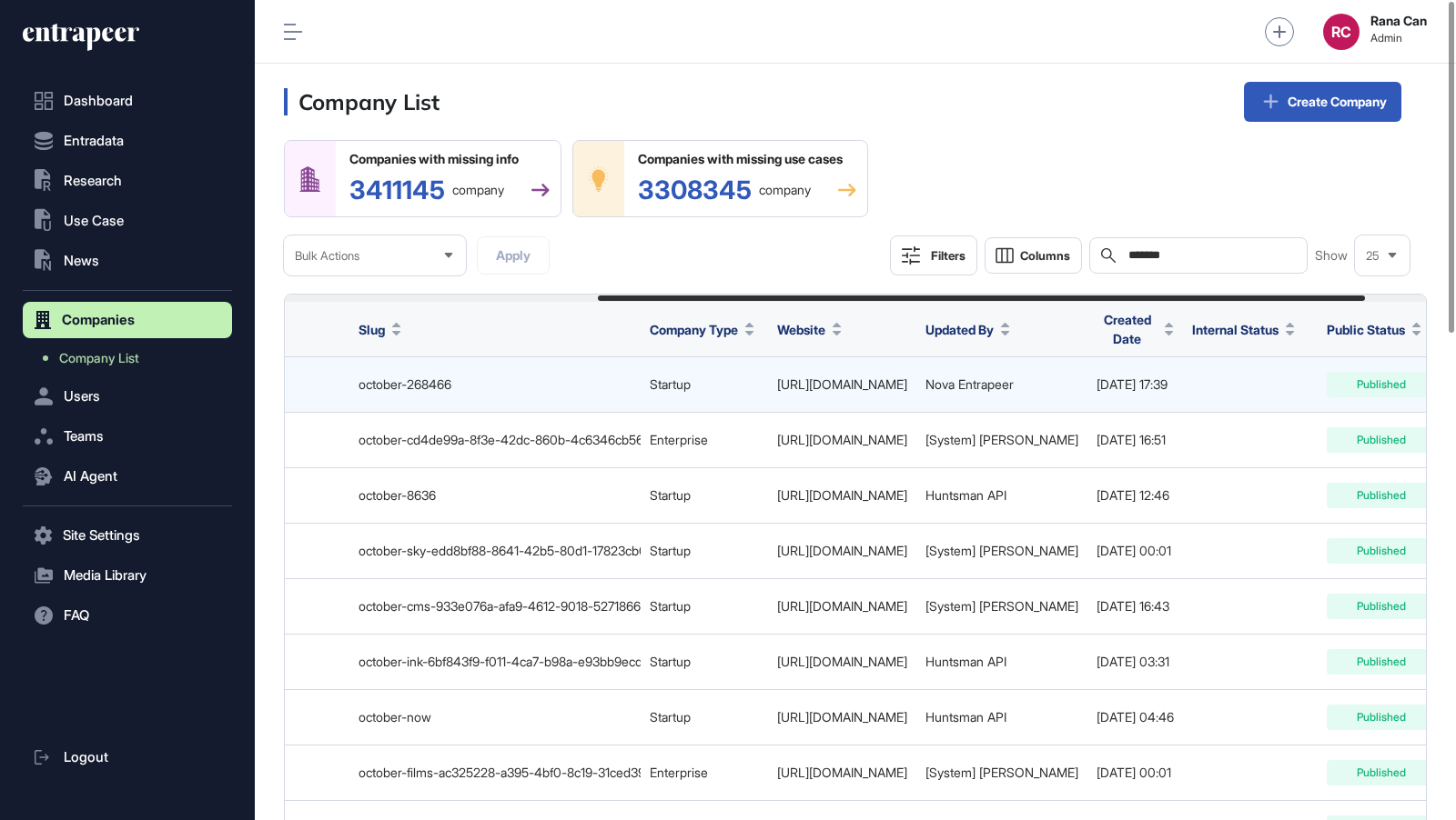
scroll to position [0, 558]
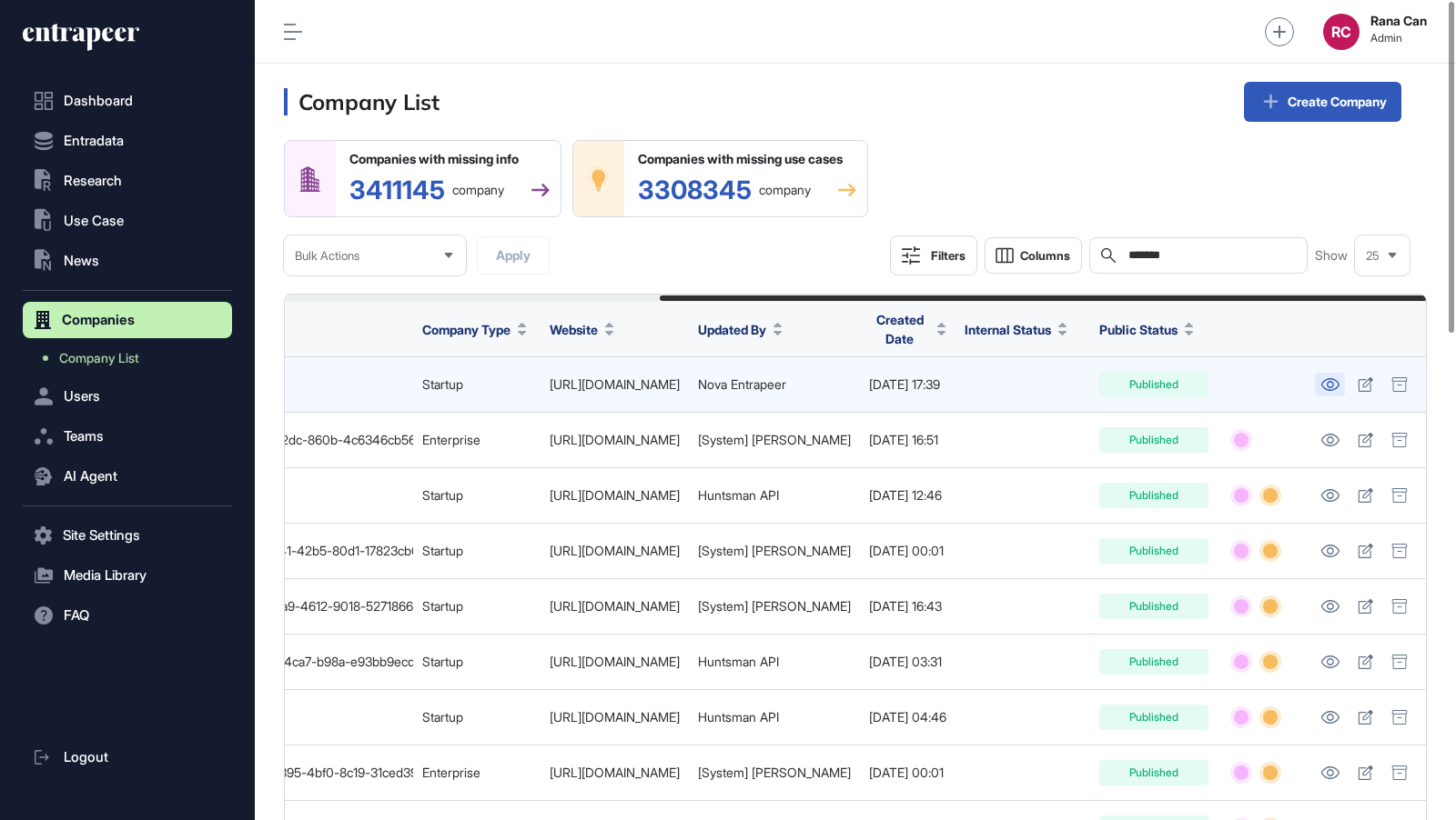
click at [1328, 385] on icon at bounding box center [1329, 384] width 18 height 13
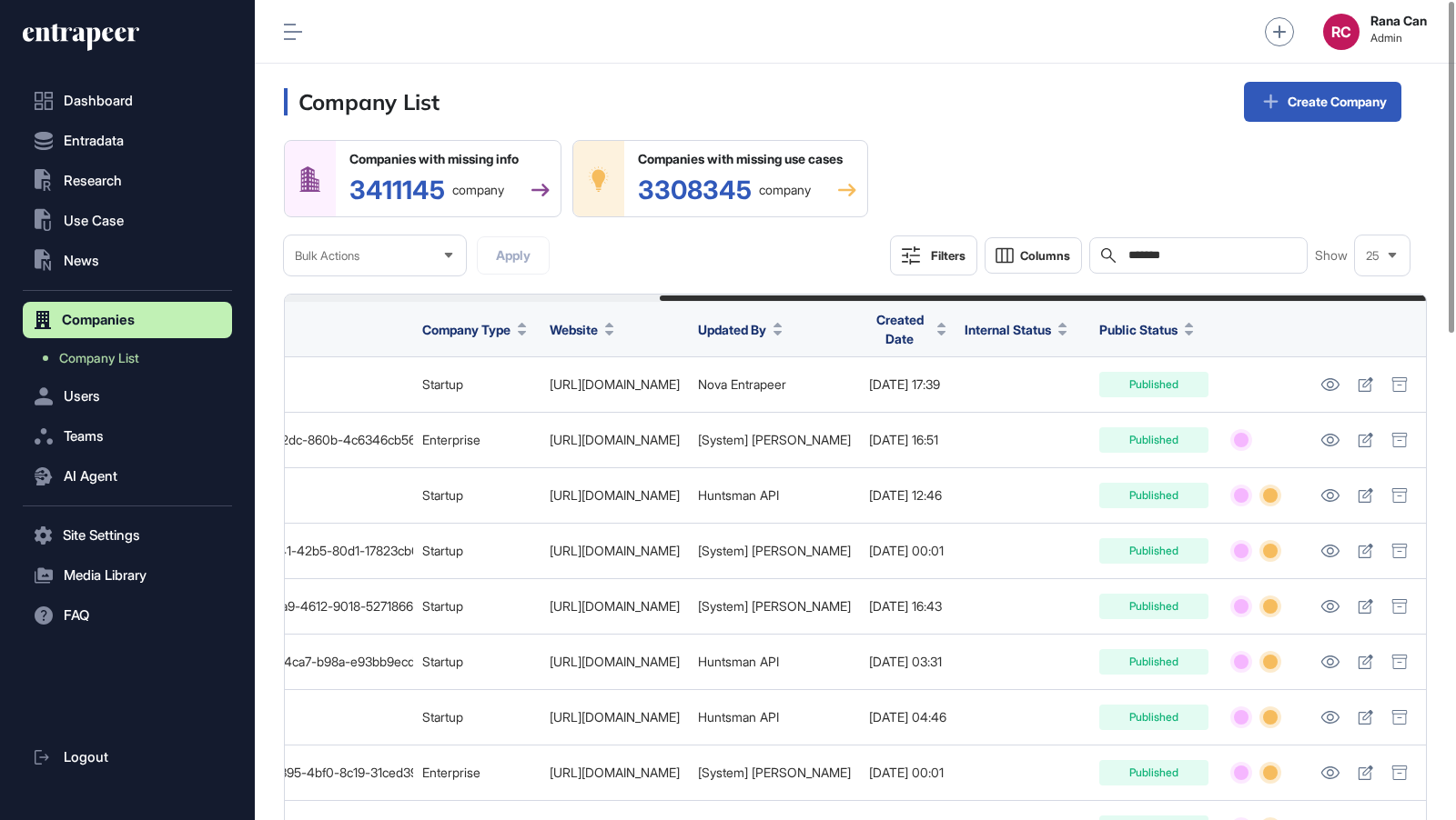
drag, startPoint x: 1210, startPoint y: 261, endPoint x: 1098, endPoint y: 245, distance: 113.1
click at [1098, 246] on div "Search *******" at bounding box center [1198, 256] width 219 height 37
paste input "**********"
type input "**********"
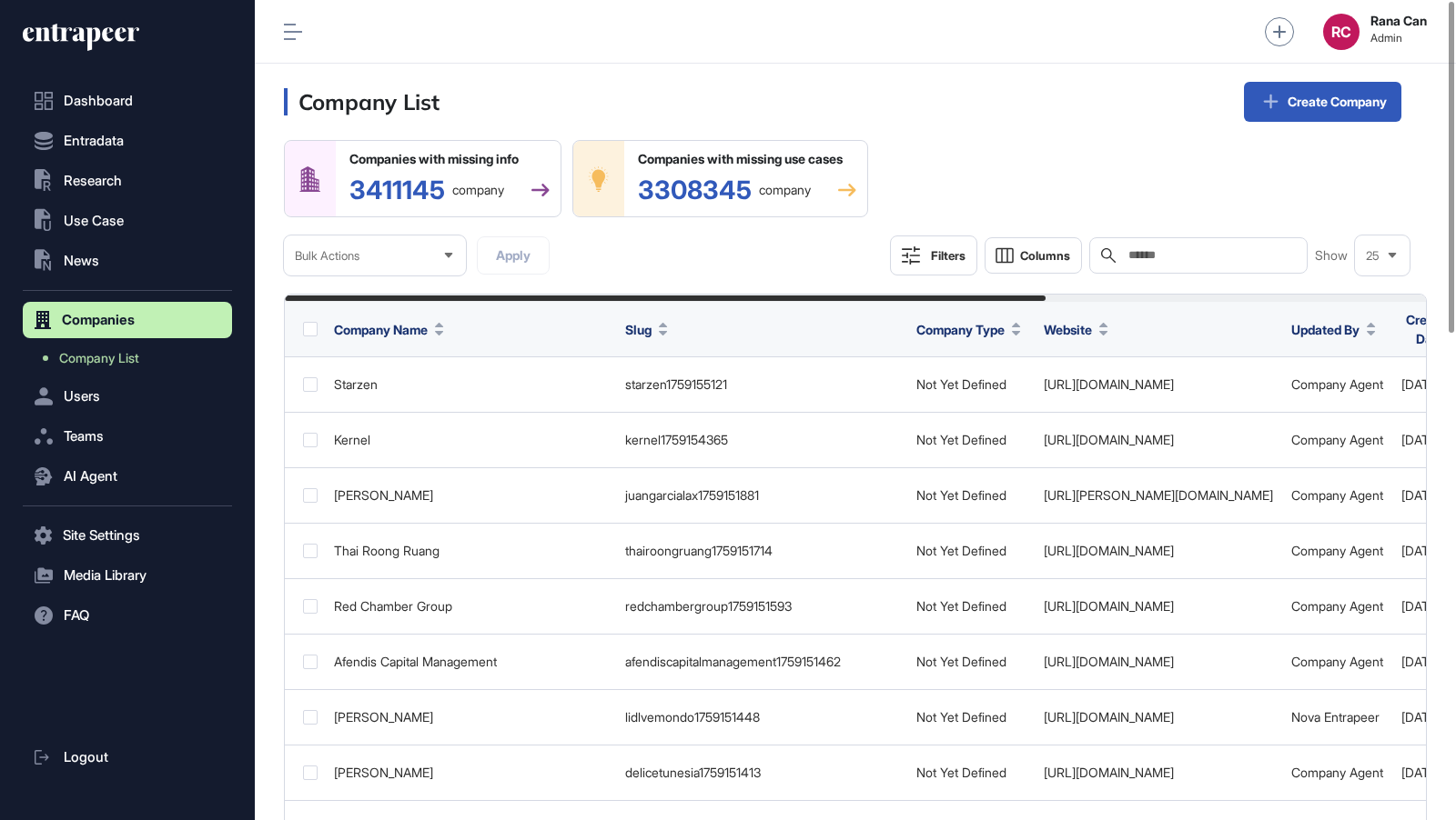
scroll to position [820, 1201]
click at [1208, 259] on input "text" at bounding box center [1211, 255] width 169 height 14
paste input "**********"
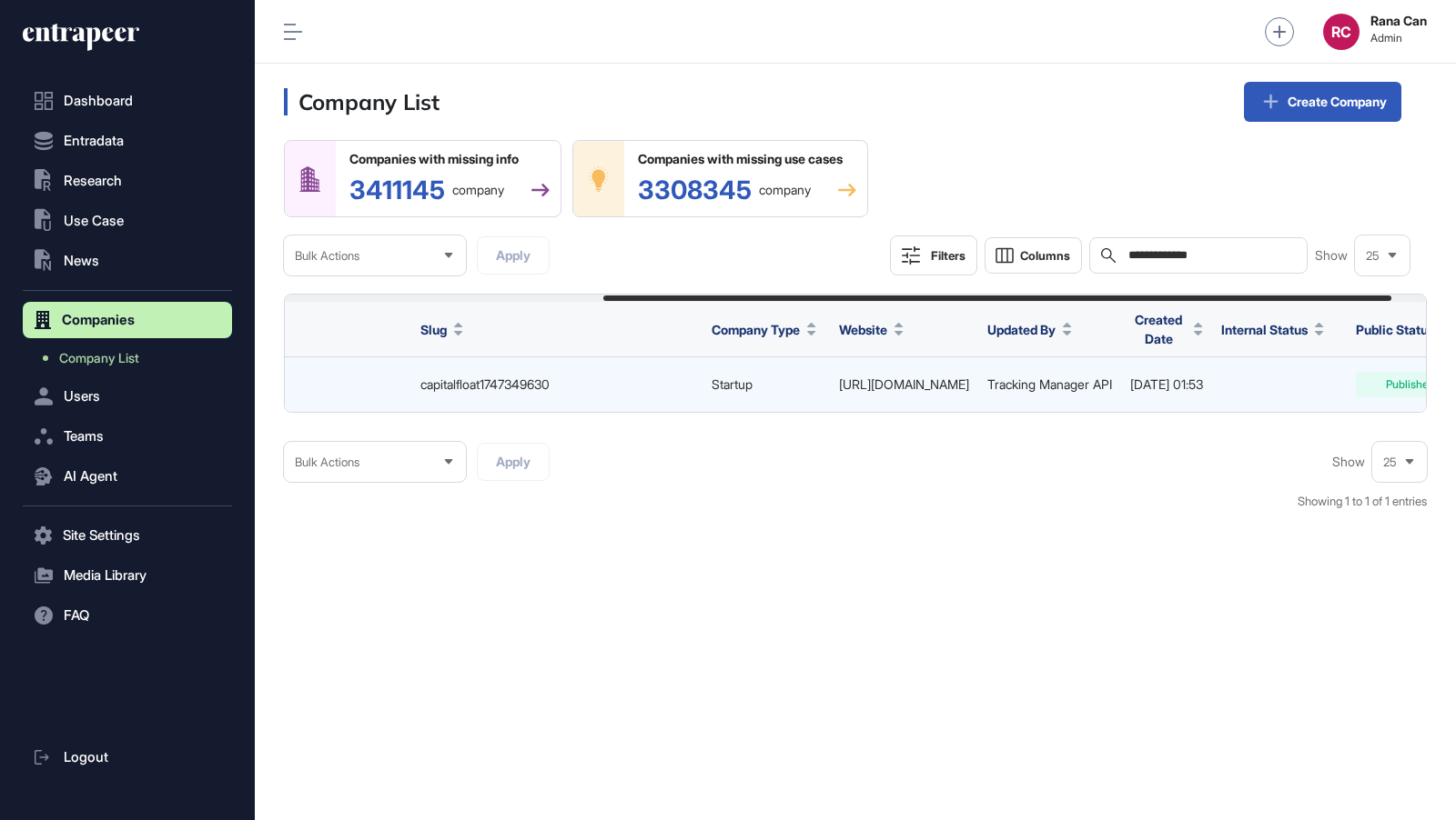
scroll to position [0, 512]
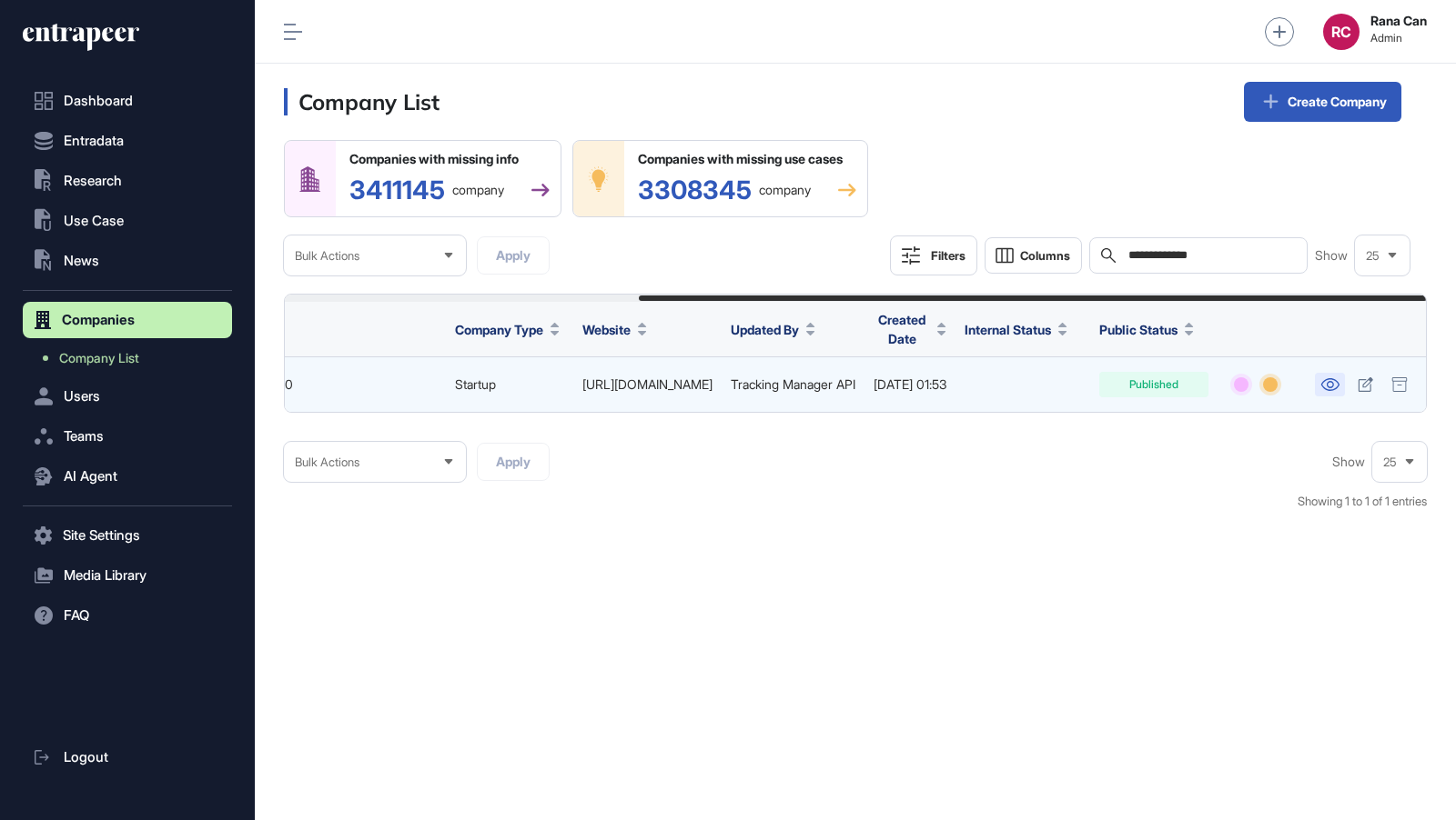
click at [1337, 388] on icon at bounding box center [1330, 384] width 19 height 13
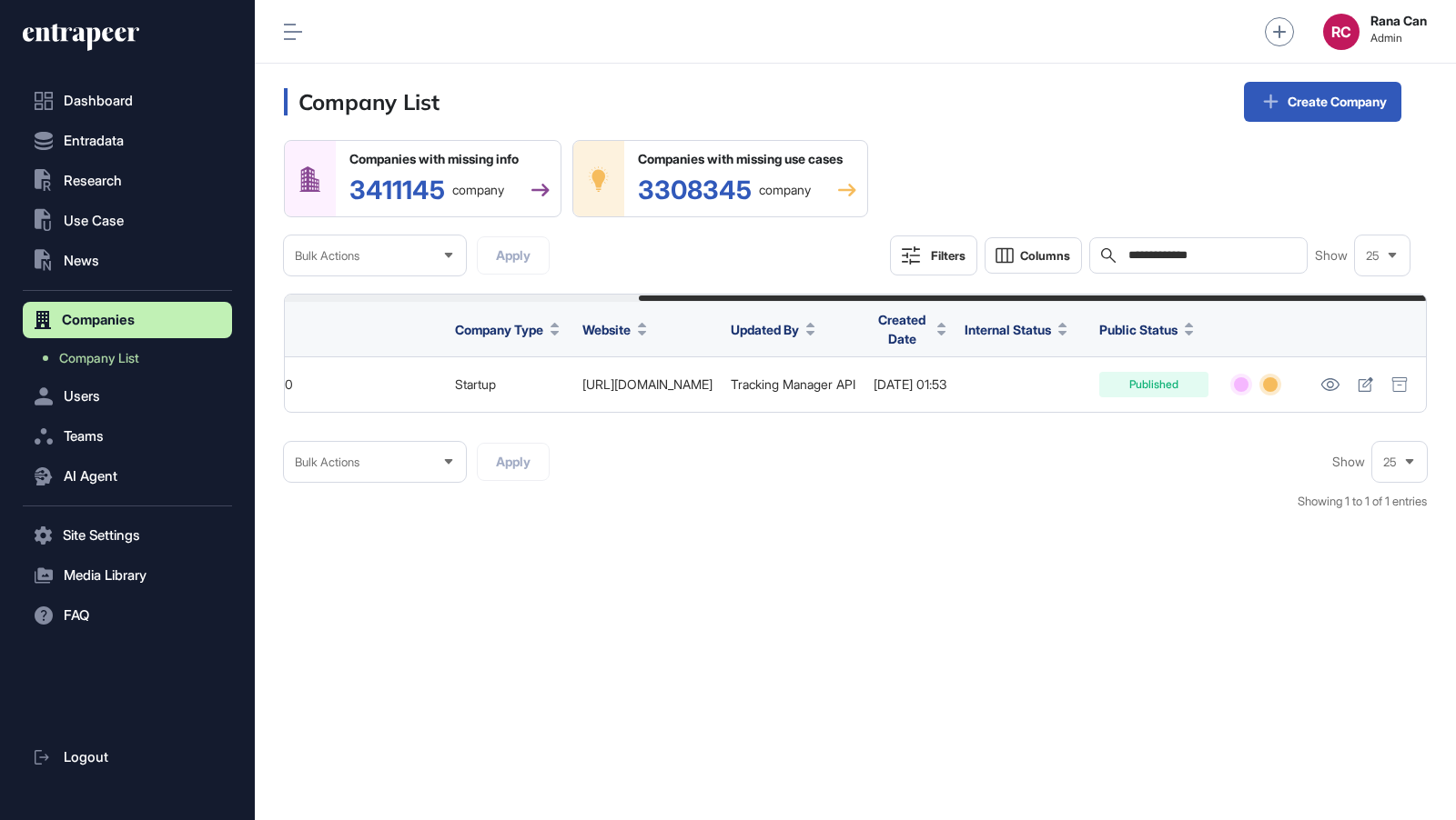
drag, startPoint x: 1234, startPoint y: 256, endPoint x: 1064, endPoint y: 230, distance: 172.0
click at [1064, 231] on div "**********" at bounding box center [855, 208] width 1143 height 136
paste input "text"
type input "*****"
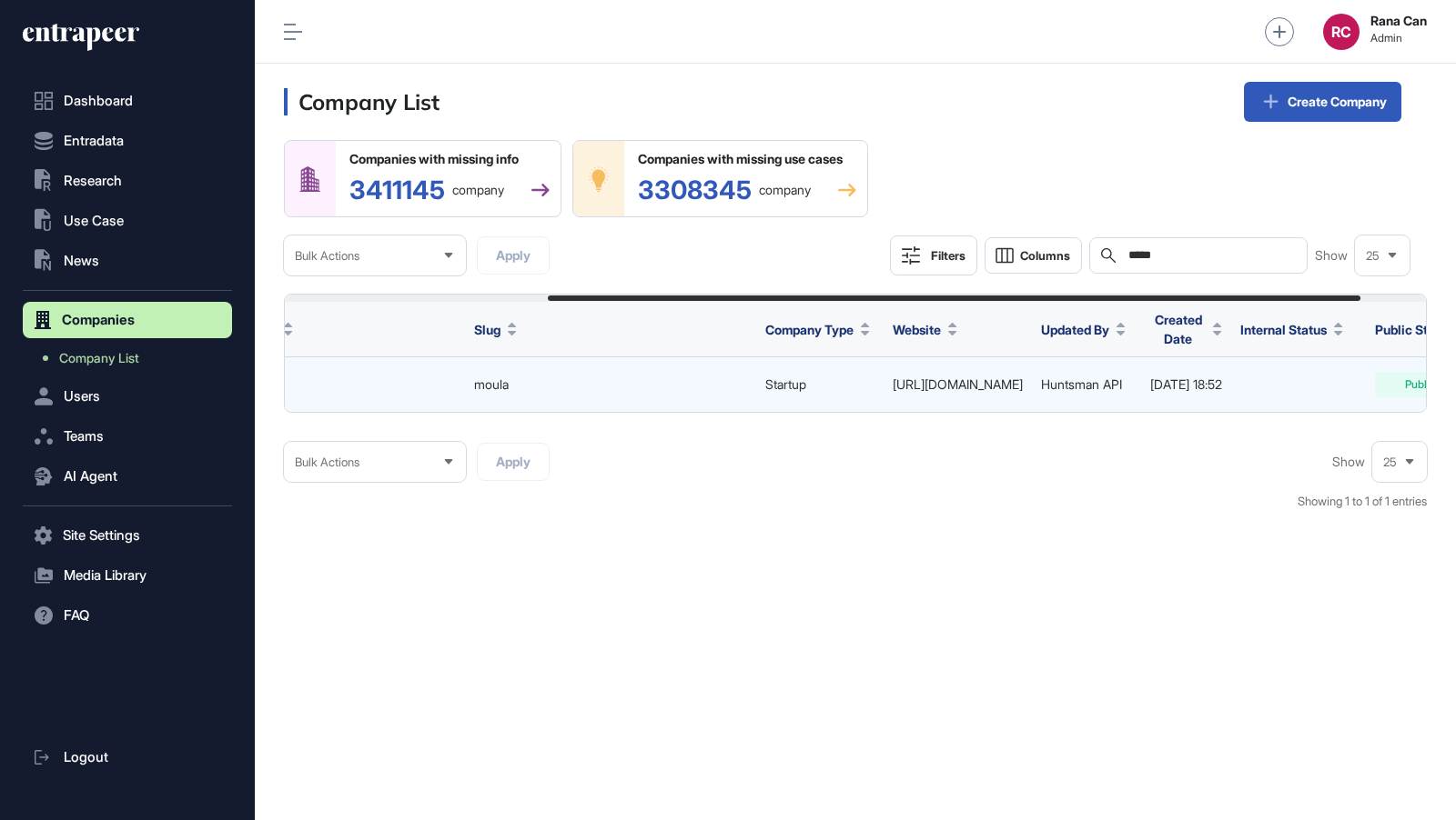
scroll to position [0, 461]
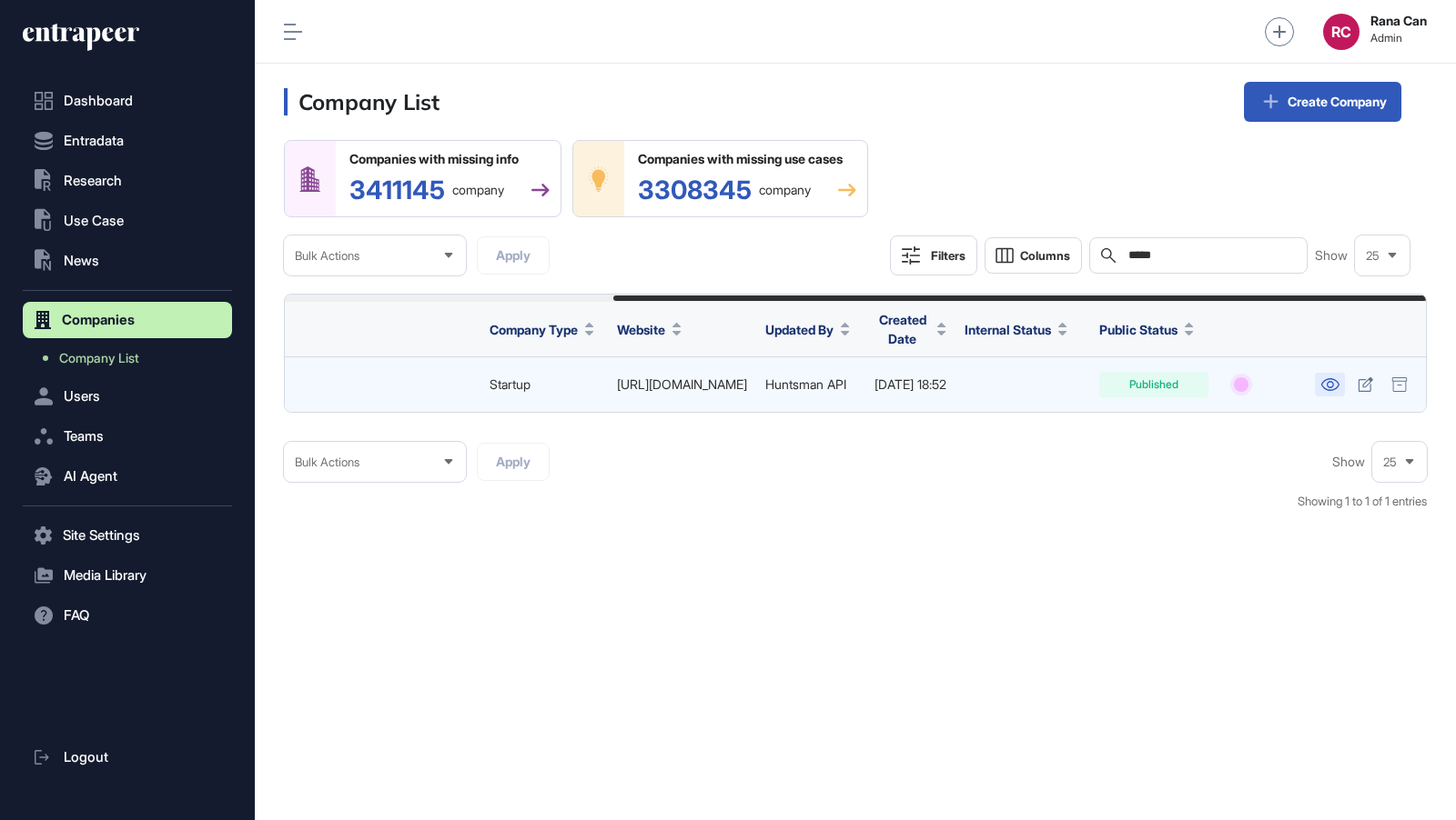
click at [1335, 389] on icon at bounding box center [1330, 384] width 19 height 13
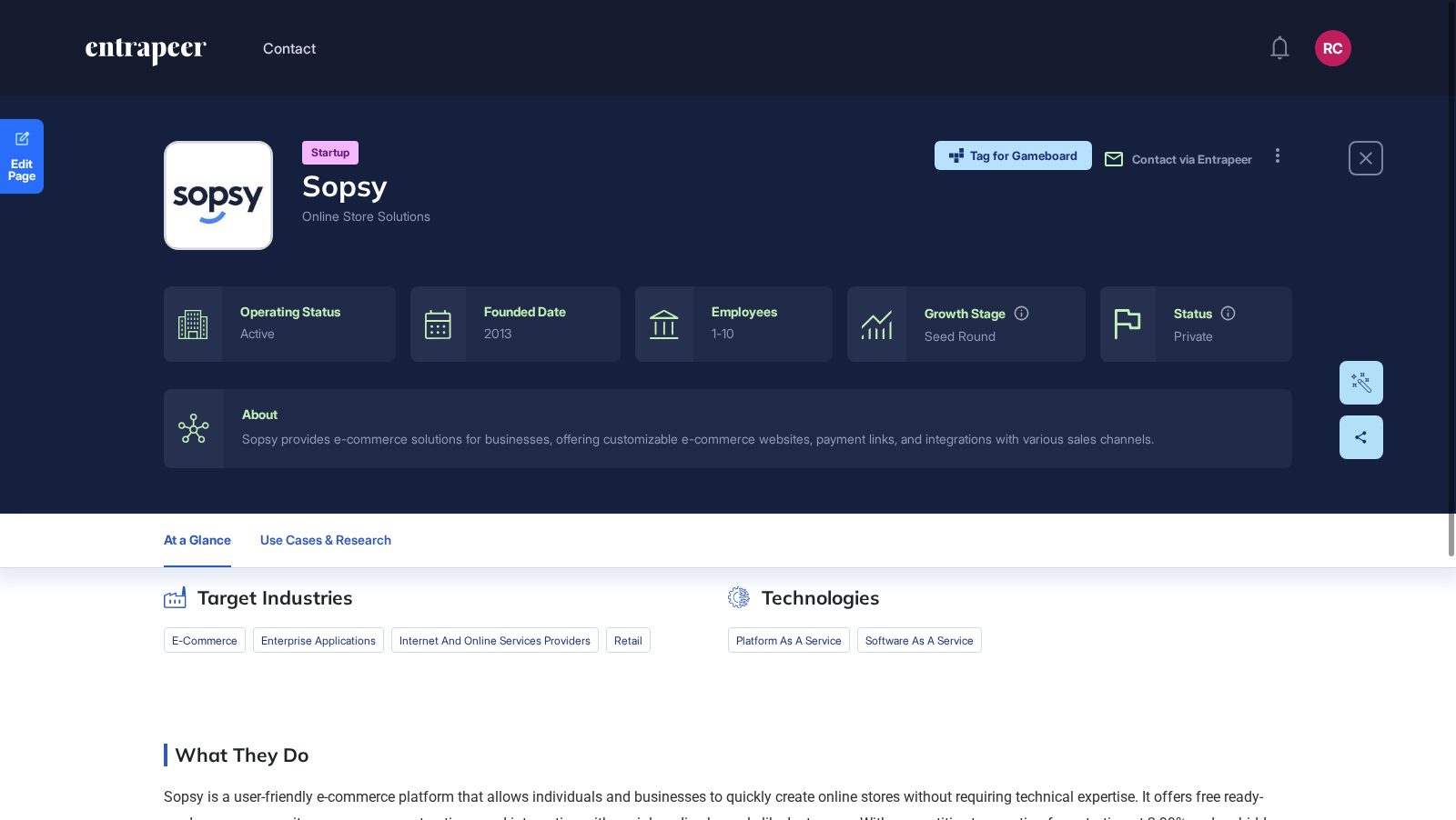
click at [374, 529] on button "Use Cases & Research" at bounding box center [332, 541] width 145 height 54
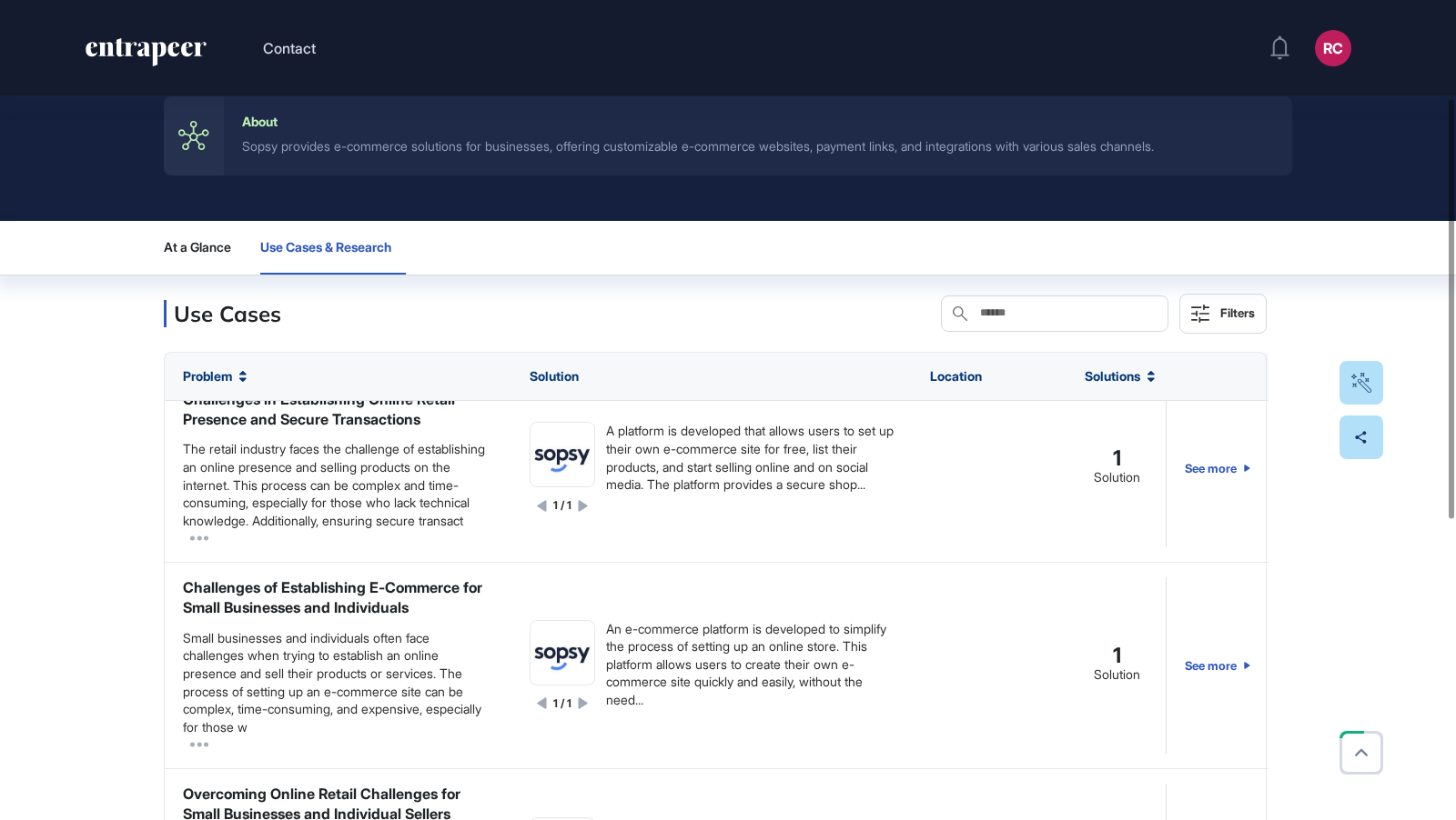
scroll to position [191, 0]
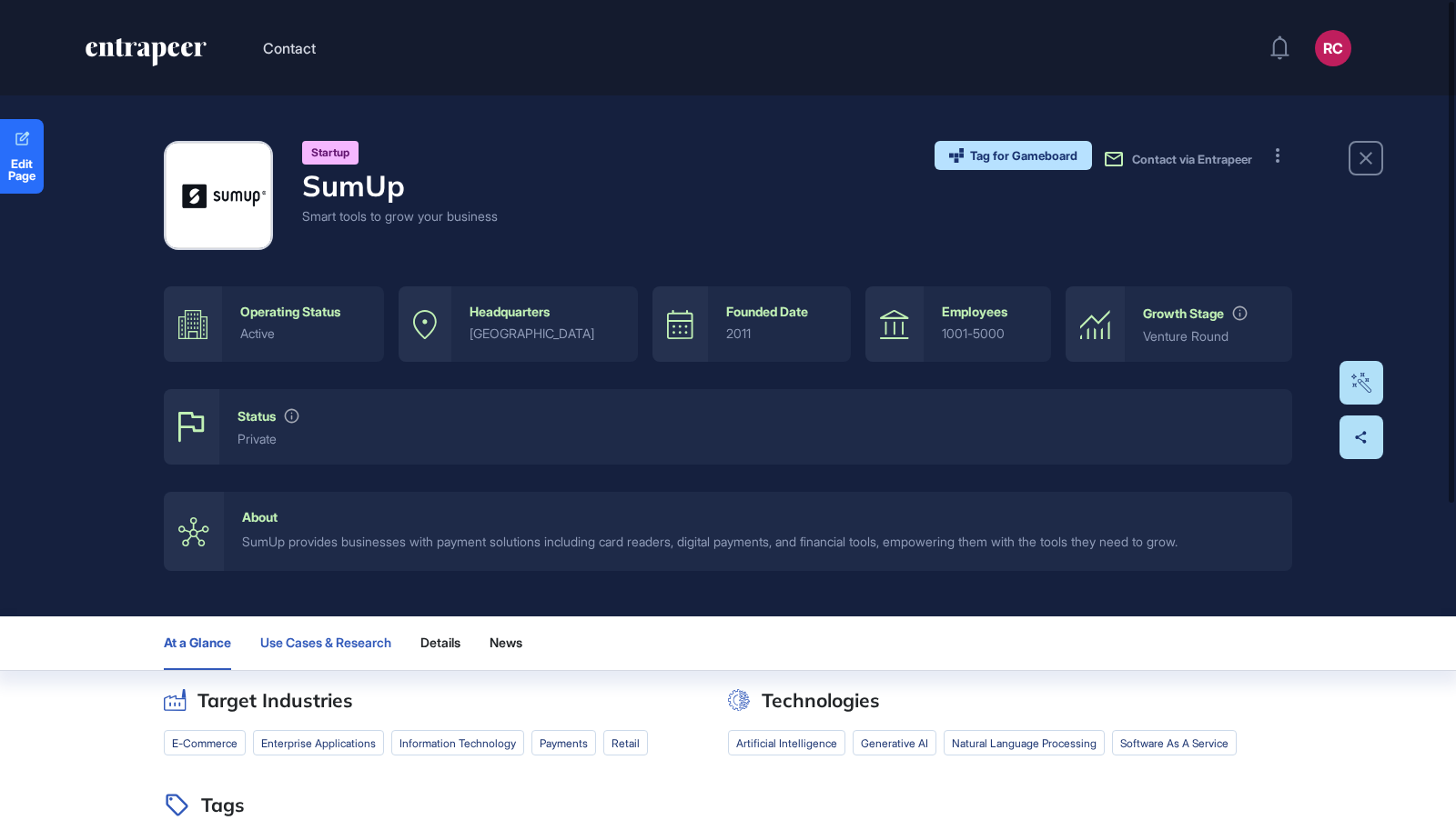
click at [391, 662] on button "Use Cases & Research" at bounding box center [325, 644] width 131 height 54
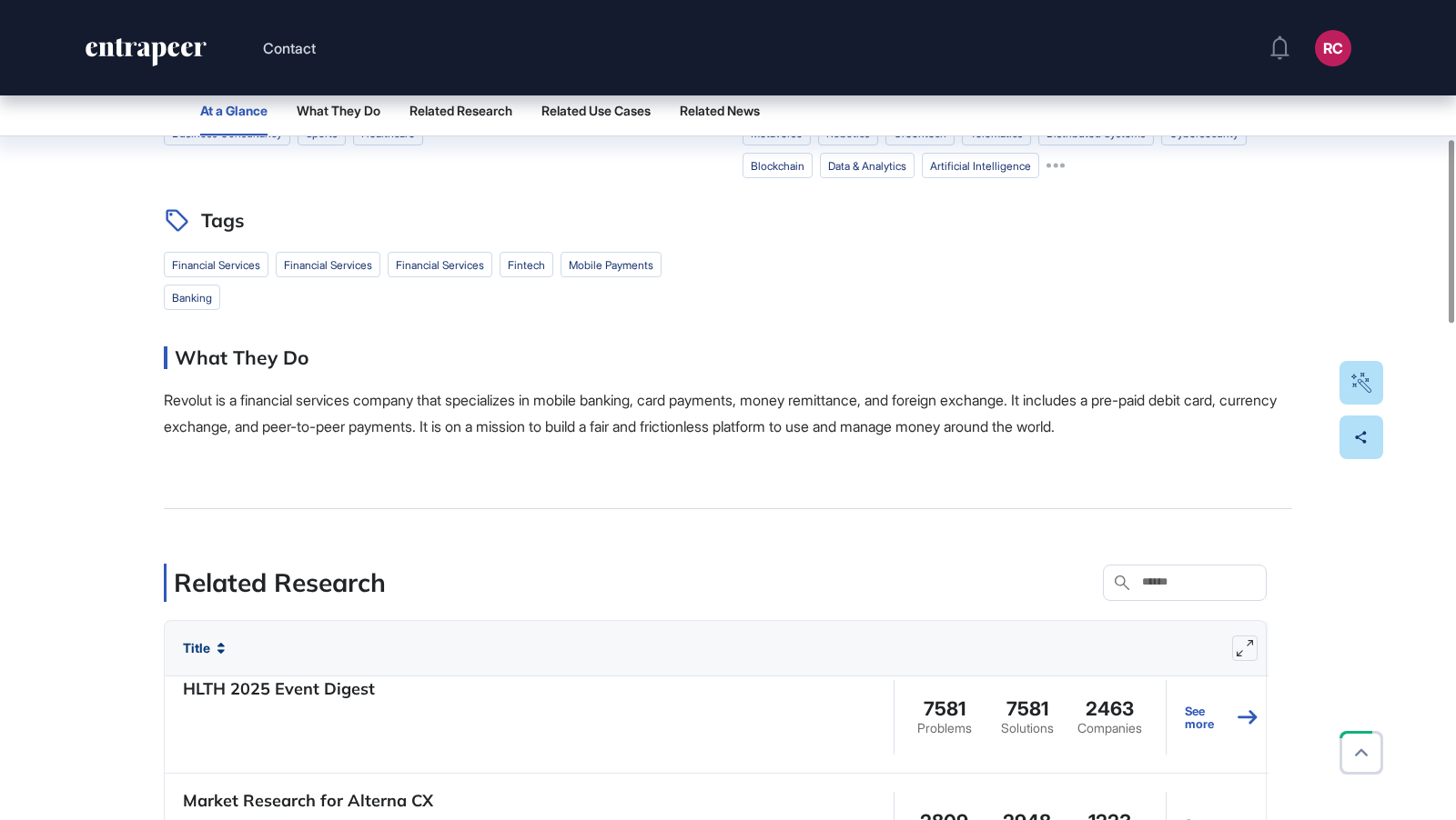
scroll to position [620, 0]
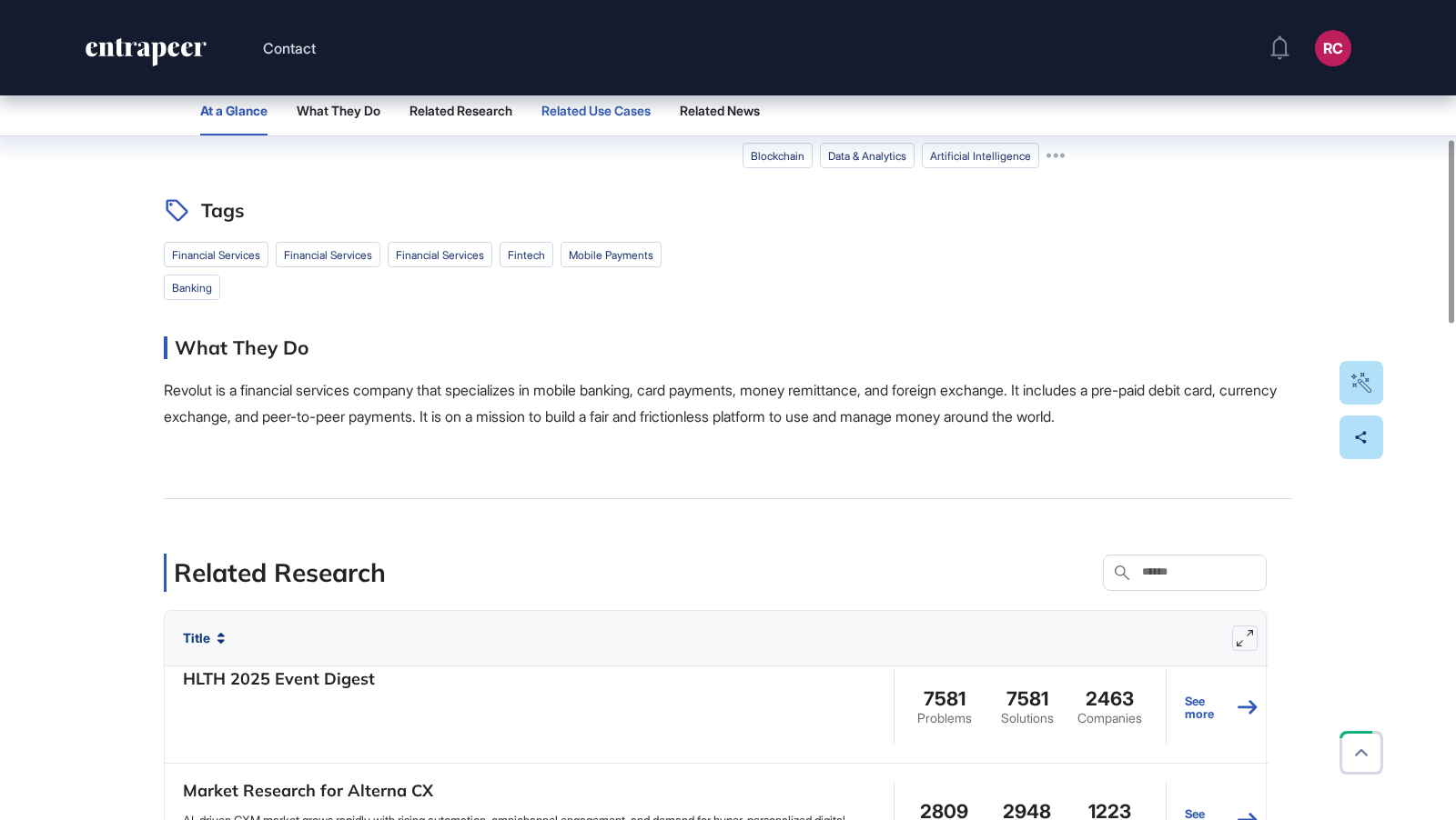
click at [603, 108] on span "Related Use Cases" at bounding box center [595, 111] width 109 height 14
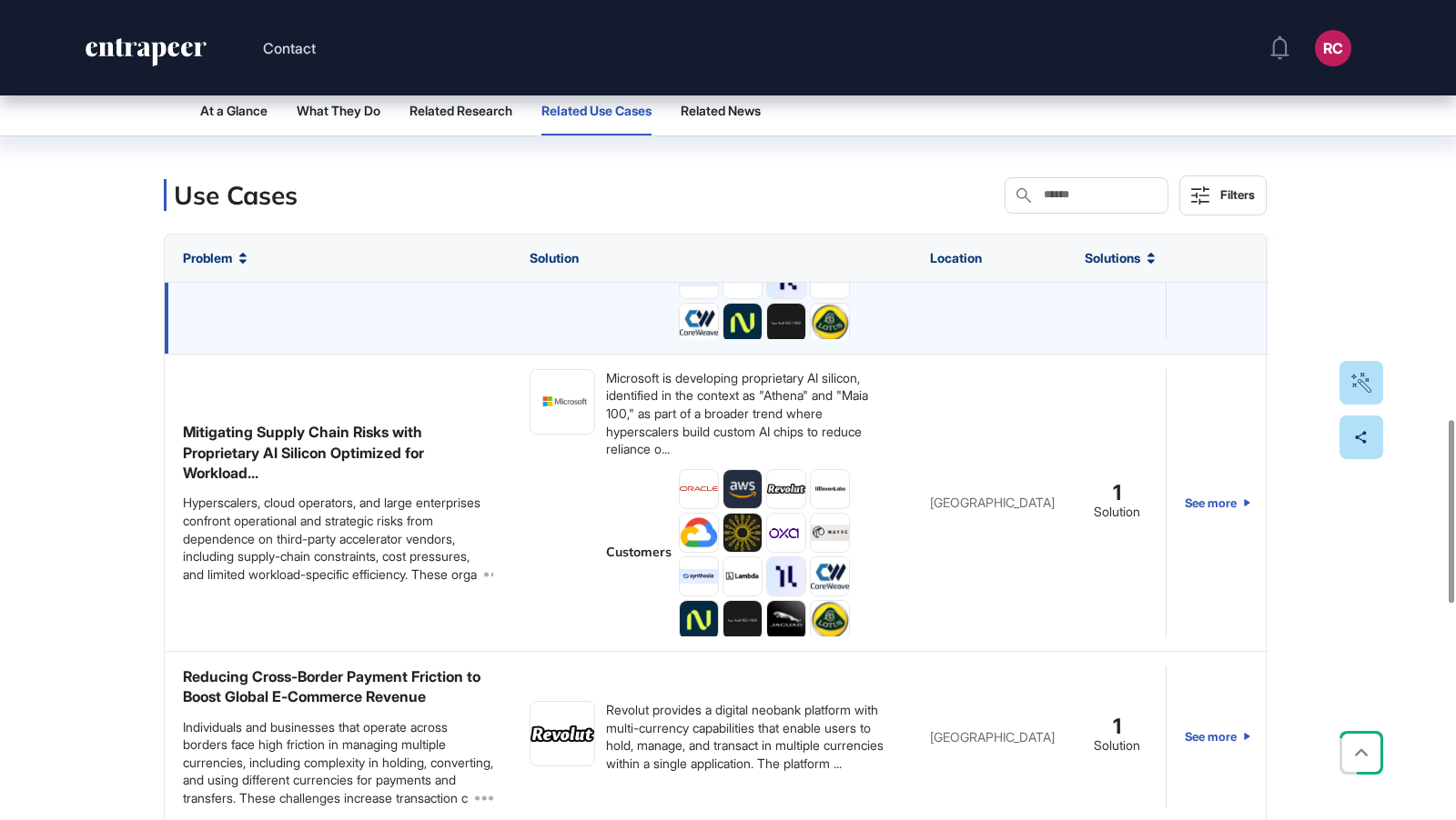
scroll to position [1498, 0]
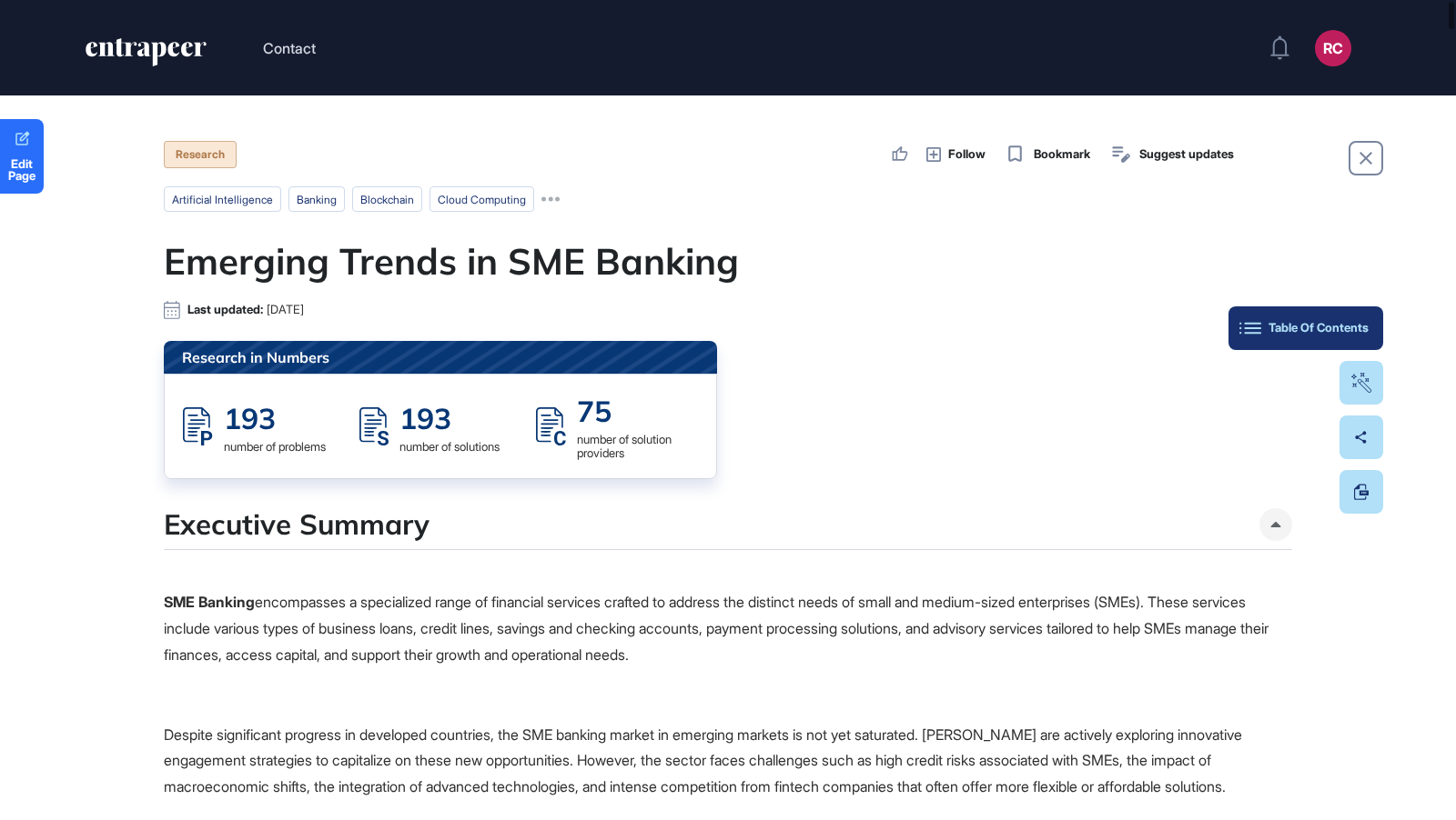
click at [1365, 324] on div "Table Of Contents" at bounding box center [1306, 328] width 125 height 14
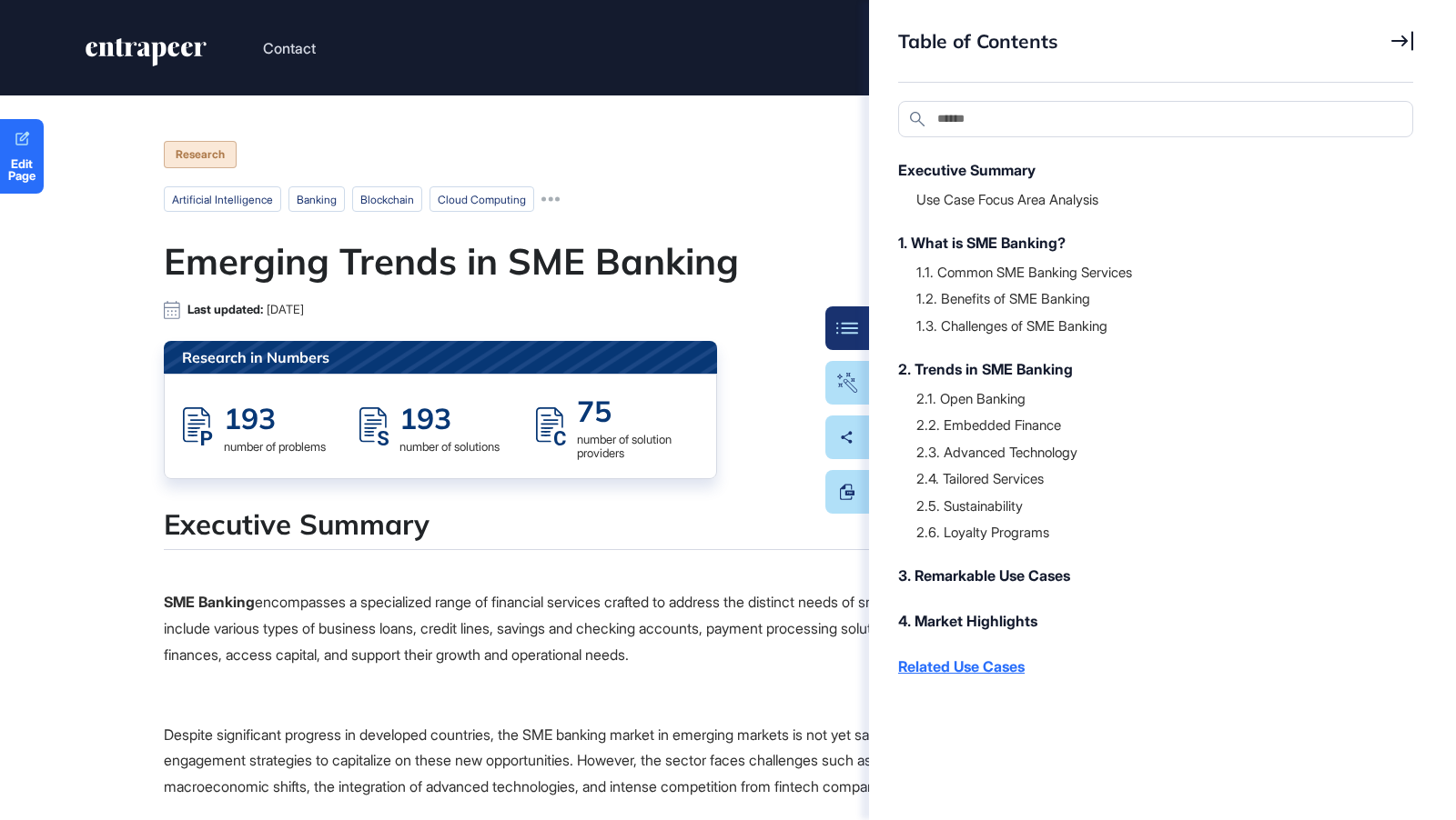
click at [998, 671] on div "Related Use Cases" at bounding box center [1147, 666] width 497 height 22
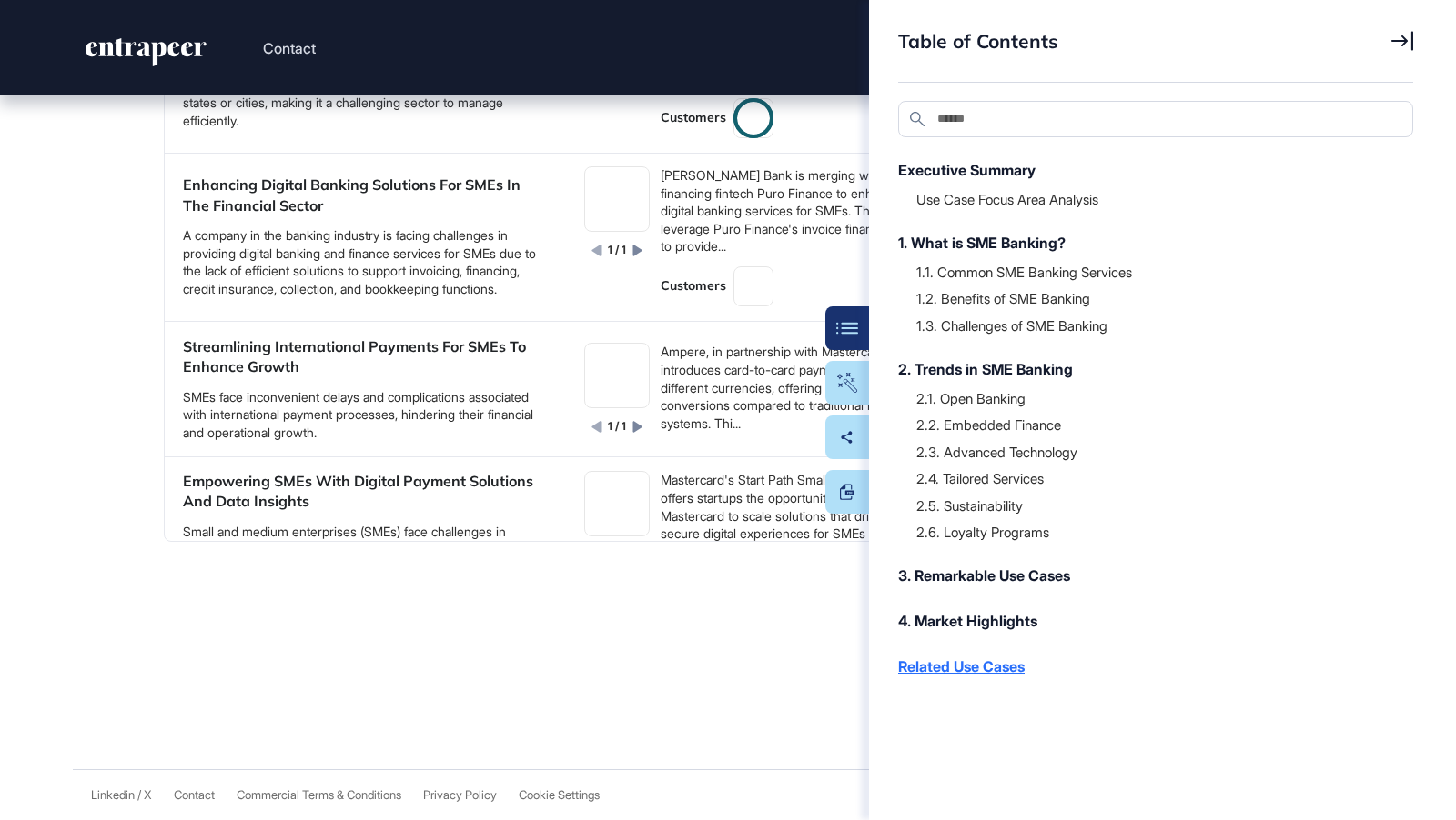
scroll to position [29989, 0]
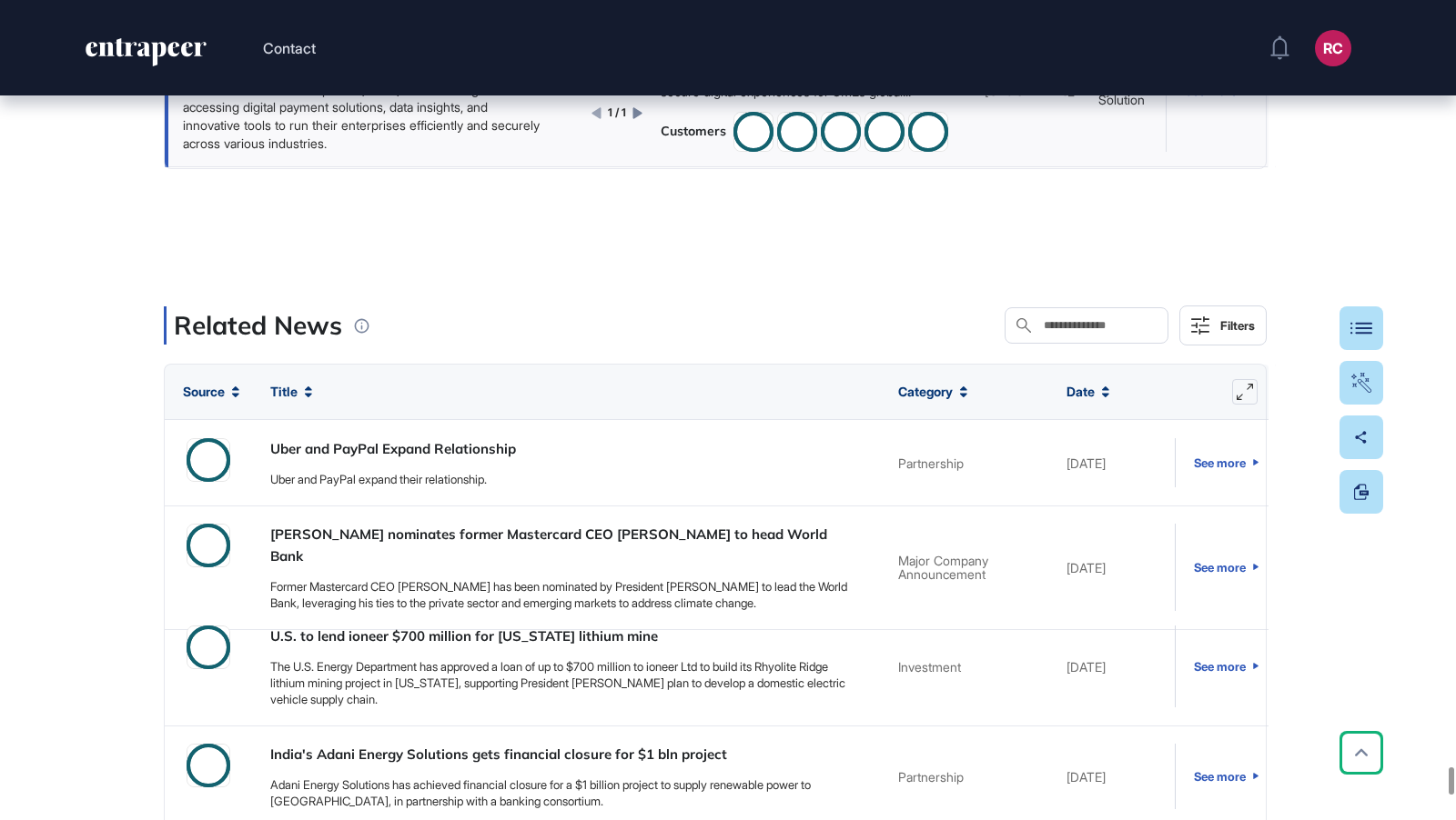
scroll to position [69, 0]
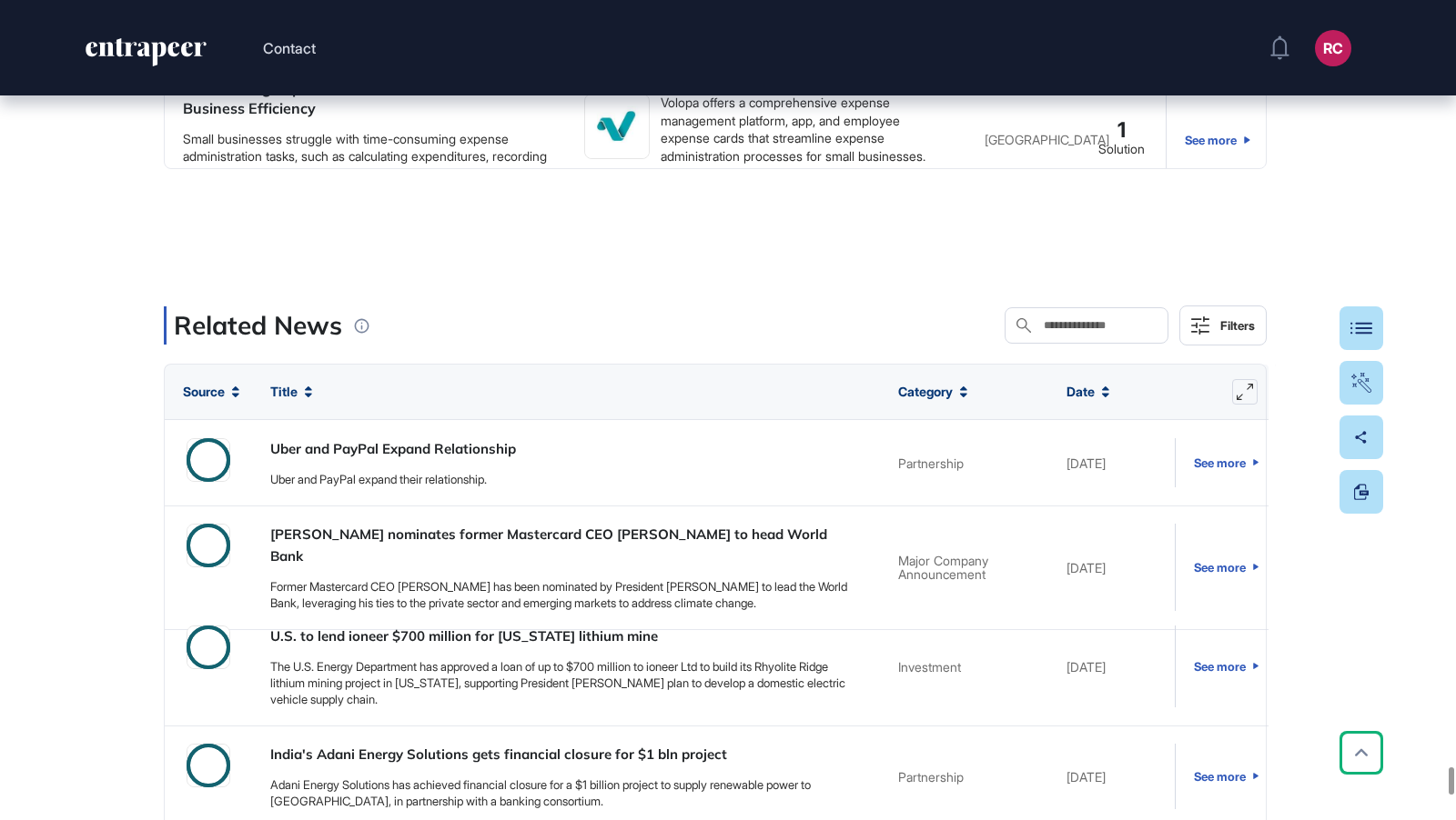
scroll to position [805, 0]
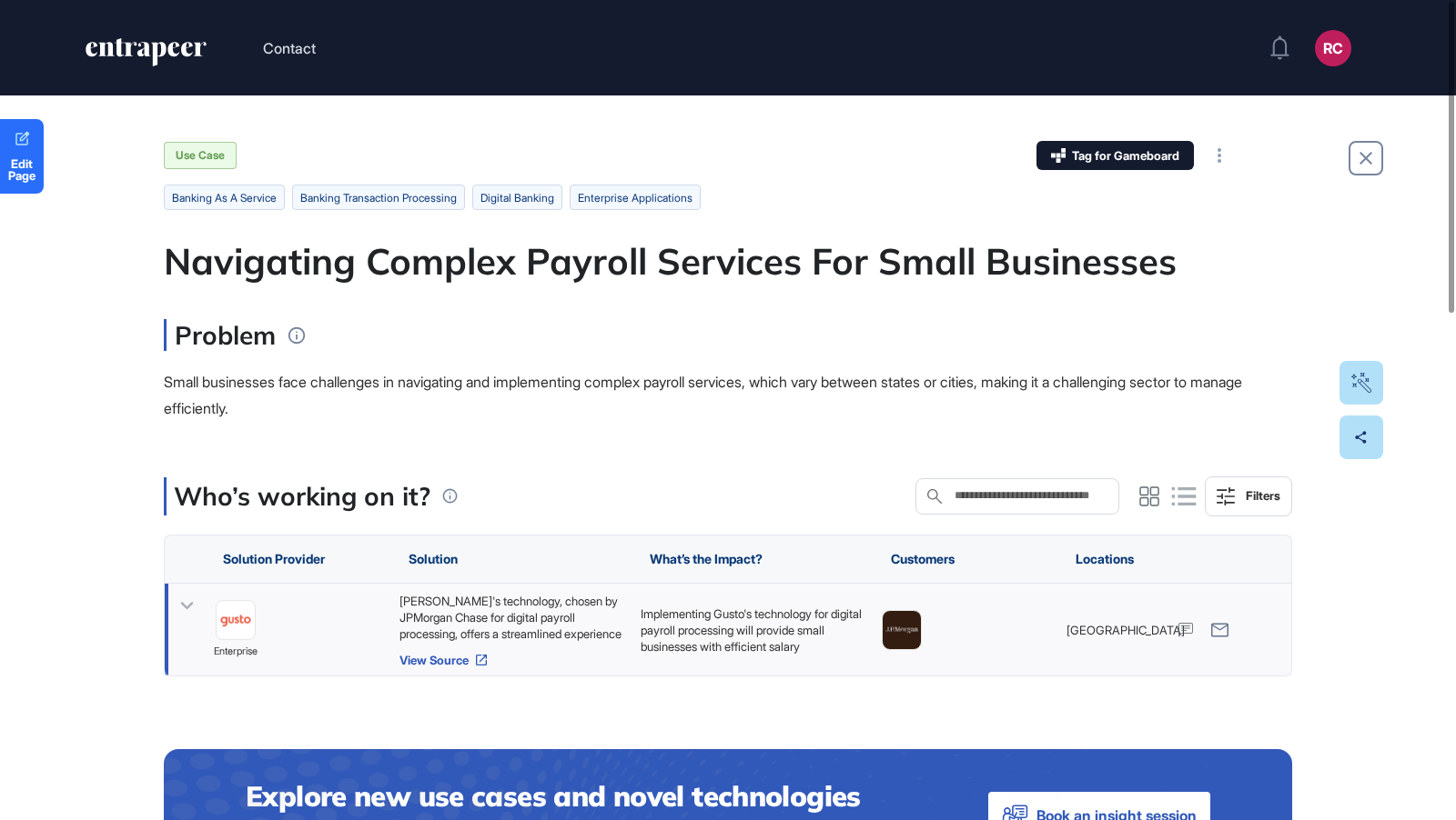
click at [456, 659] on link "View Source" at bounding box center [510, 659] width 222 height 14
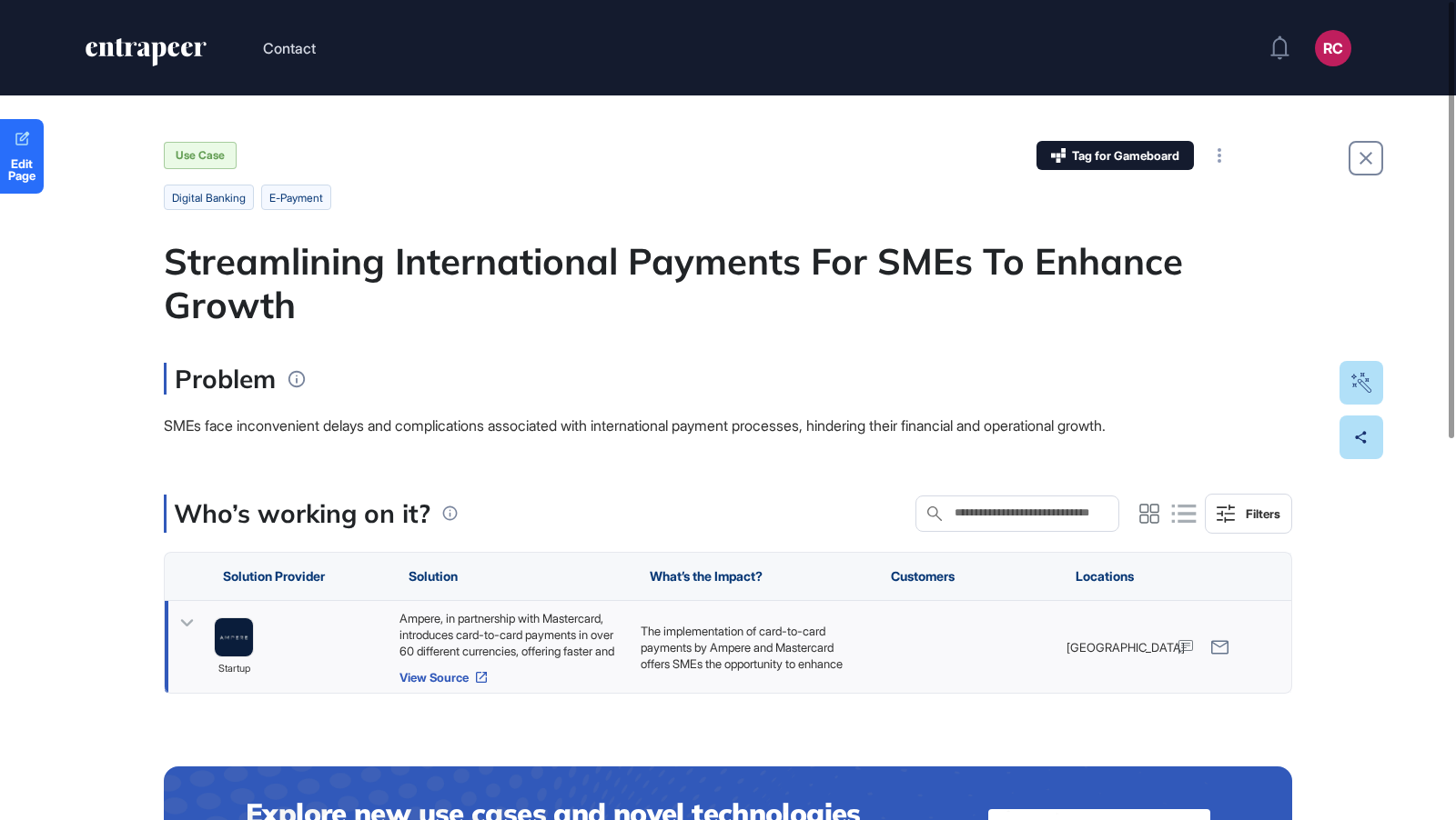
click at [440, 677] on link "View Source" at bounding box center [510, 677] width 222 height 14
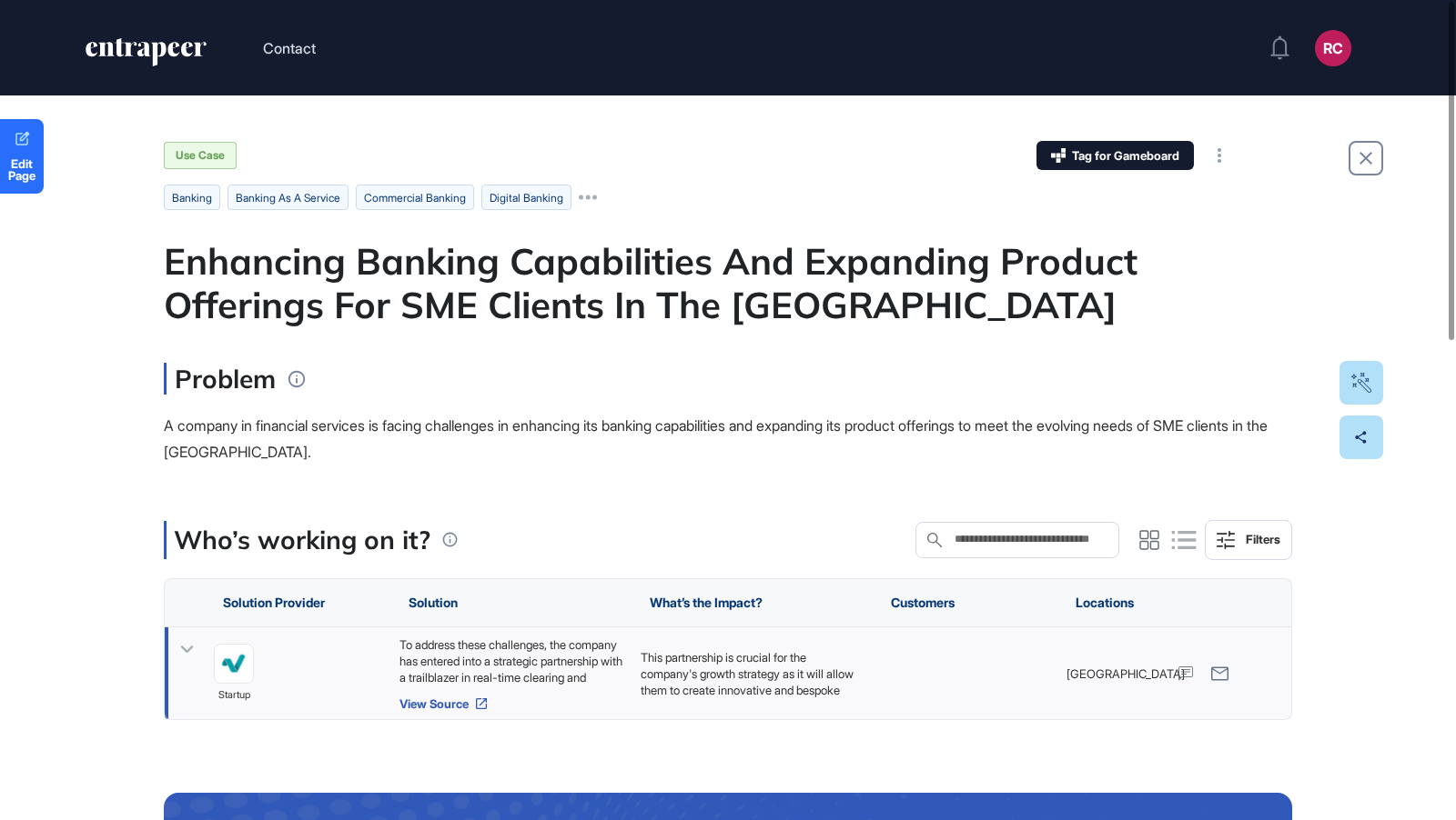
click at [443, 703] on link "View Source" at bounding box center [510, 704] width 222 height 14
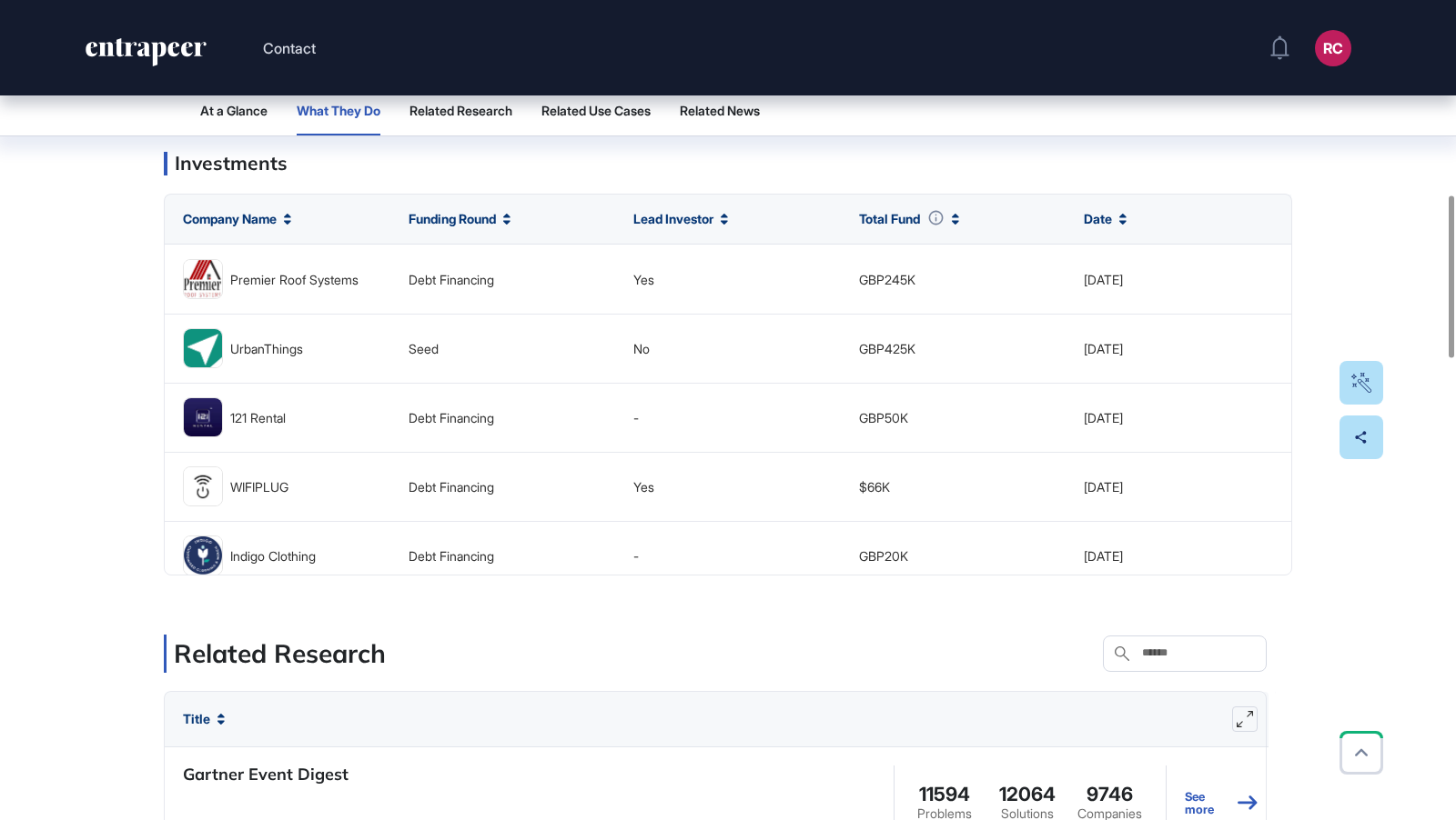
scroll to position [978, 0]
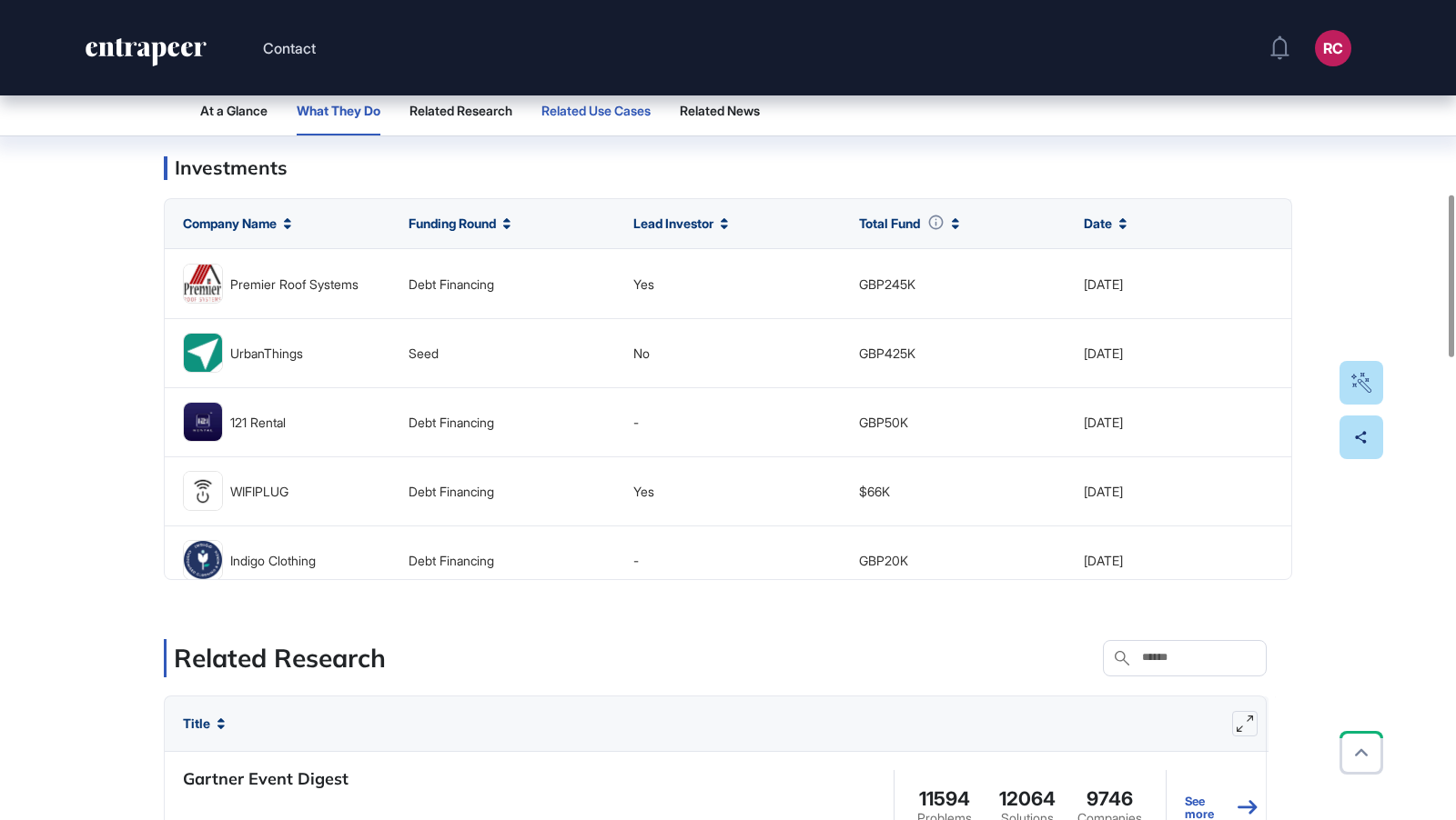
click at [623, 116] on span "Related Use Cases" at bounding box center [595, 111] width 109 height 14
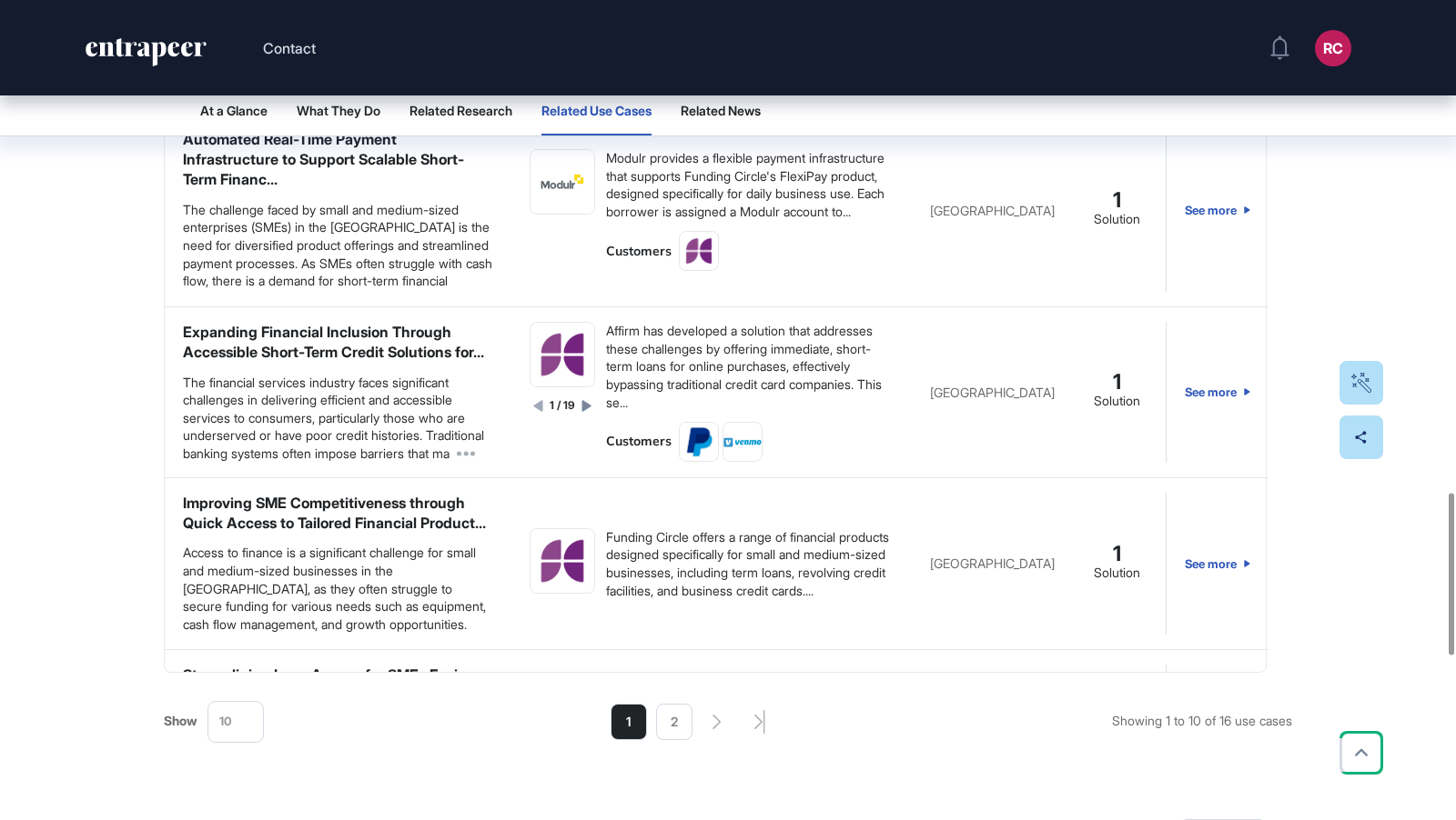
scroll to position [2484, 0]
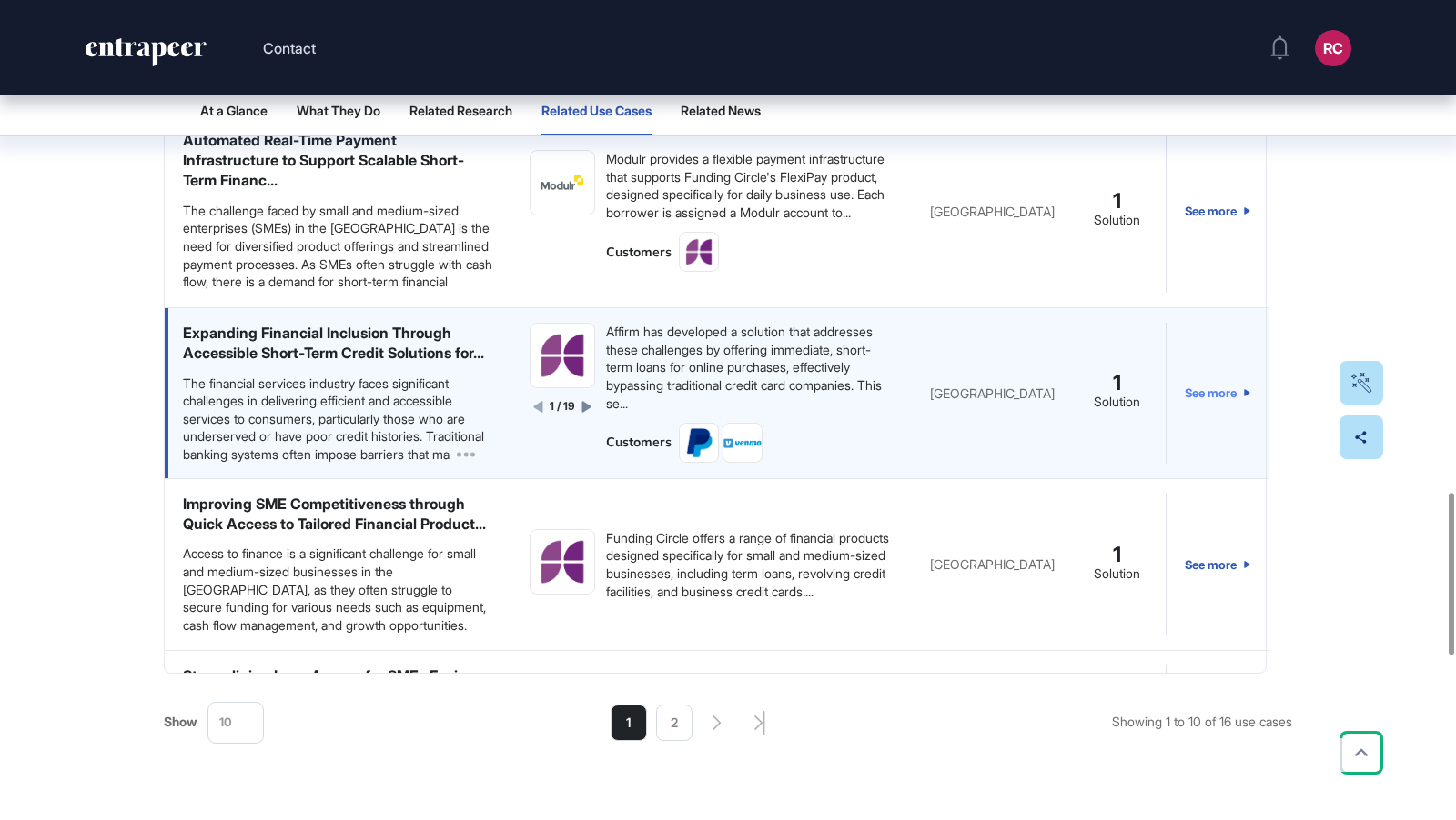
click at [1214, 424] on link "See more" at bounding box center [1217, 393] width 65 height 141
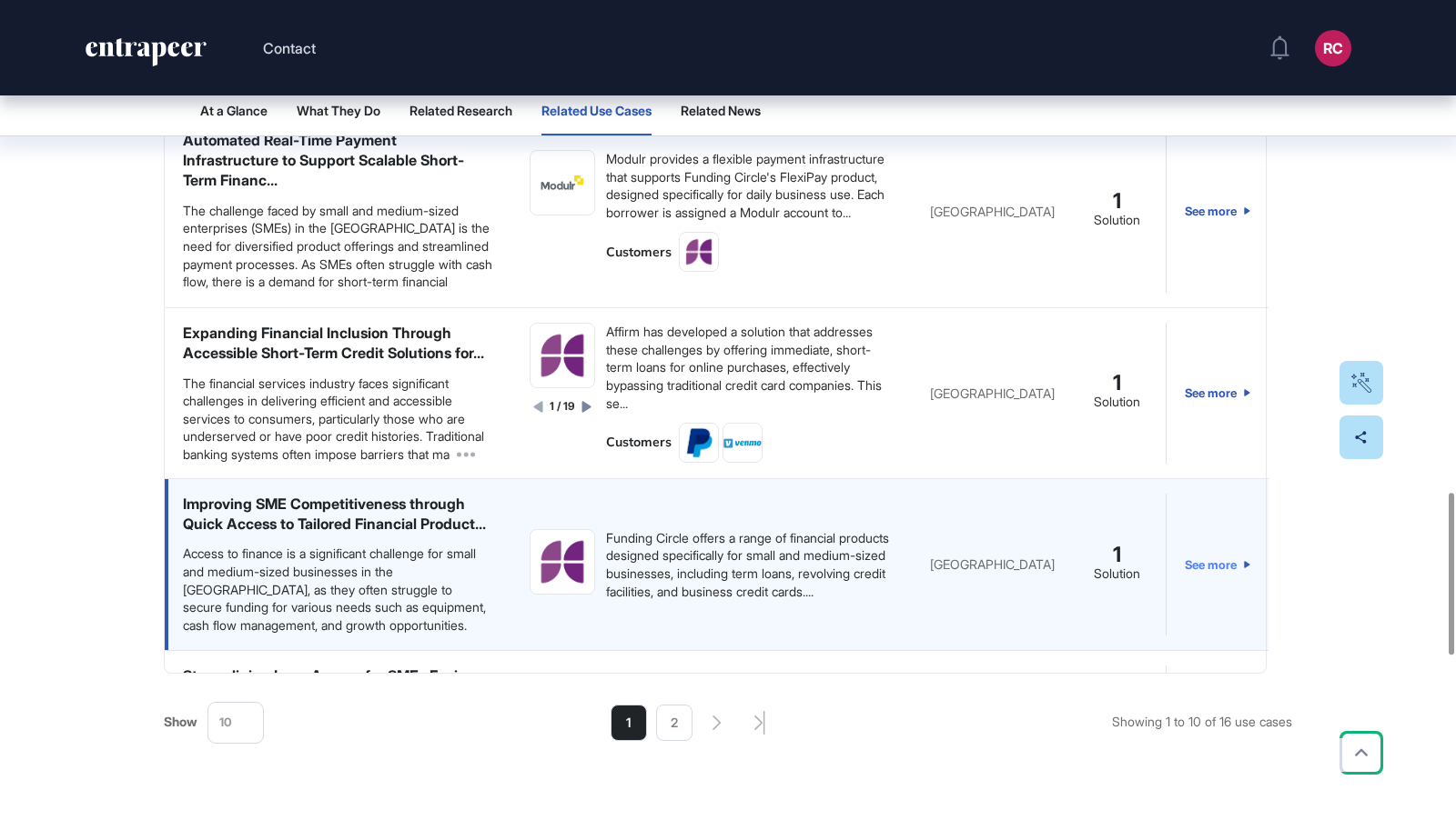
click at [1203, 620] on link "See more" at bounding box center [1217, 565] width 65 height 142
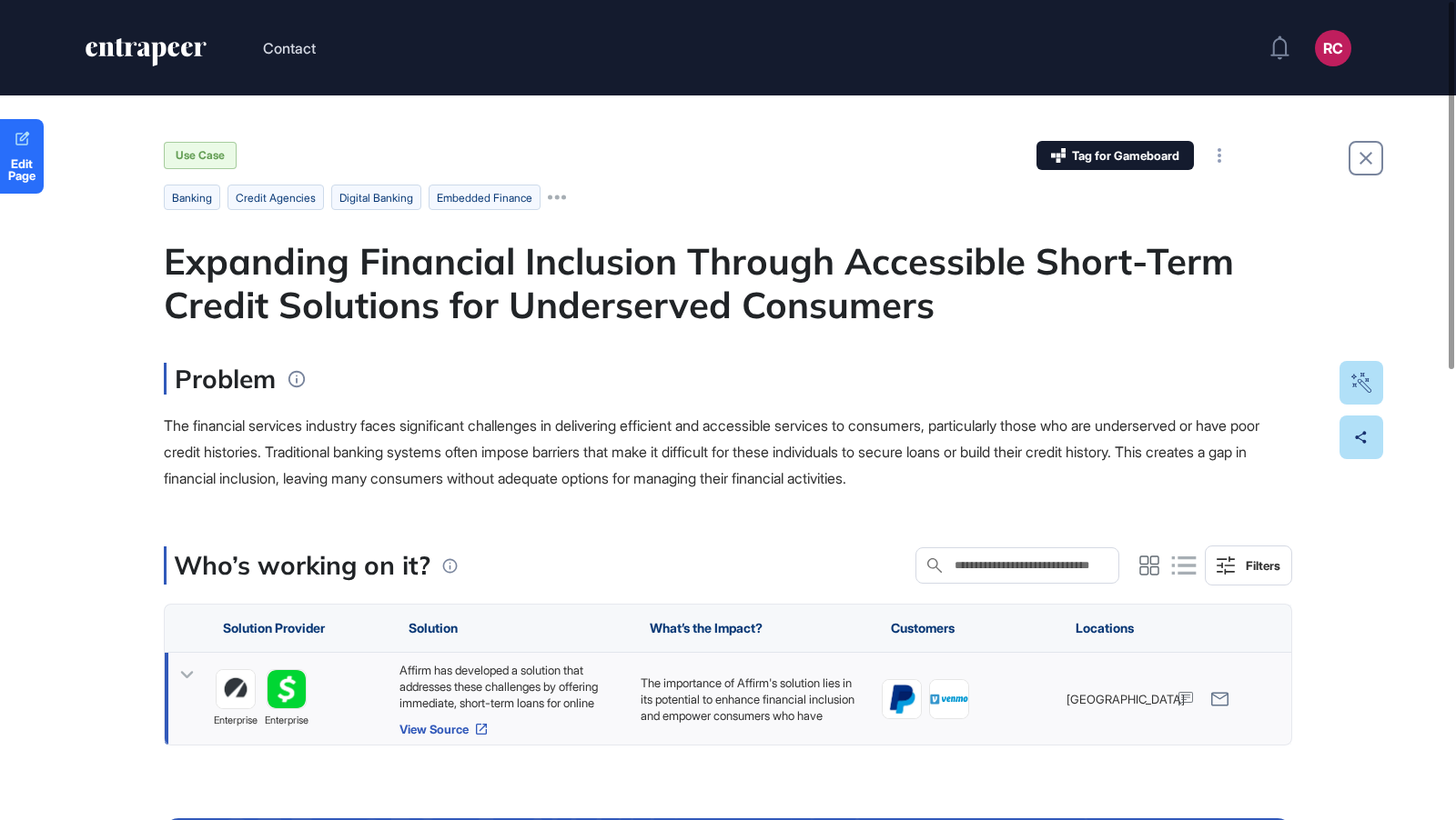
click at [449, 729] on link "View Source" at bounding box center [510, 729] width 222 height 14
click at [558, 696] on div "Affirm has developed a solution that addresses these challenges by offering imm…" at bounding box center [510, 686] width 222 height 49
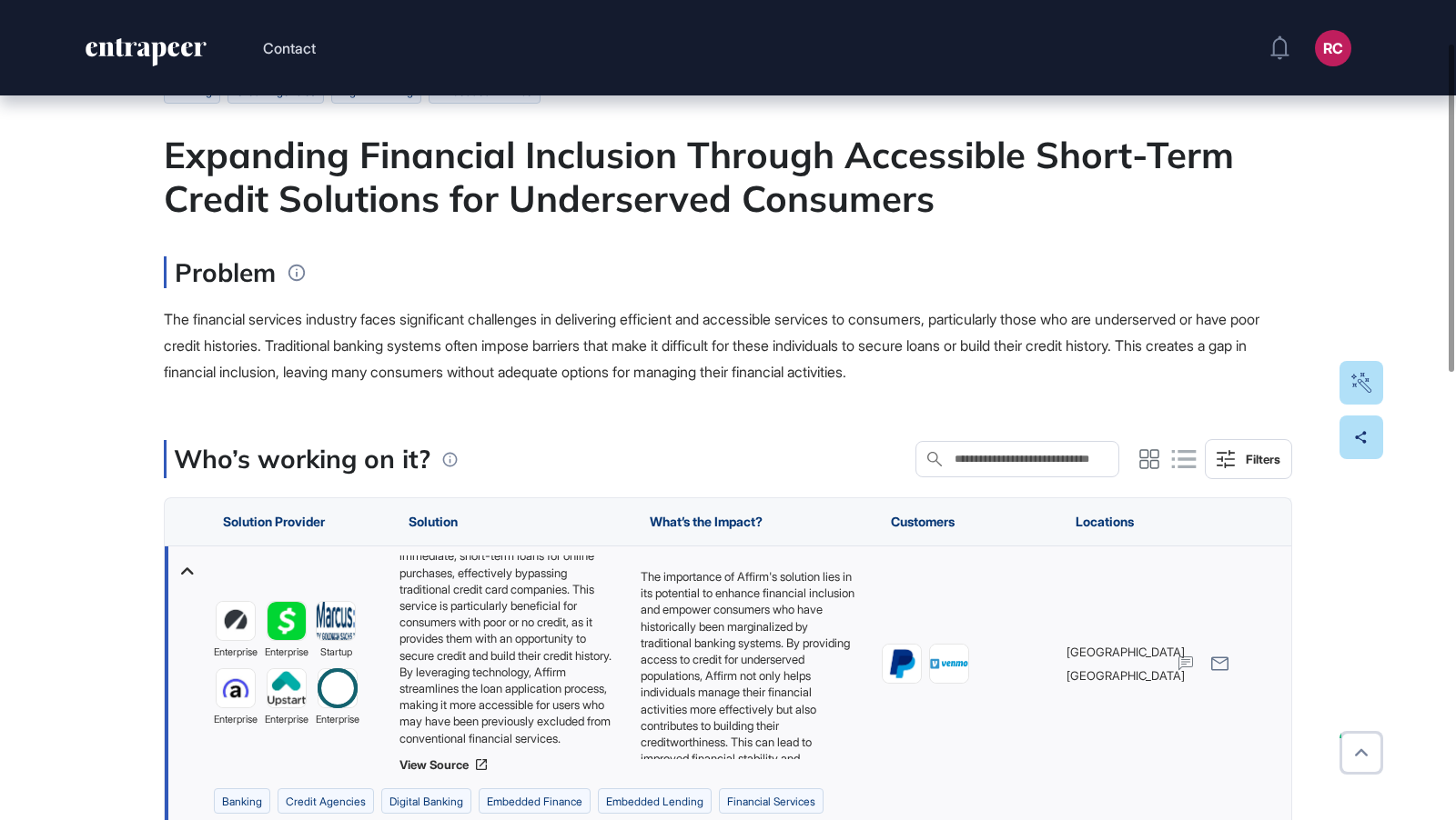
scroll to position [74, 0]
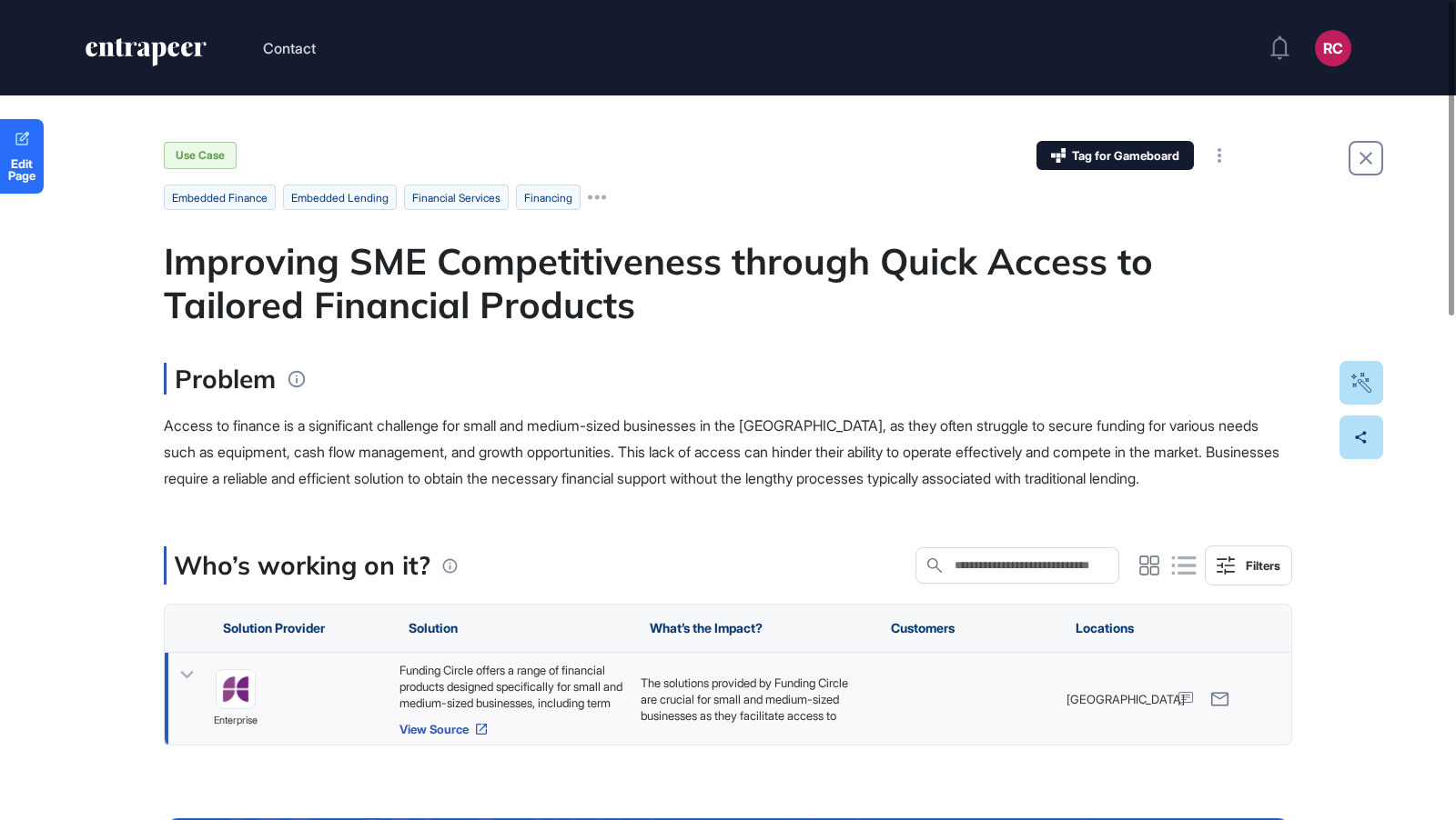
click at [473, 736] on link "View Source" at bounding box center [510, 729] width 222 height 14
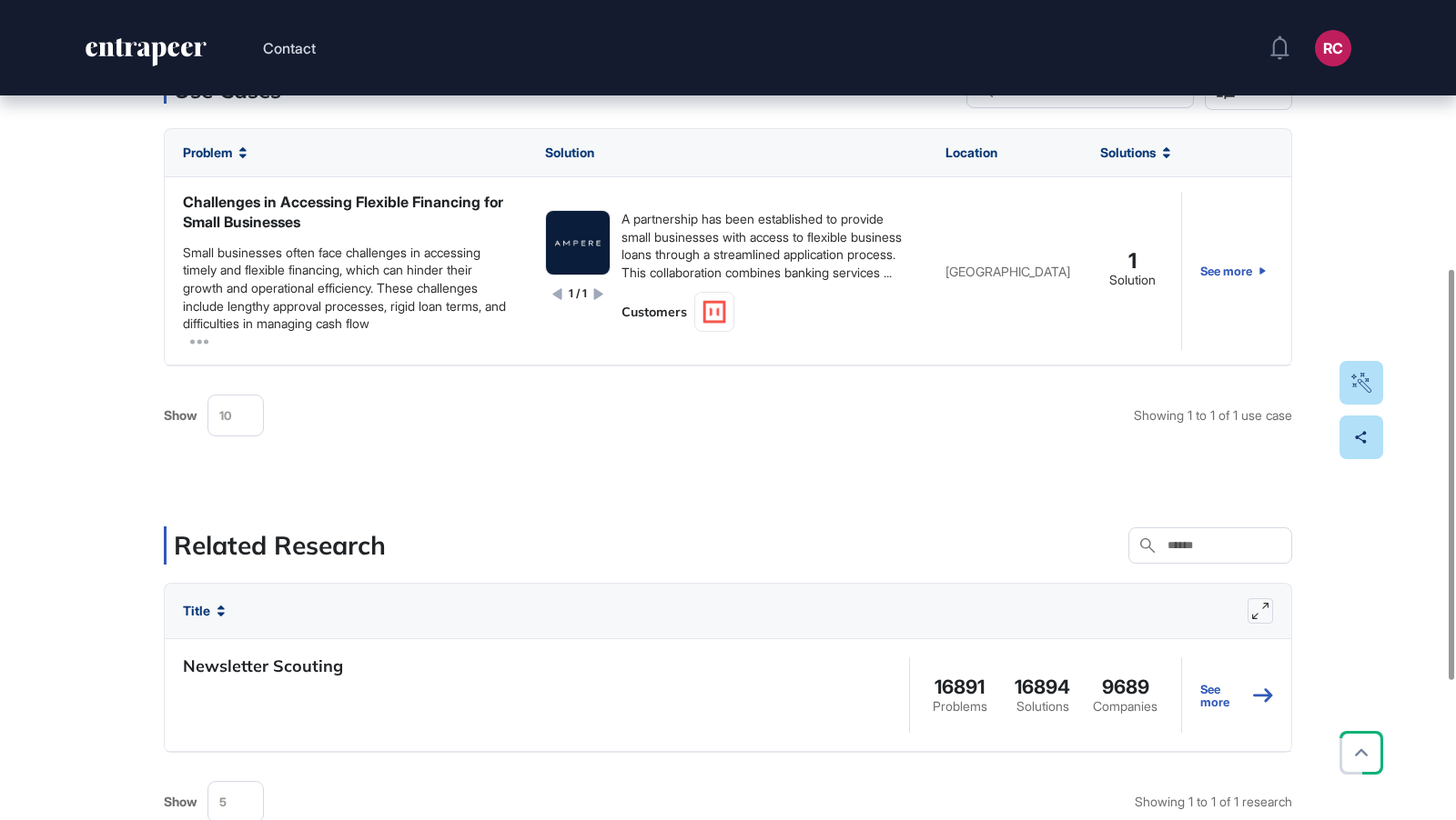
scroll to position [540, 0]
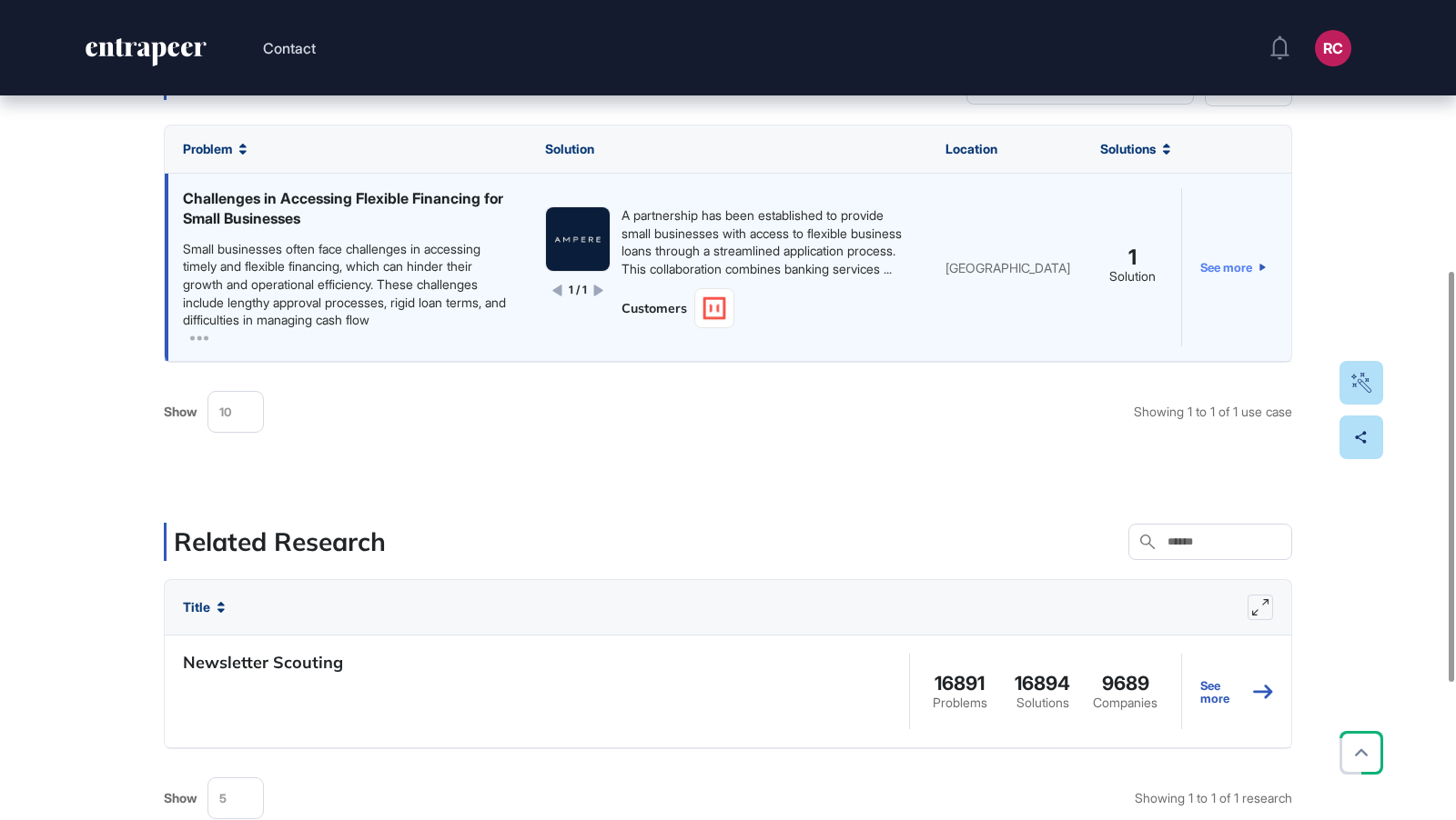
click at [1238, 269] on link "See more" at bounding box center [1233, 268] width 65 height 158
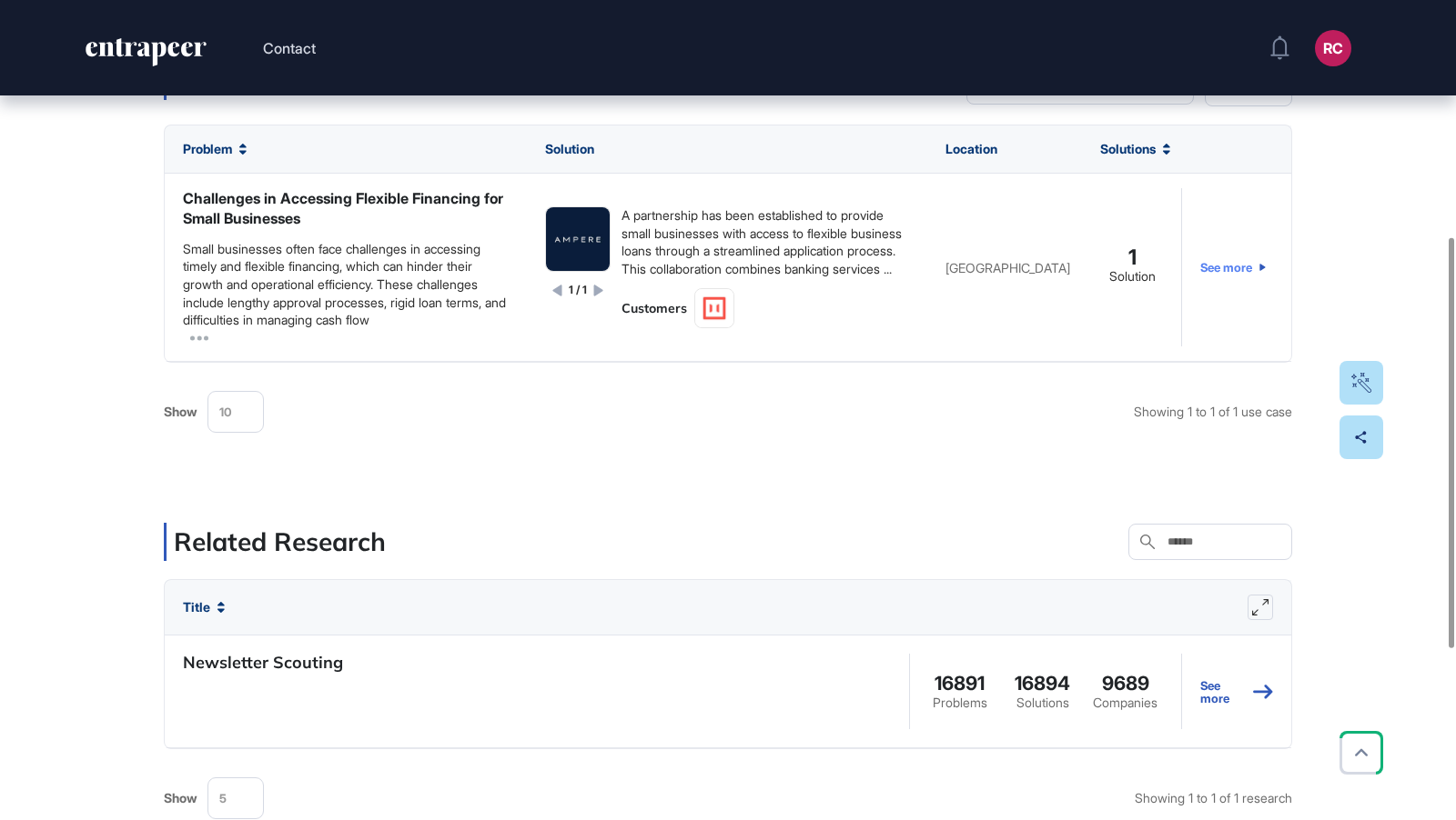
scroll to position [0, 0]
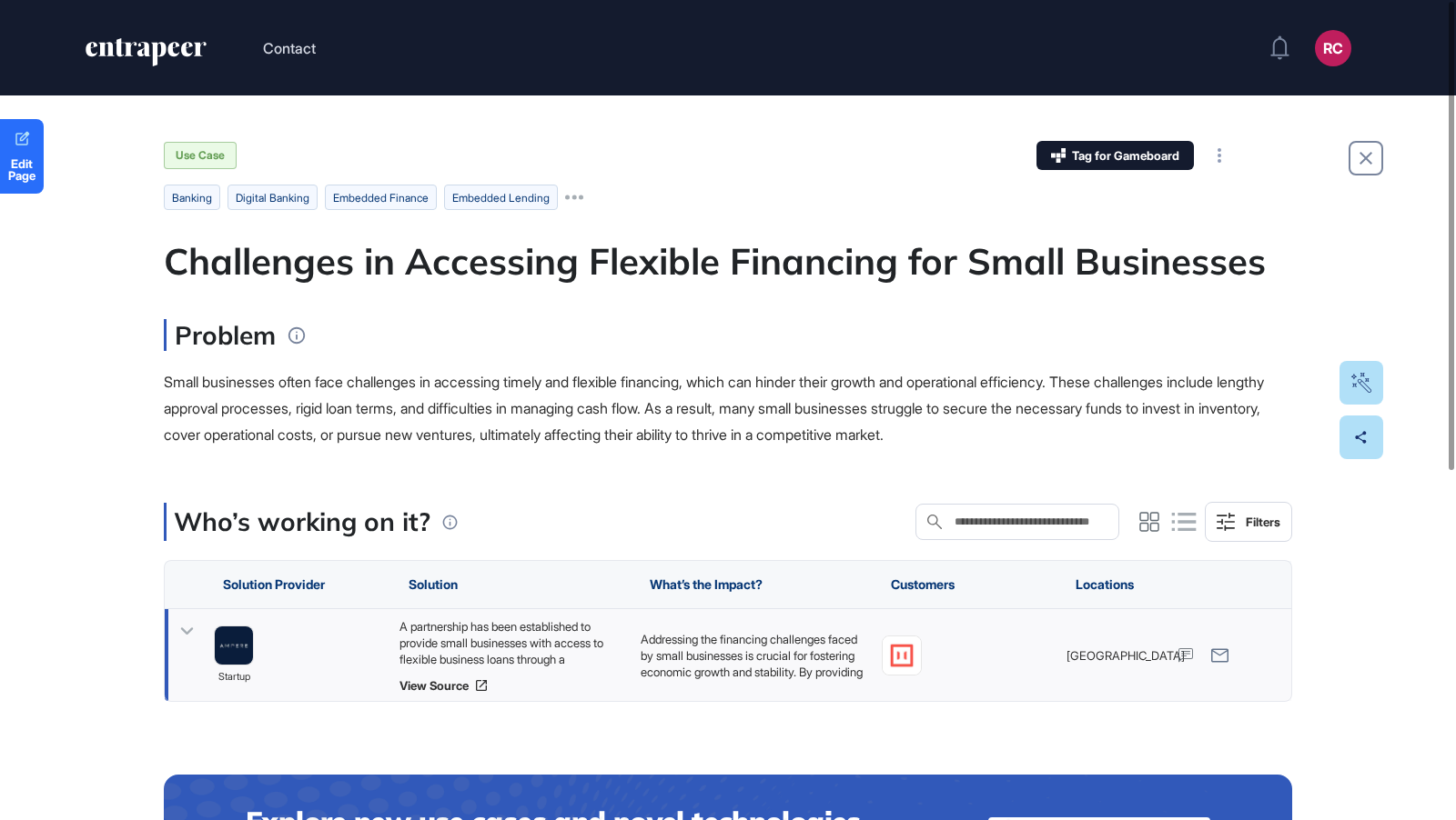
click at [510, 653] on div "A partnership has been established to provide small businesses with access to f…" at bounding box center [510, 643] width 222 height 49
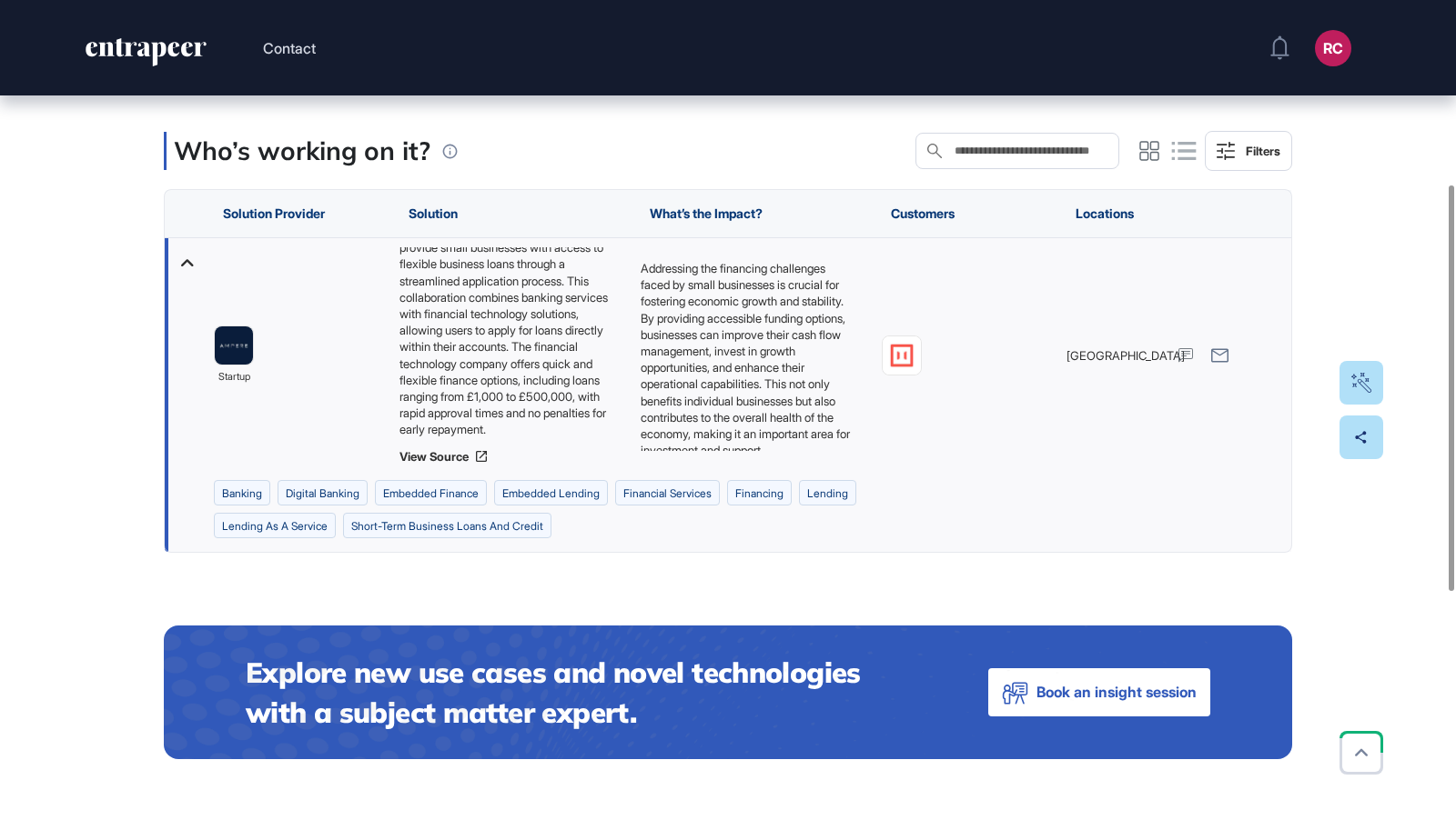
scroll to position [372, 0]
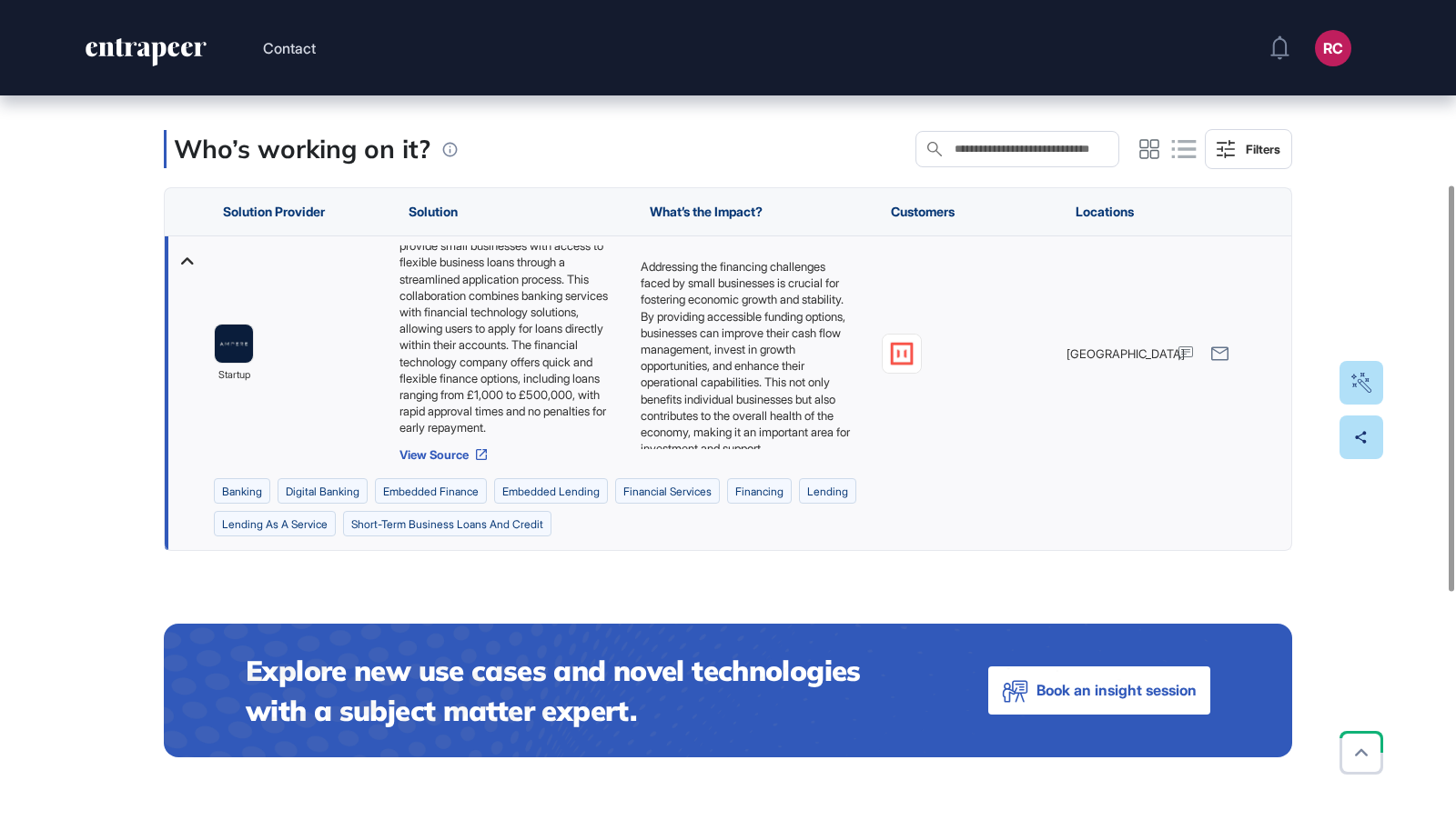
click at [455, 454] on link "View Source" at bounding box center [510, 454] width 222 height 14
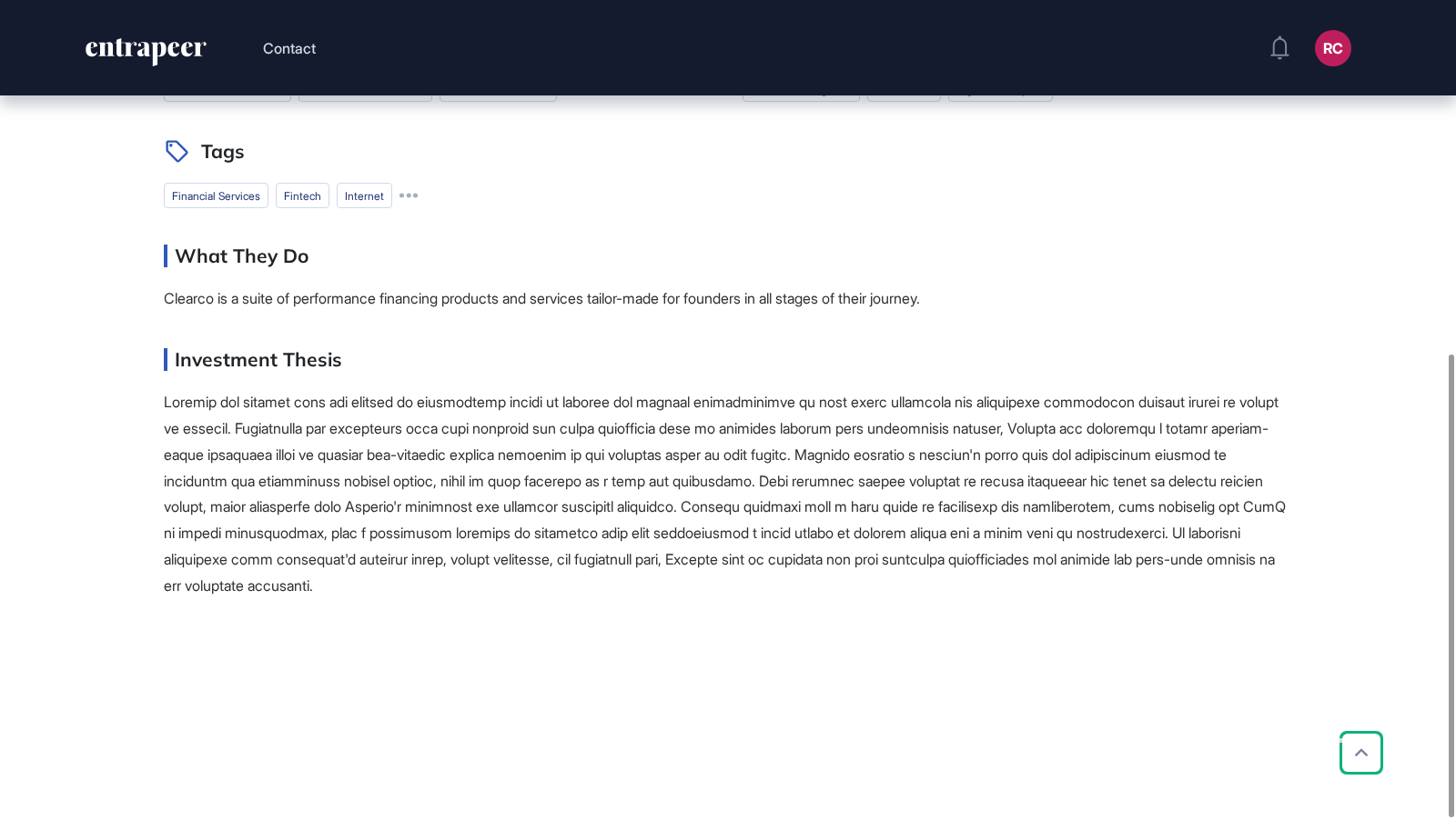
scroll to position [626, 0]
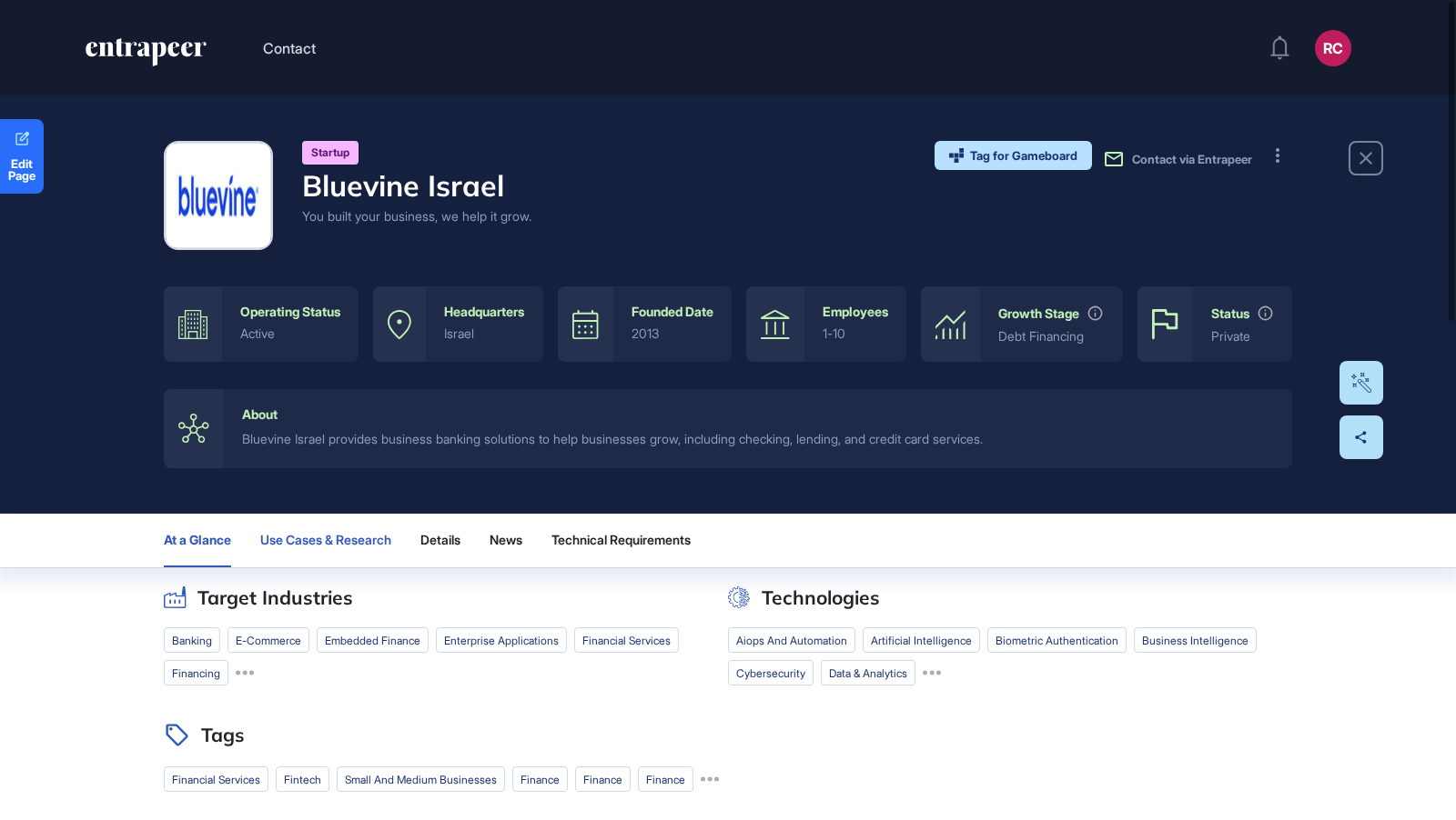
click at [321, 568] on button "Use Cases & Research" at bounding box center [325, 541] width 131 height 54
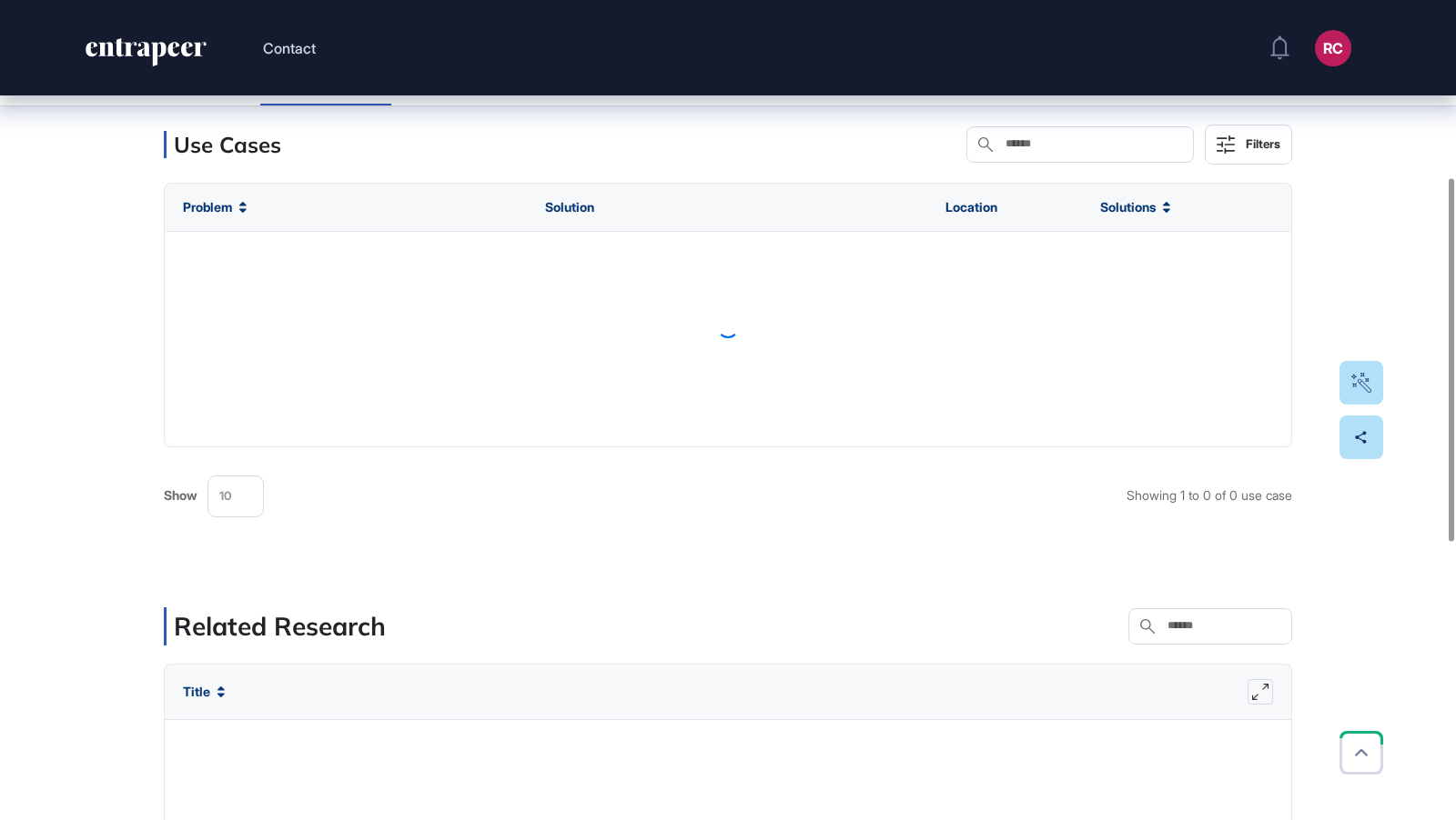
scroll to position [525, 0]
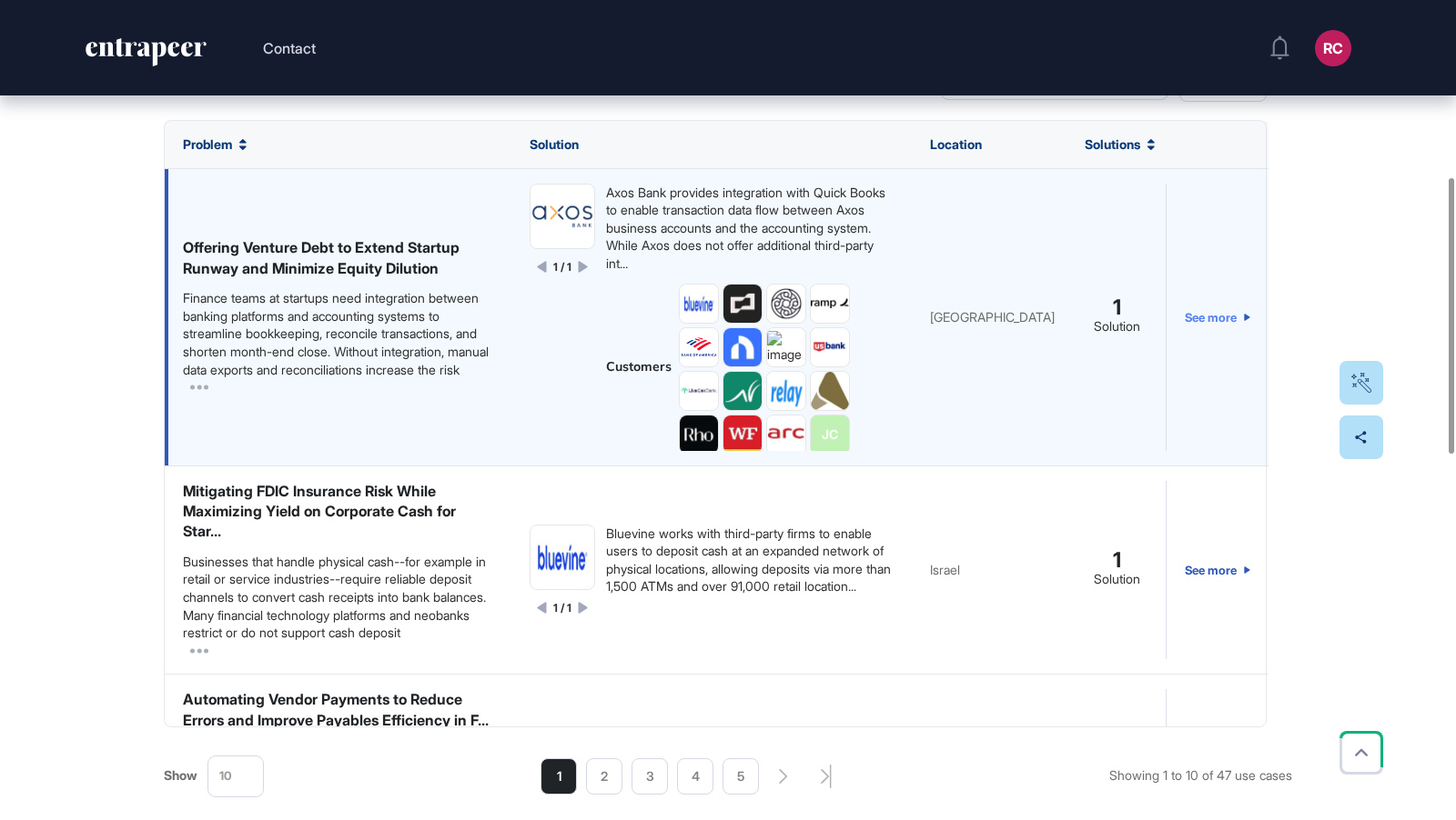
click at [1227, 416] on link "See more" at bounding box center [1217, 318] width 65 height 268
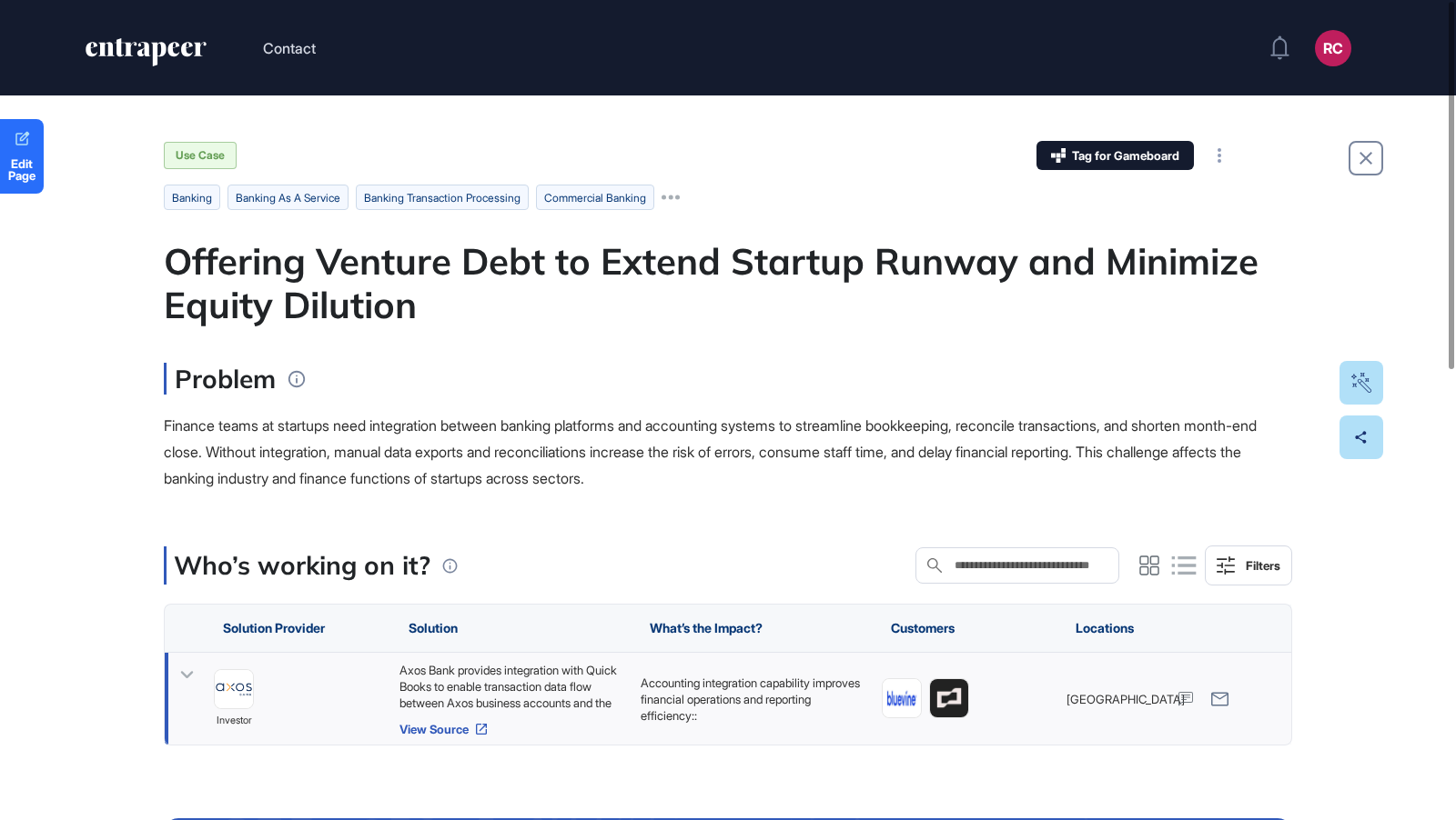
click at [424, 730] on link "View Source" at bounding box center [510, 729] width 222 height 14
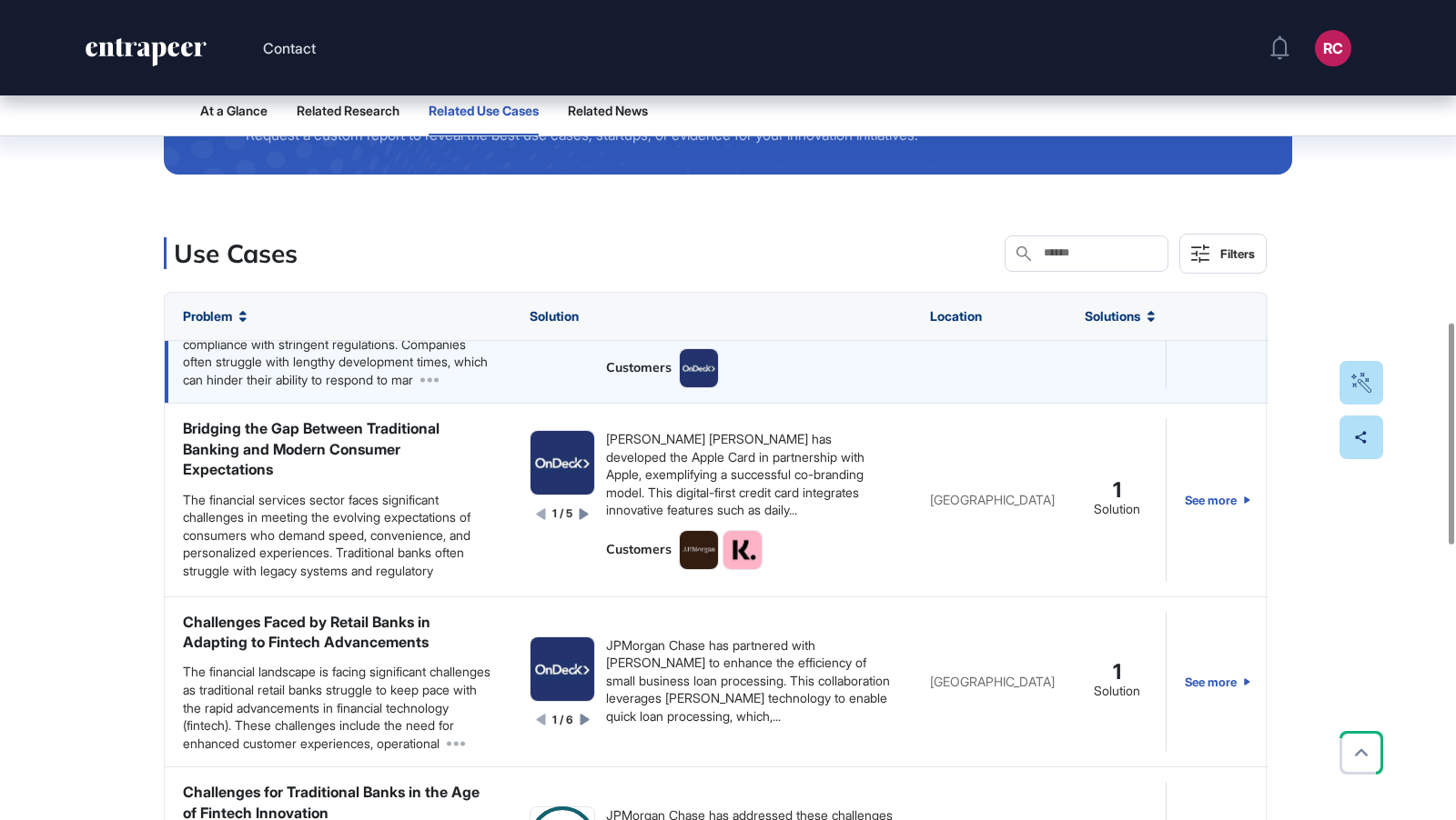
scroll to position [14, 0]
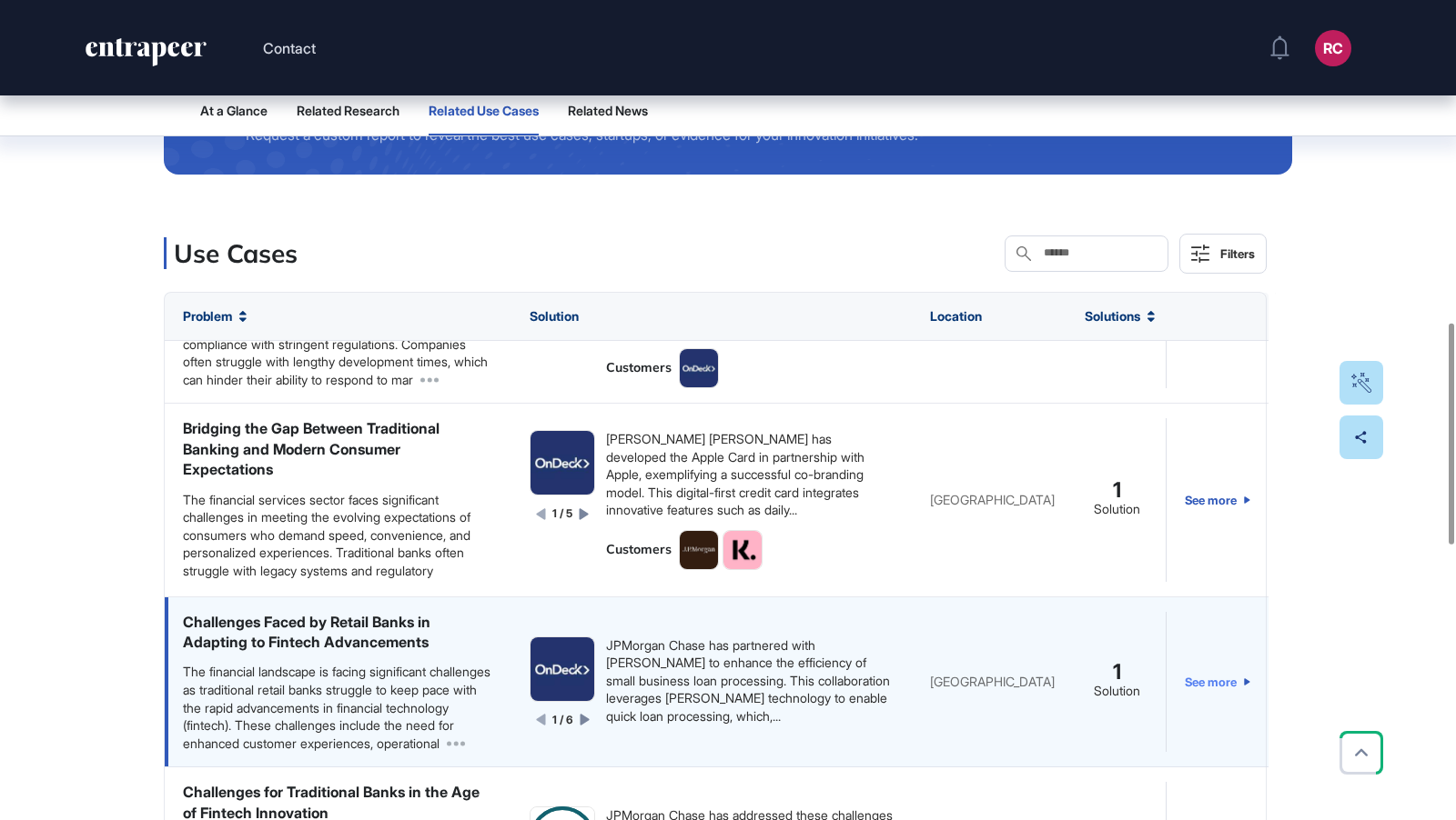
click at [1242, 702] on link "See more" at bounding box center [1217, 682] width 65 height 141
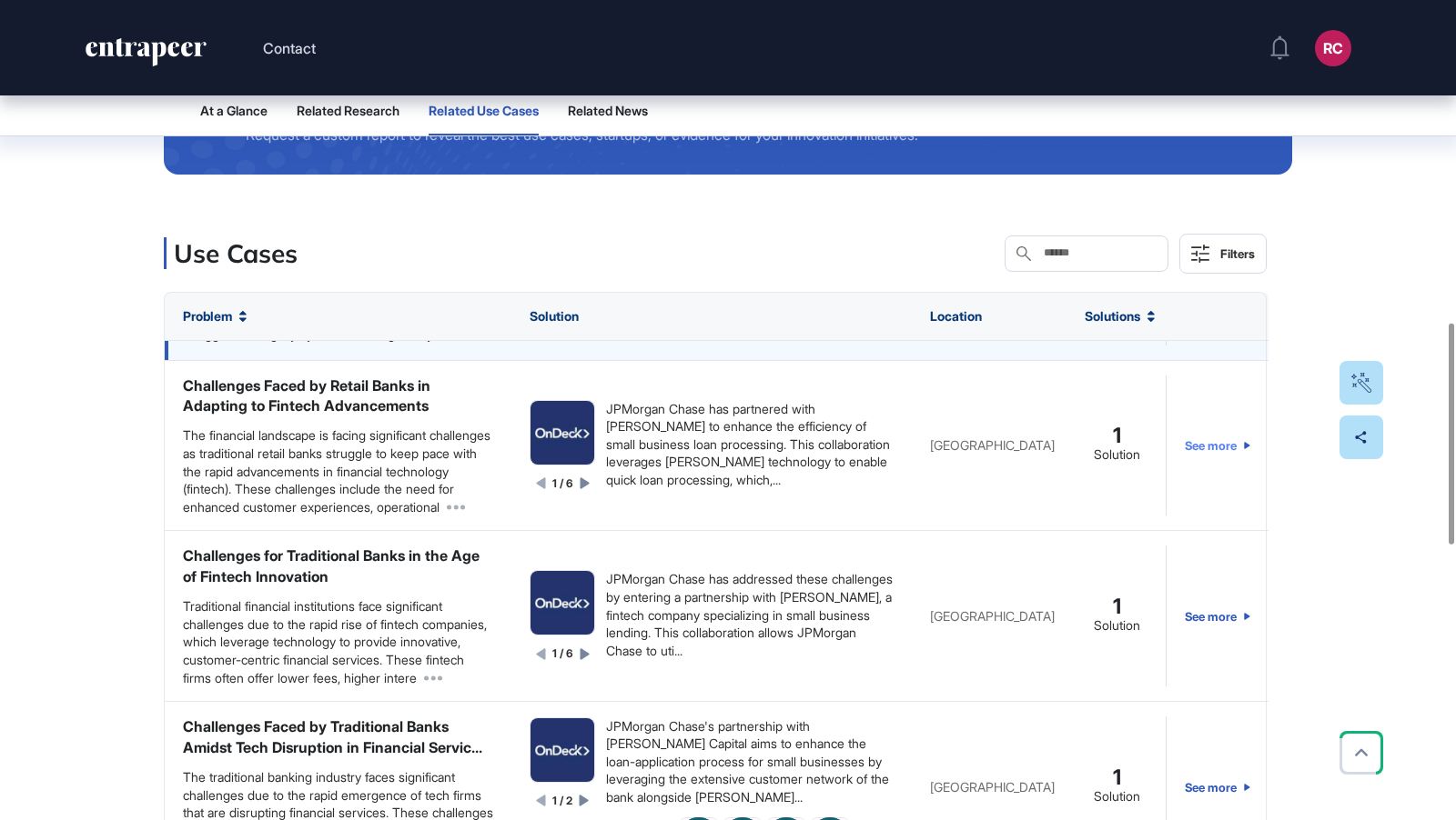
scroll to position [512, 0]
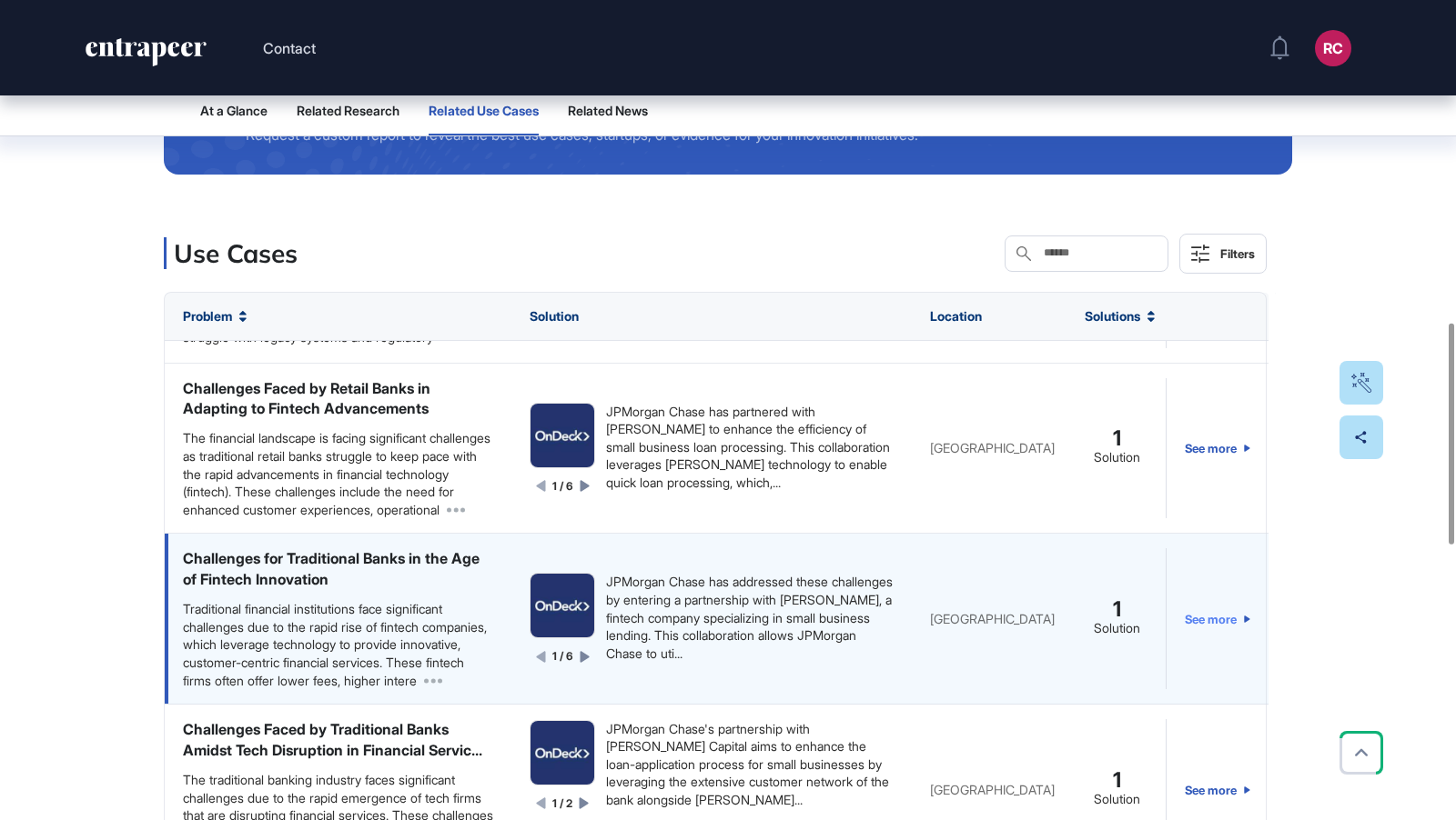
click at [1209, 640] on link "See more" at bounding box center [1217, 619] width 65 height 141
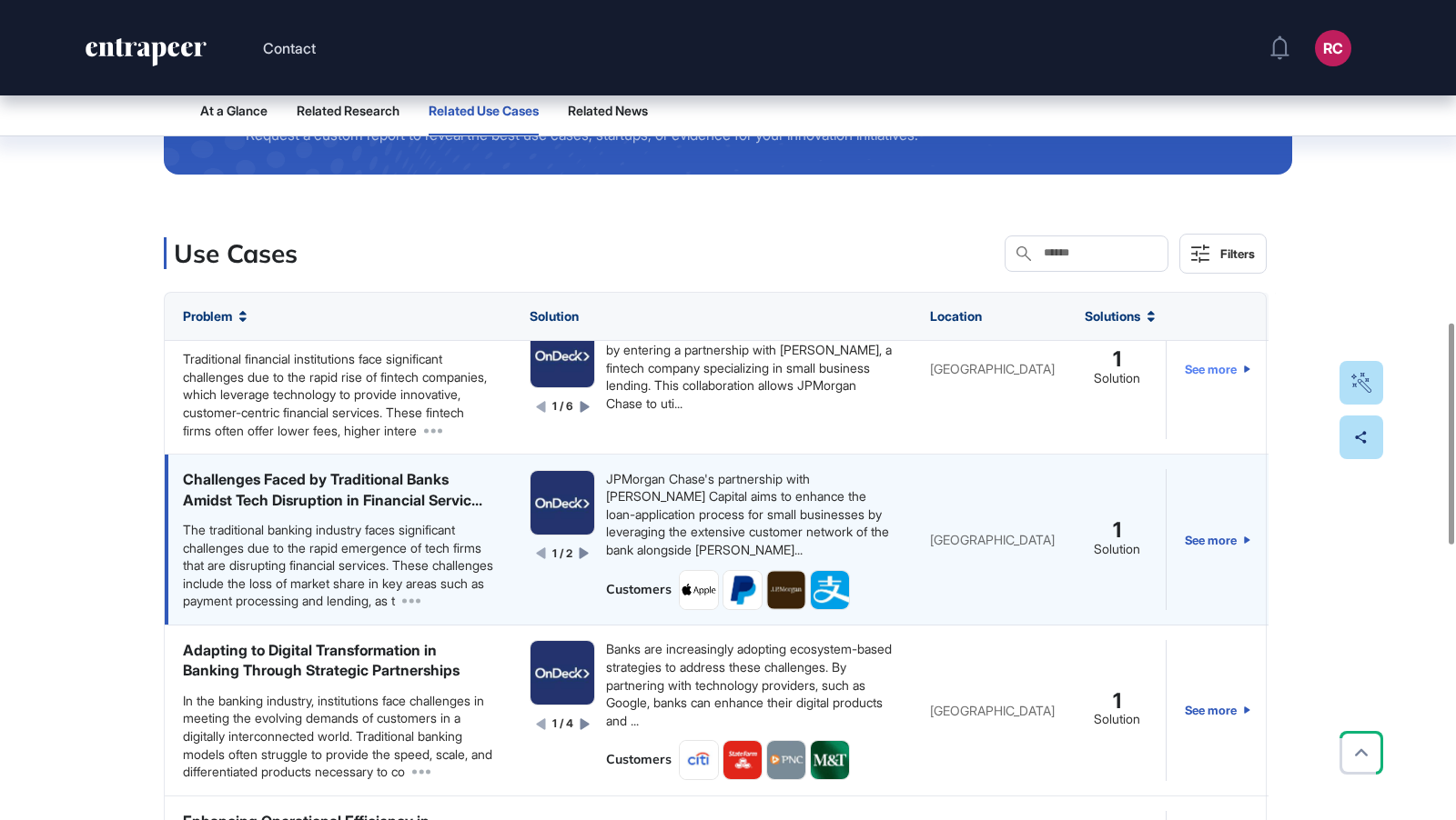
scroll to position [791, 0]
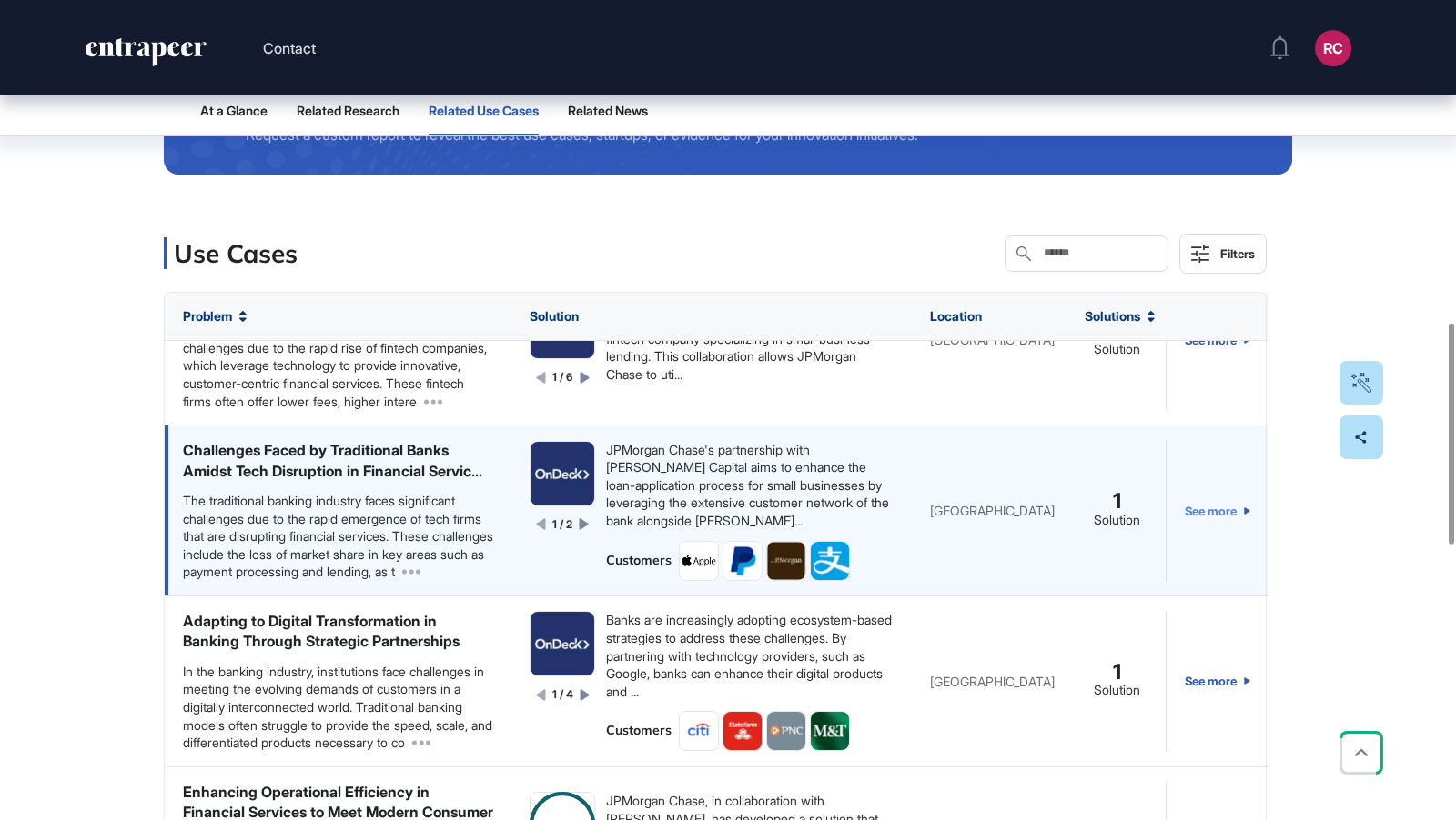
click at [1208, 546] on link "See more" at bounding box center [1217, 510] width 65 height 141
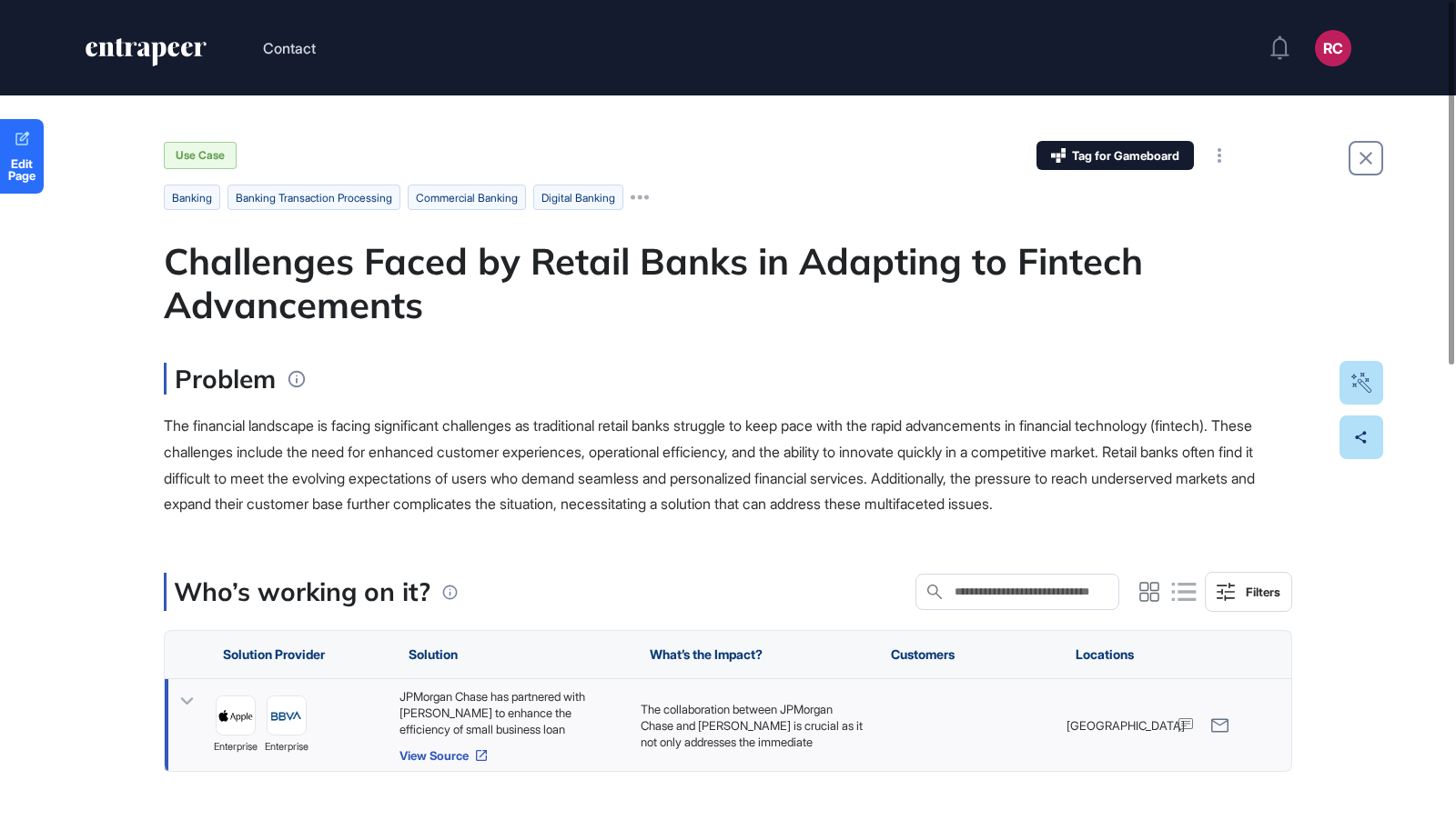
click at [444, 756] on link "View Source" at bounding box center [510, 756] width 222 height 14
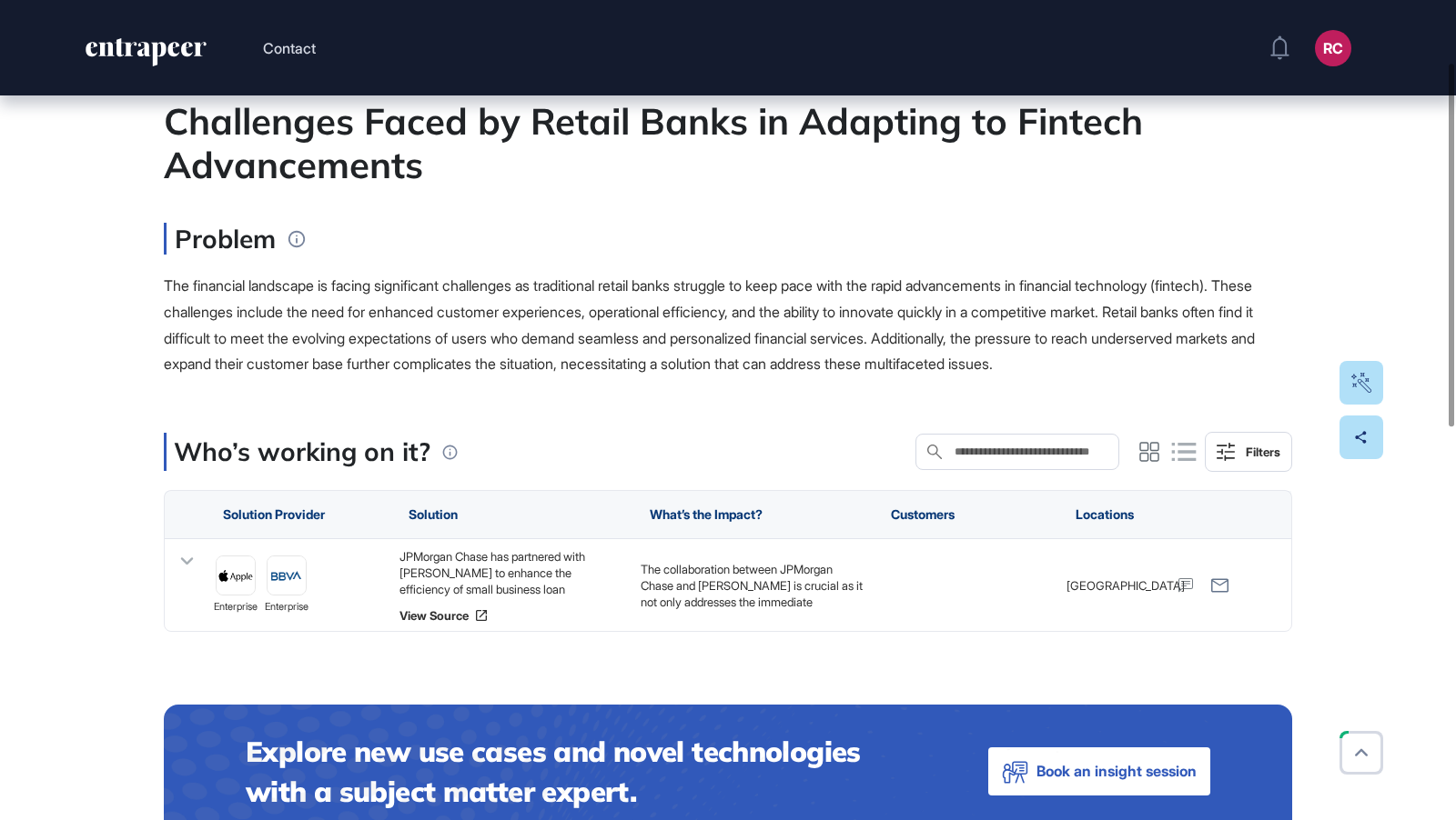
scroll to position [140, 0]
click at [448, 613] on link "View Source" at bounding box center [510, 616] width 222 height 14
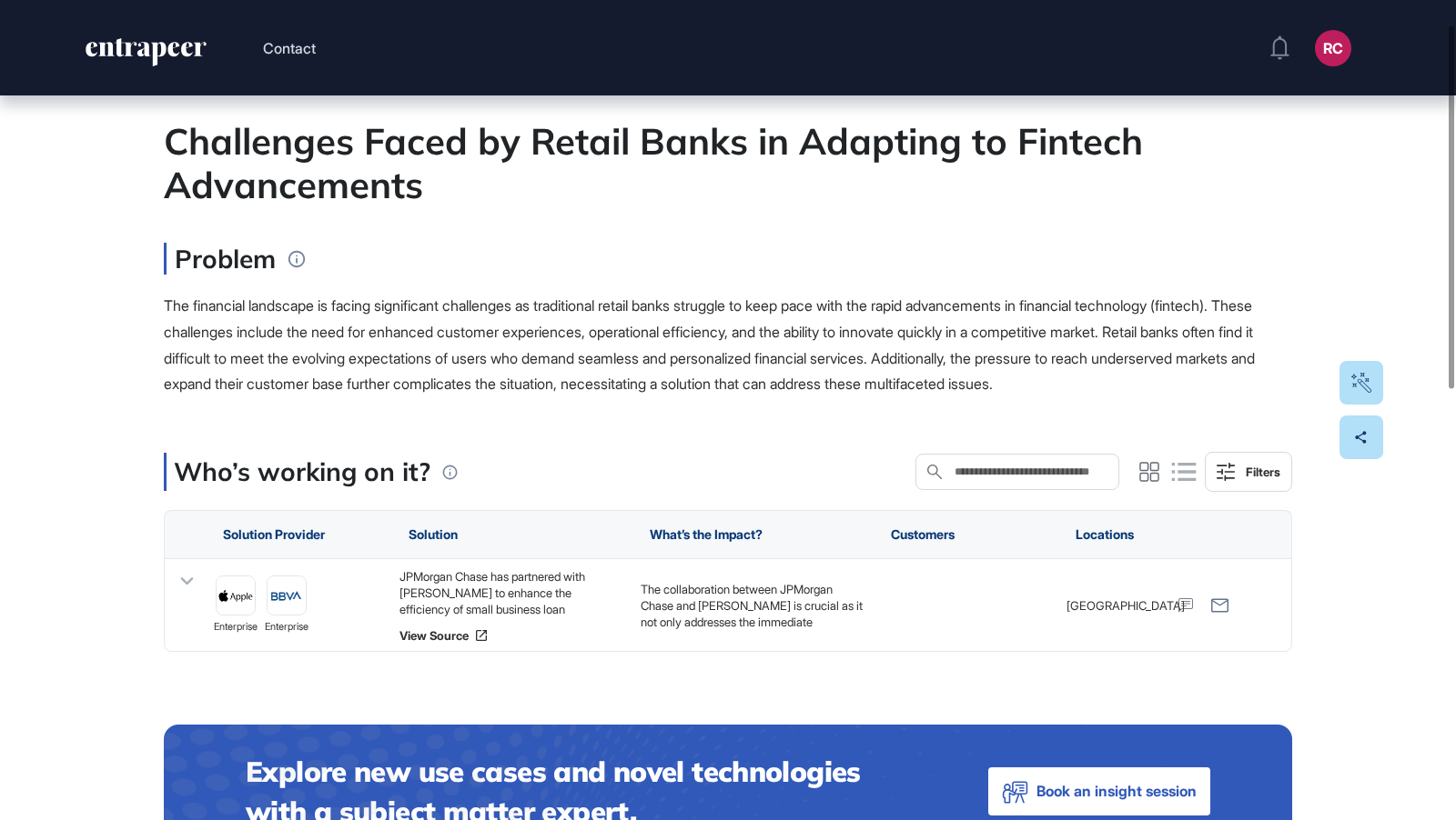
scroll to position [55, 0]
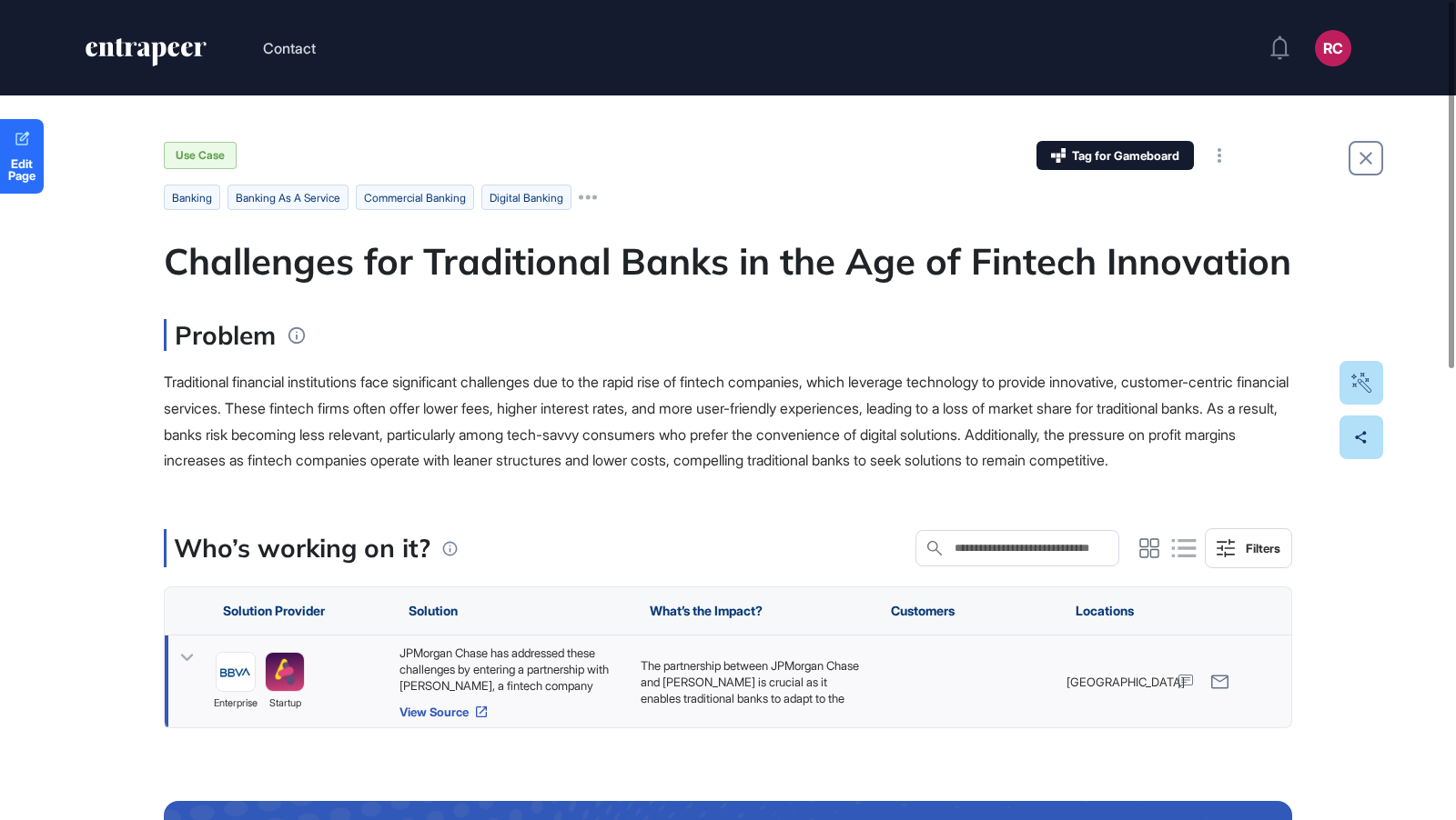
click at [457, 719] on link "View Source" at bounding box center [510, 711] width 222 height 14
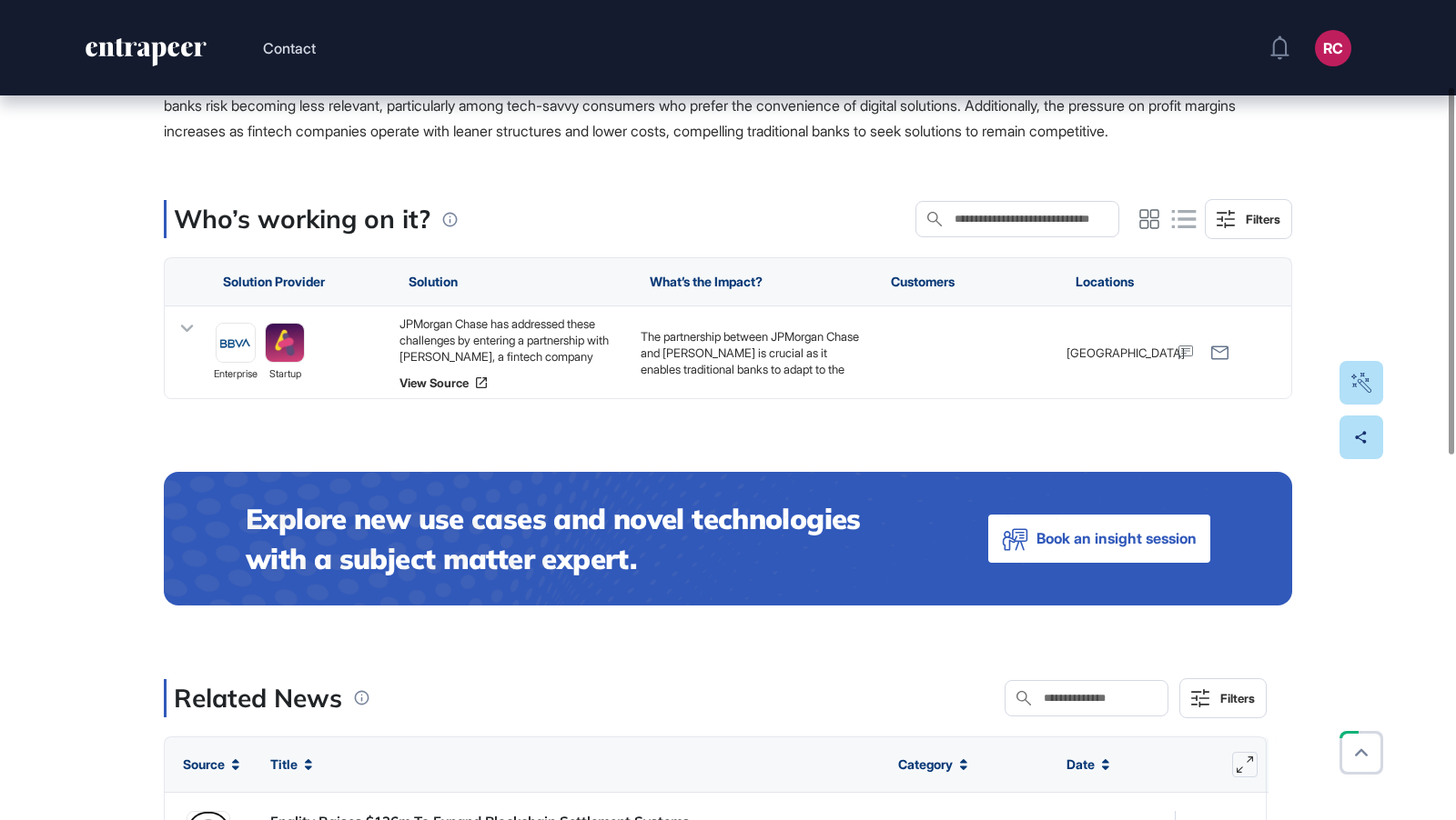
scroll to position [192, 0]
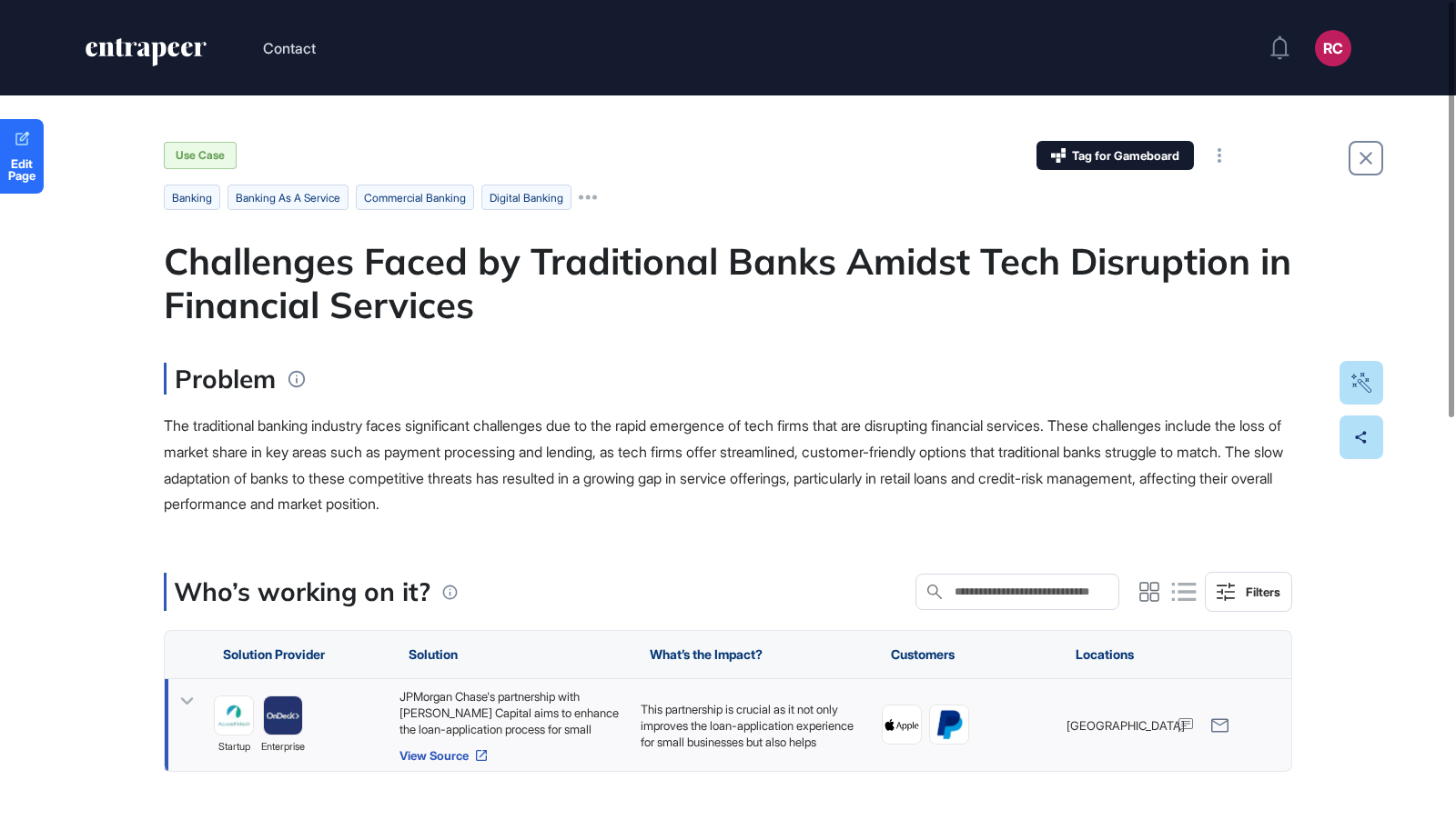
click at [447, 752] on link "View Source" at bounding box center [510, 756] width 222 height 14
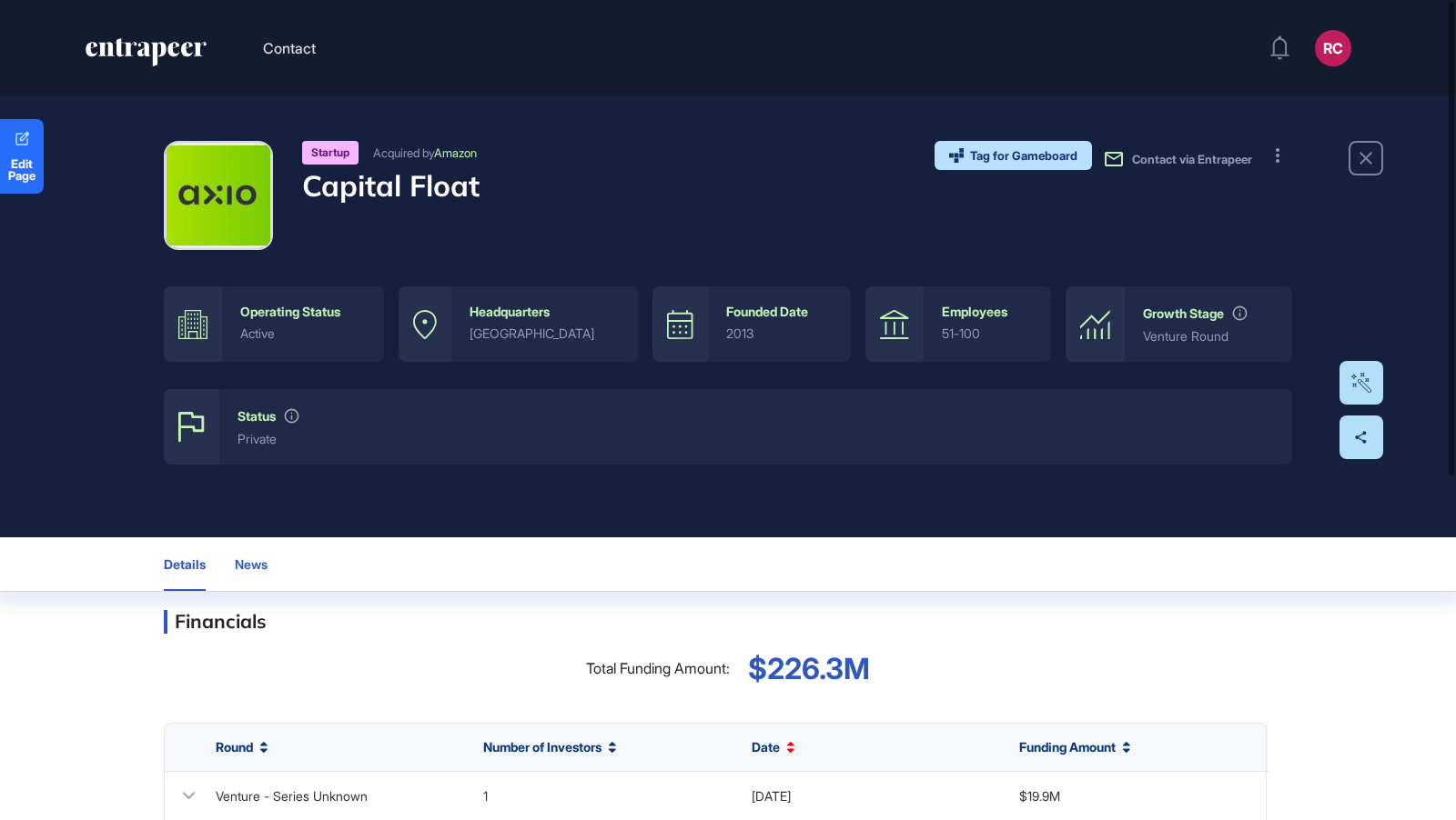
click at [262, 551] on button "News" at bounding box center [258, 564] width 47 height 54
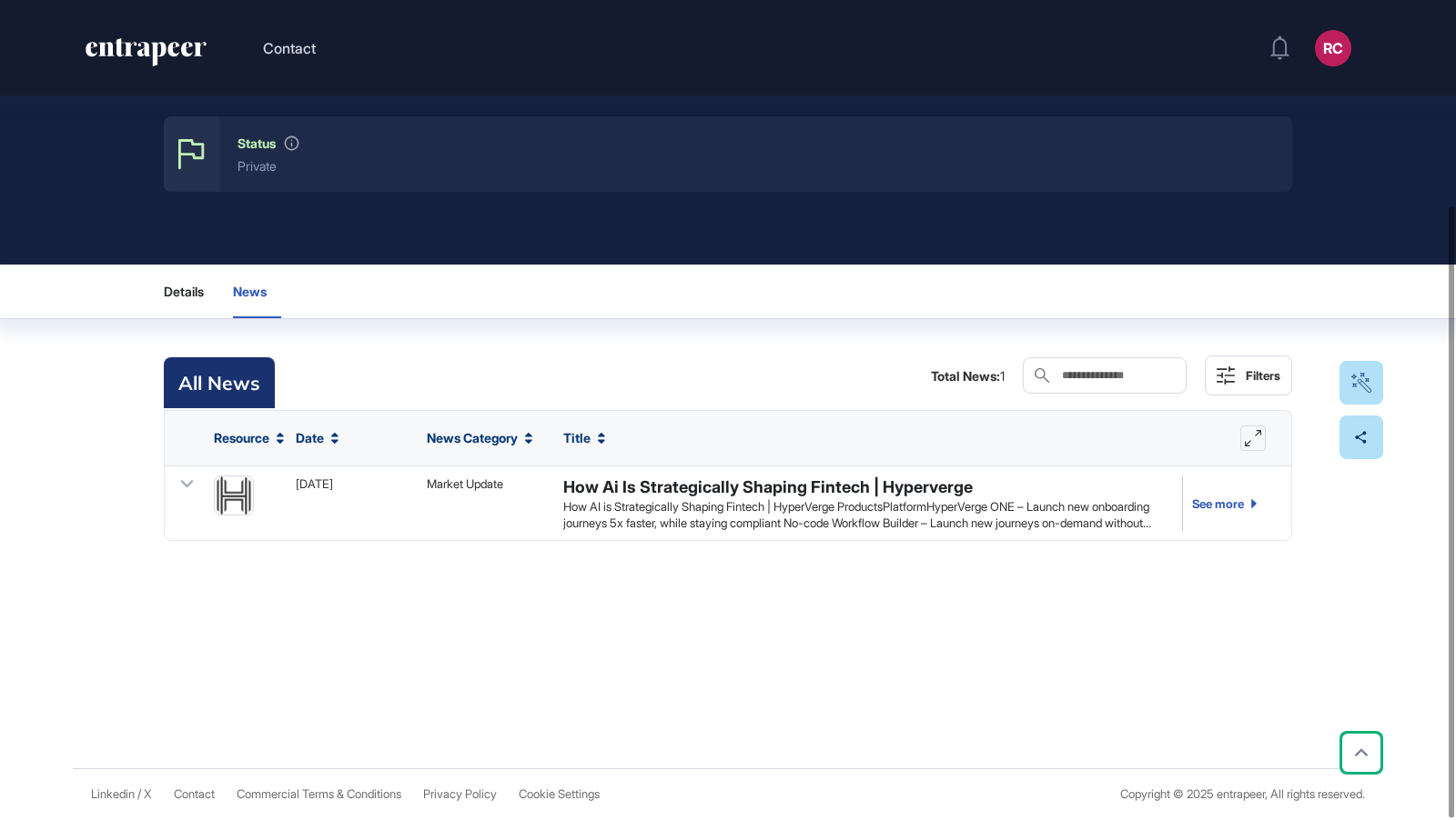
scroll to position [274, 0]
click at [193, 285] on span "Details" at bounding box center [184, 292] width 40 height 14
